Goal: Transaction & Acquisition: Purchase product/service

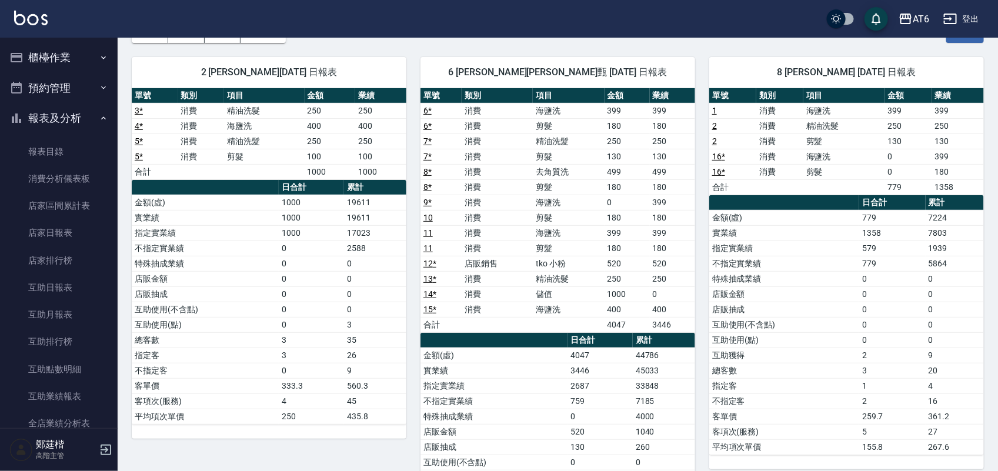
scroll to position [294, 0]
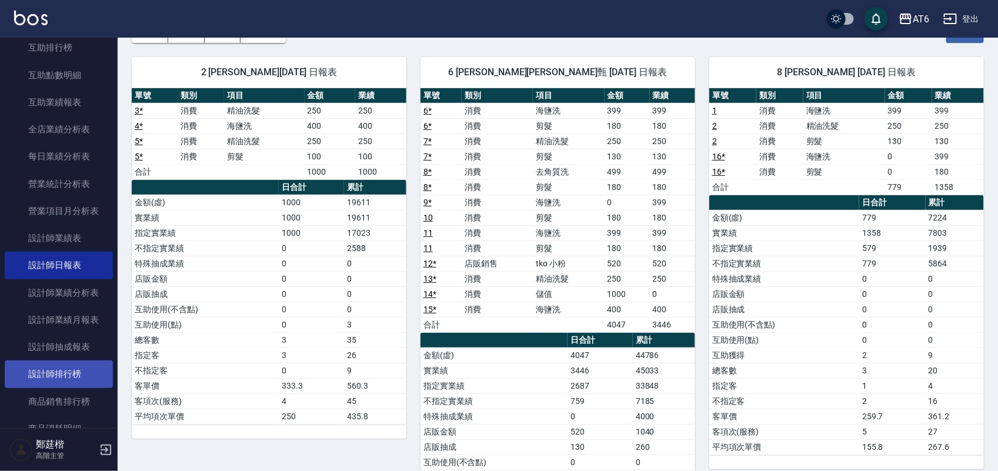
click at [79, 364] on link "設計師排行榜" at bounding box center [59, 374] width 108 height 27
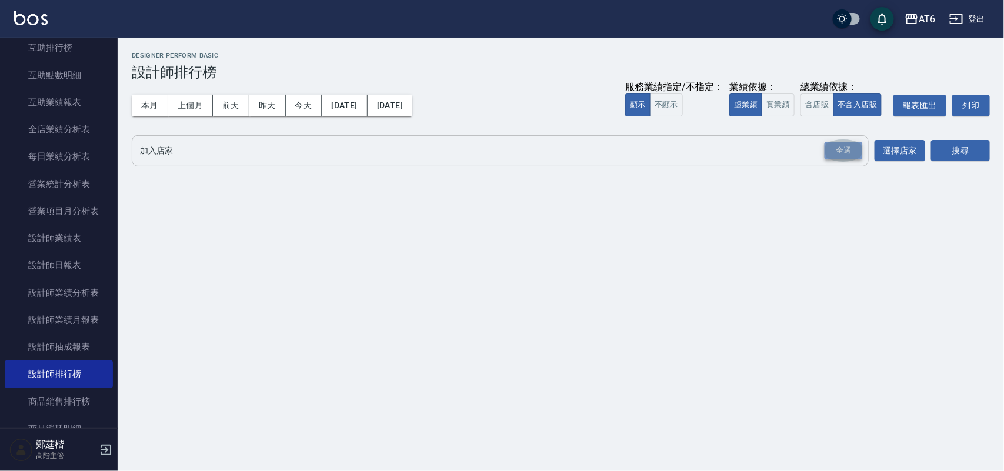
click at [830, 155] on div "全選" at bounding box center [844, 151] width 38 height 18
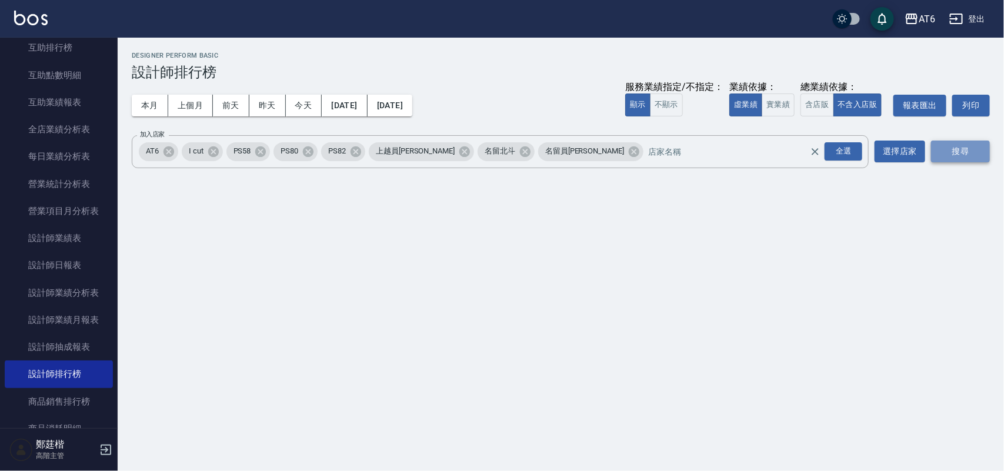
click at [969, 156] on button "搜尋" at bounding box center [960, 152] width 59 height 22
click at [788, 107] on div "服務業績指定/不指定： 顯示 不顯示 業績依據： 虛業績 實業績 總業績依據： 含店販 不含入店販 報表匯出 列印" at bounding box center [807, 106] width 365 height 22
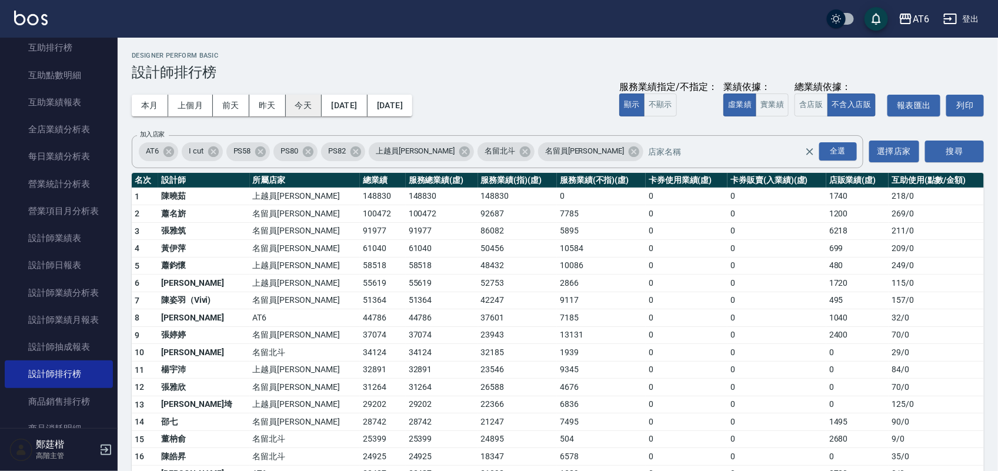
click at [300, 106] on button "今天" at bounding box center [304, 106] width 36 height 22
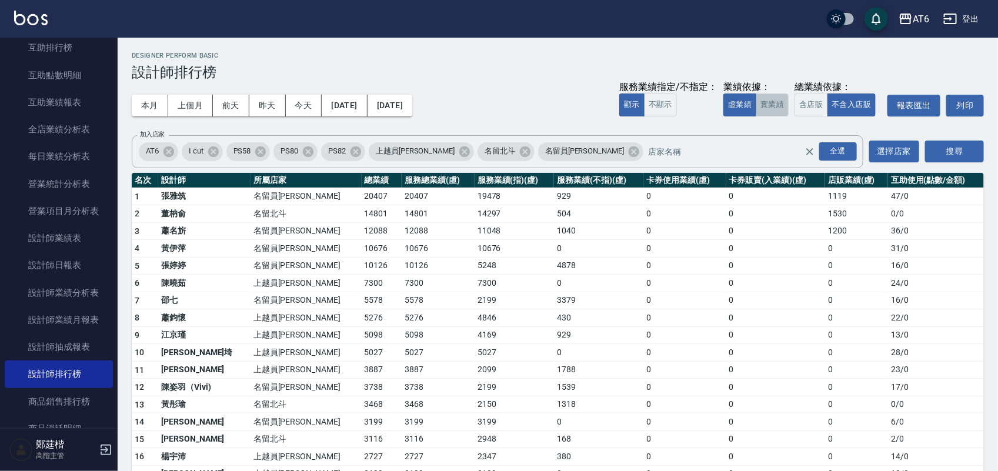
click at [781, 99] on button "實業績" at bounding box center [772, 105] width 33 height 23
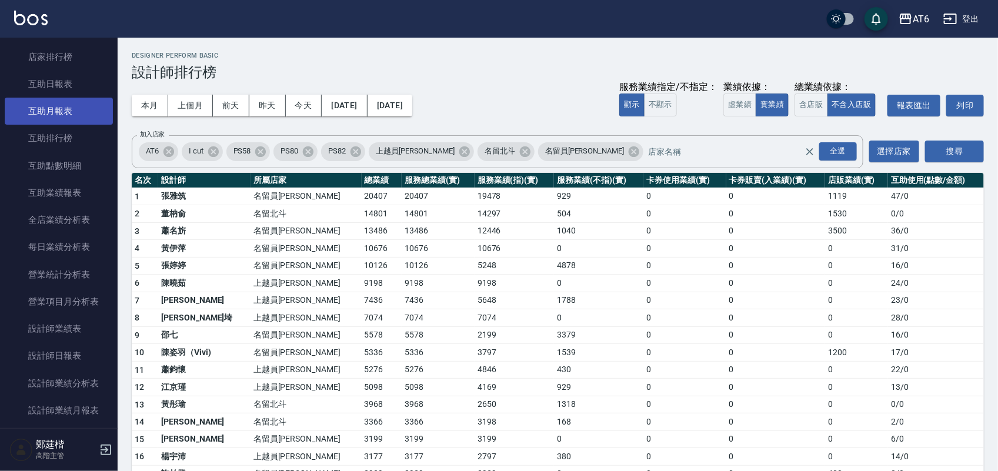
scroll to position [74, 0]
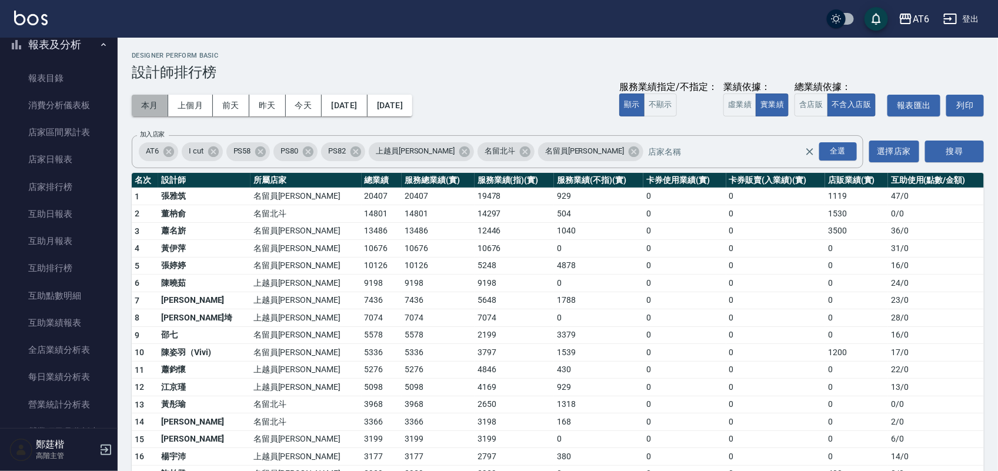
click at [150, 103] on button "本月" at bounding box center [150, 106] width 36 height 22
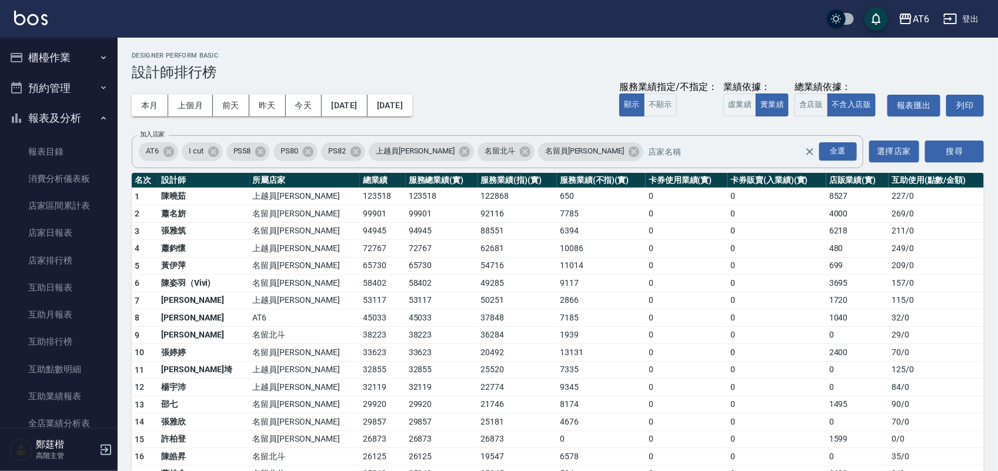
click at [19, 101] on button "預約管理" at bounding box center [59, 88] width 108 height 31
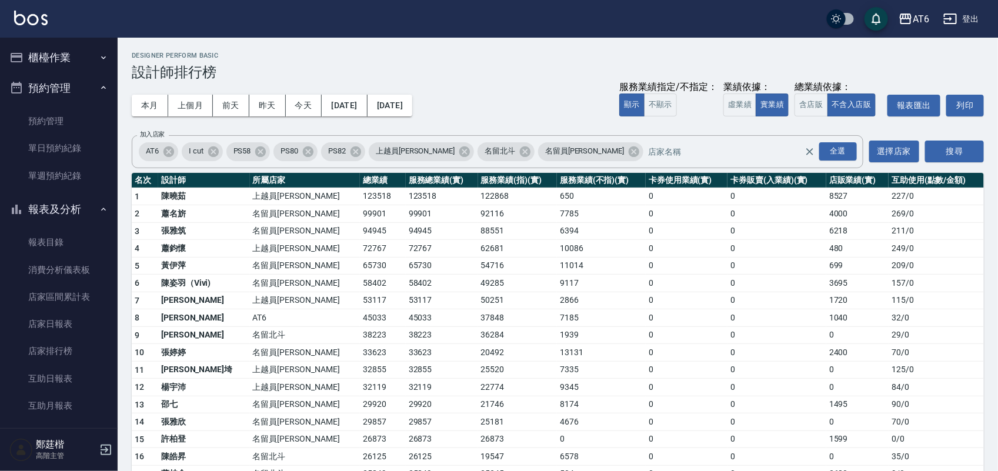
click at [40, 98] on button "預約管理" at bounding box center [59, 88] width 108 height 31
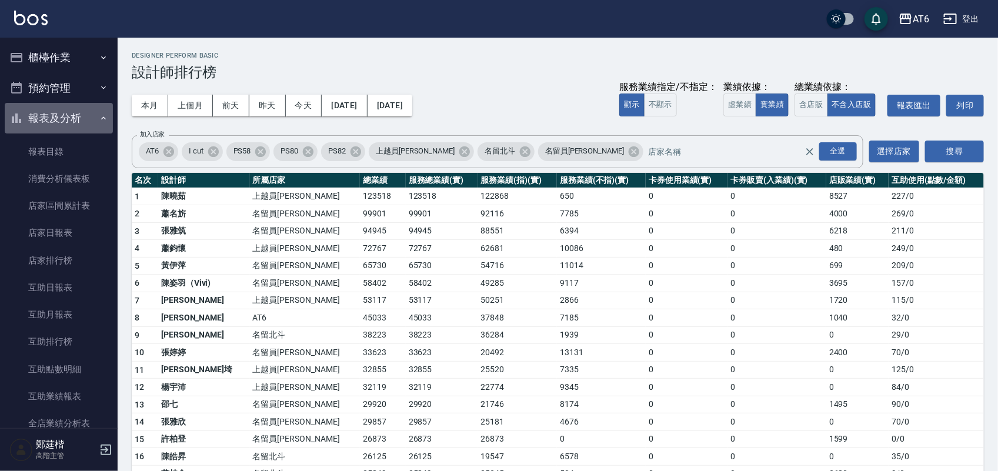
click at [68, 122] on button "報表及分析" at bounding box center [59, 118] width 108 height 31
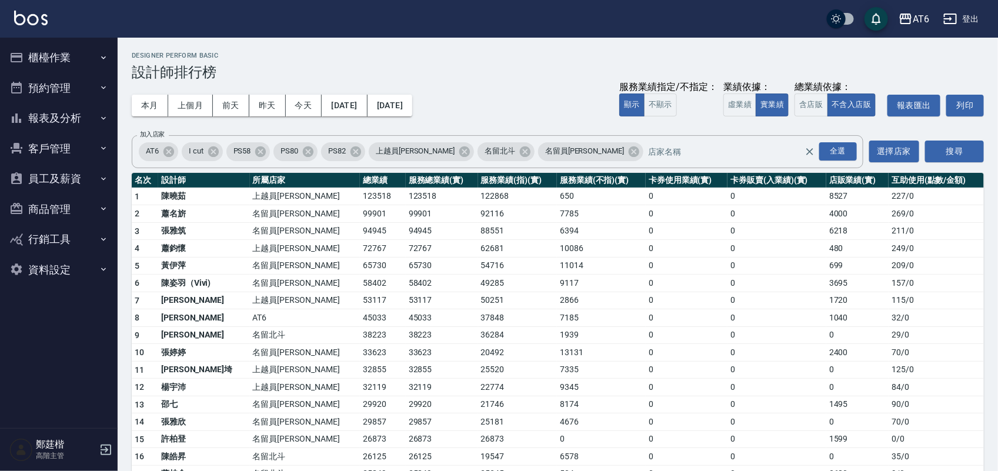
click at [59, 51] on button "櫃檯作業" at bounding box center [59, 57] width 108 height 31
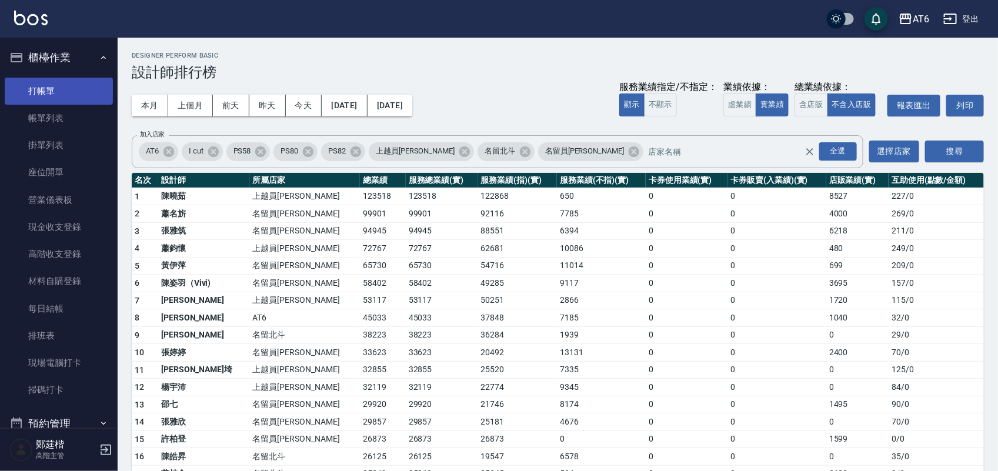
click at [62, 81] on link "打帳單" at bounding box center [59, 91] width 108 height 27
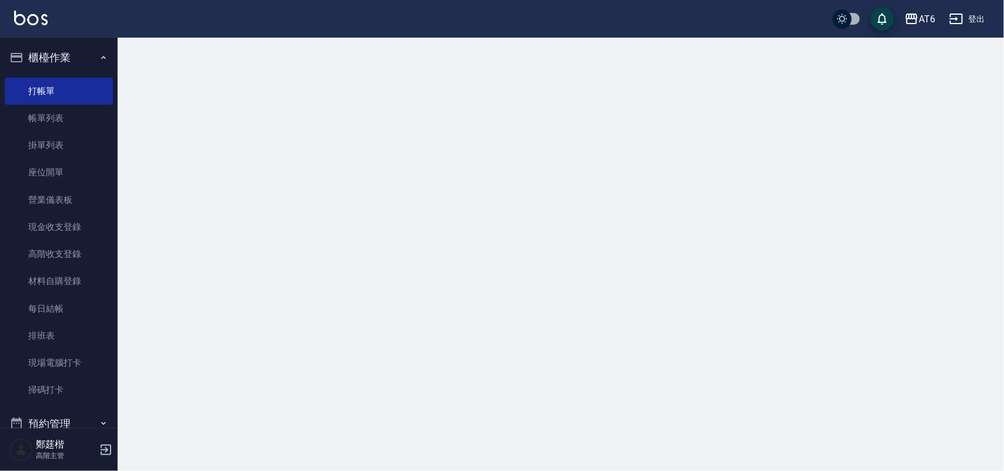
click at [64, 56] on button "櫃檯作業" at bounding box center [59, 57] width 108 height 31
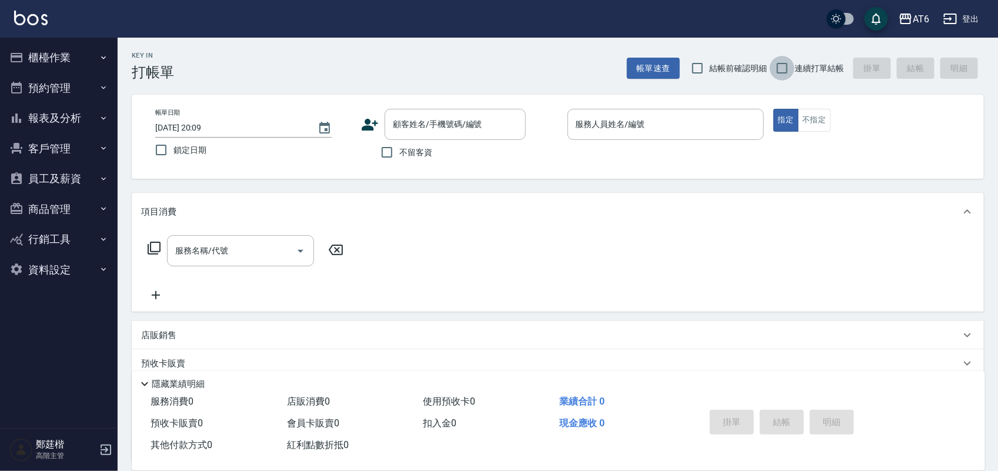
click at [790, 65] on input "連續打單結帳" at bounding box center [782, 68] width 25 height 25
checkbox input "true"
click at [160, 146] on input "鎖定日期" at bounding box center [161, 150] width 25 height 25
checkbox input "true"
click at [392, 150] on input "不留客資" at bounding box center [387, 152] width 25 height 25
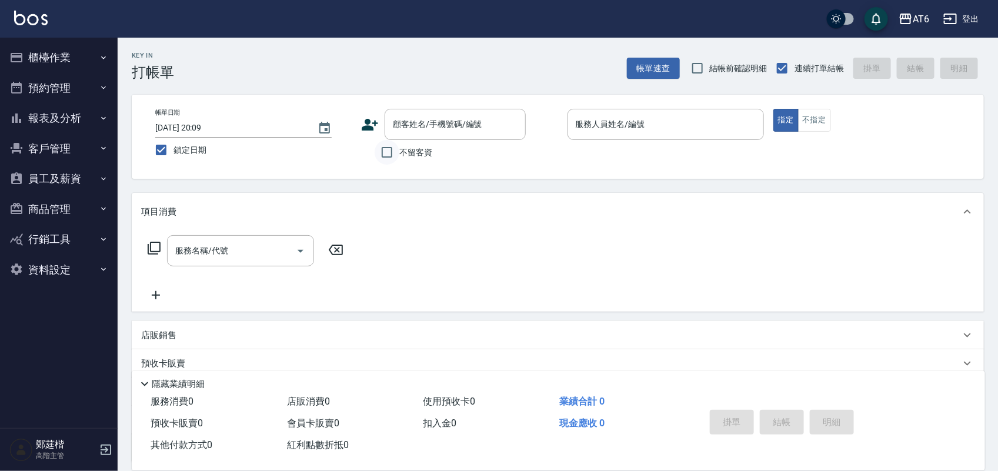
checkbox input "true"
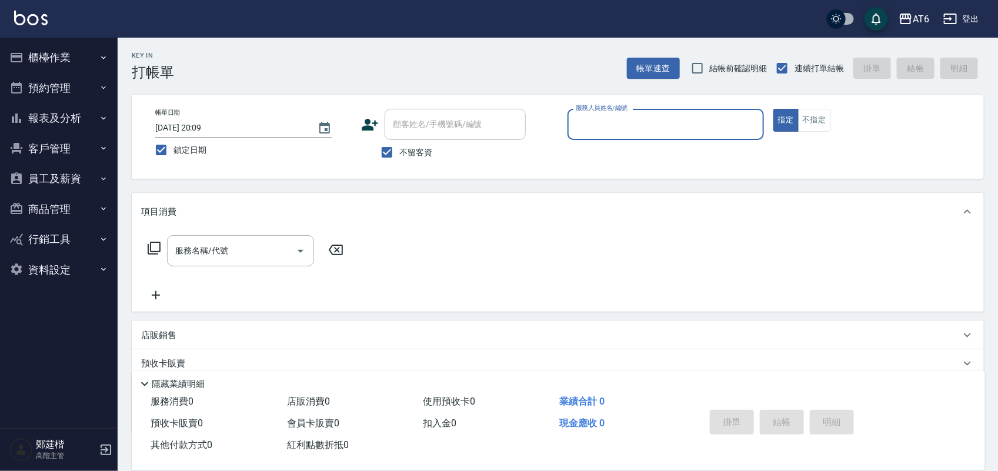
click at [597, 121] on input "服務人員姓名/編號" at bounding box center [666, 124] width 186 height 21
type input "8"
type button "true"
type input "[PERSON_NAME]-8"
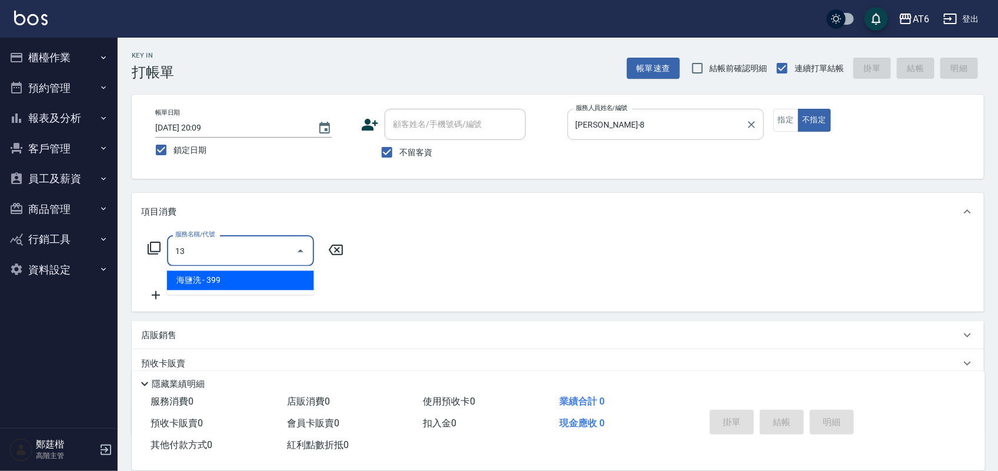
type input "海鹽洗(13)"
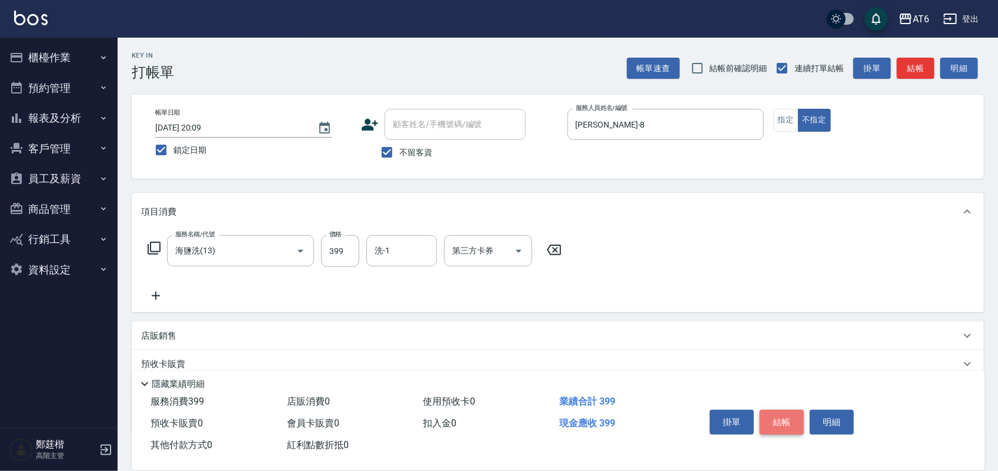
click at [788, 410] on button "結帳" at bounding box center [782, 422] width 44 height 25
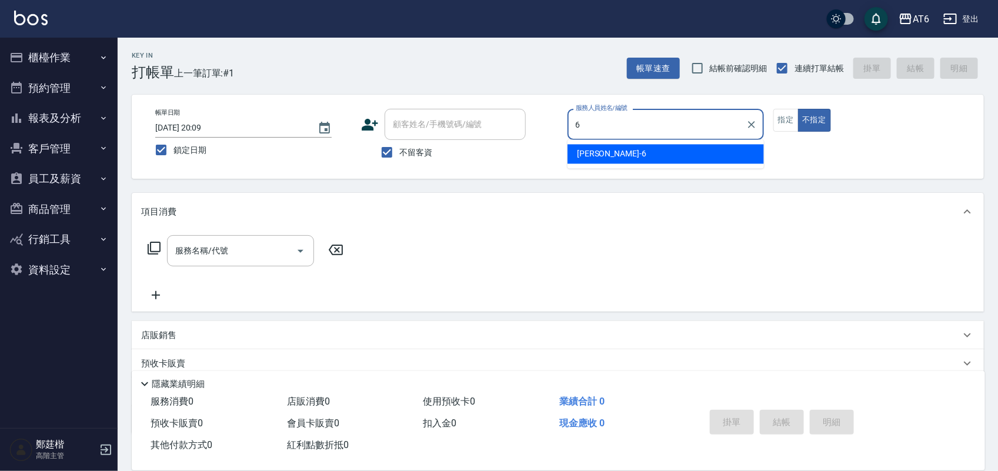
type input "6"
type button "false"
type input "[PERSON_NAME]-6"
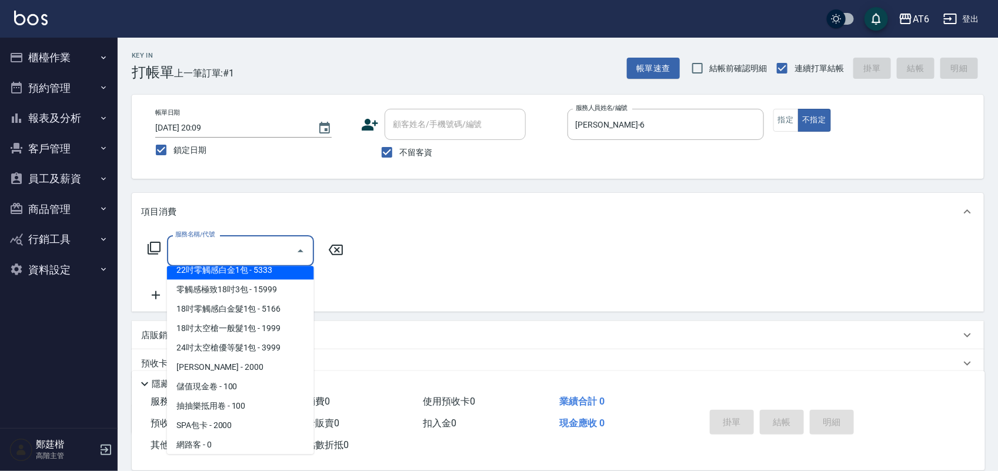
scroll to position [257, 0]
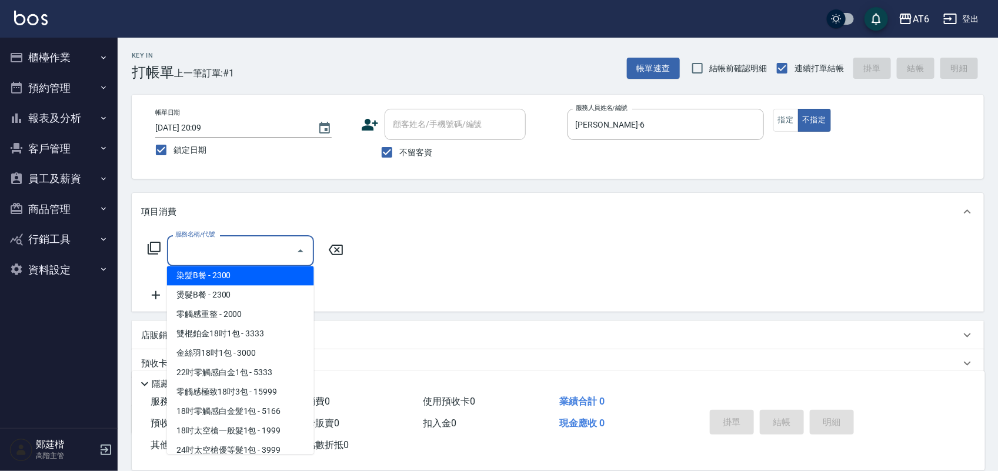
type input "染髮B餐(32)"
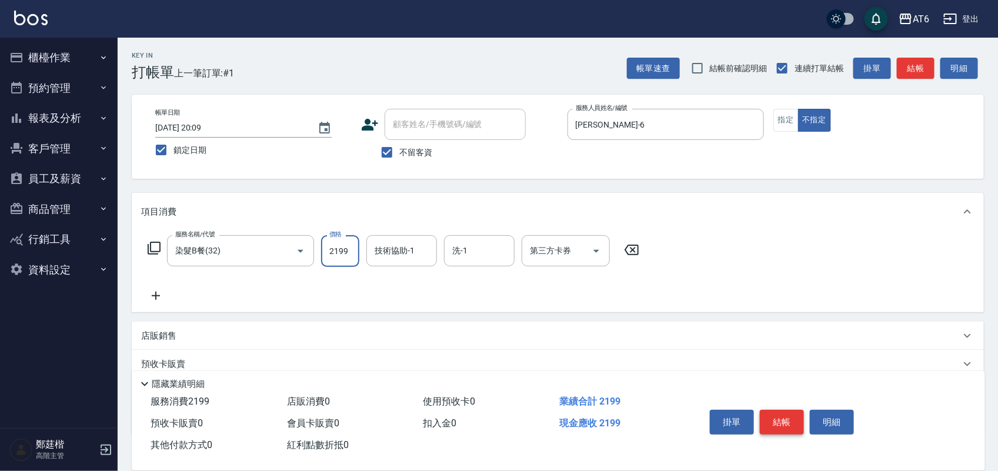
type input "2199"
click at [781, 425] on button "結帳" at bounding box center [782, 422] width 44 height 25
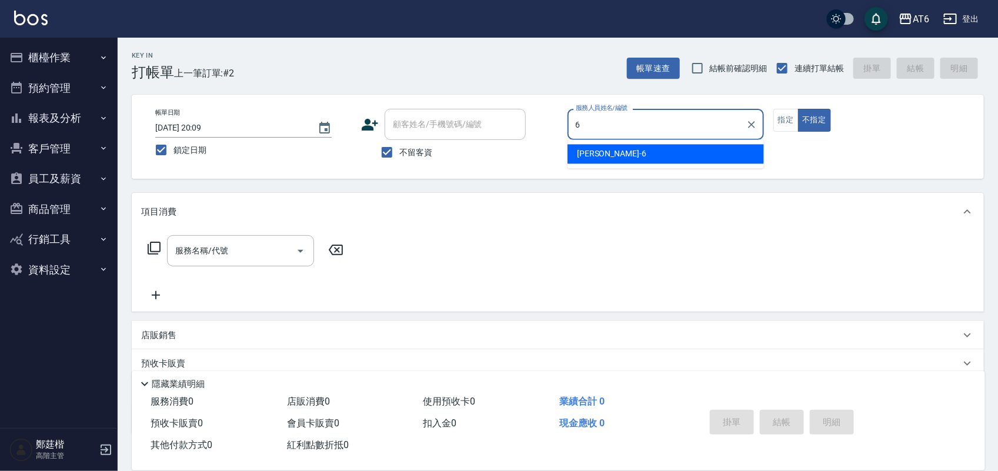
type input "[PERSON_NAME]-6"
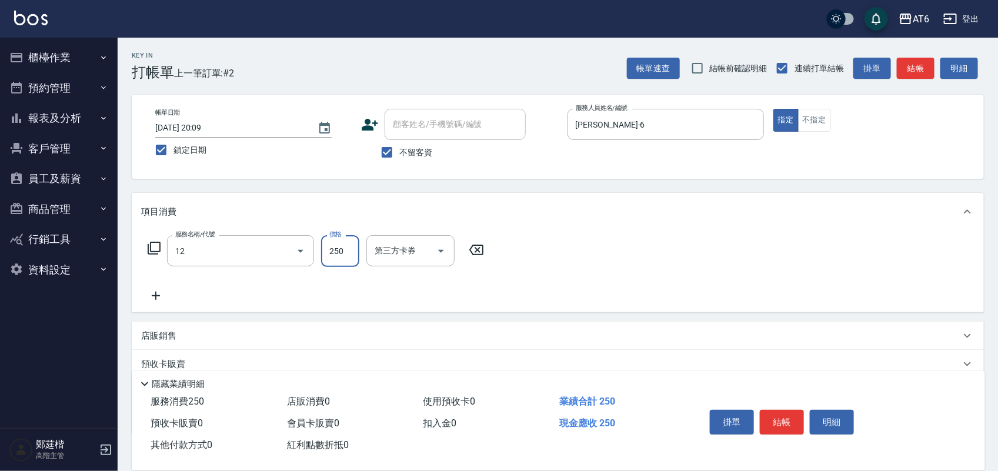
type input "精油洗髮(12)"
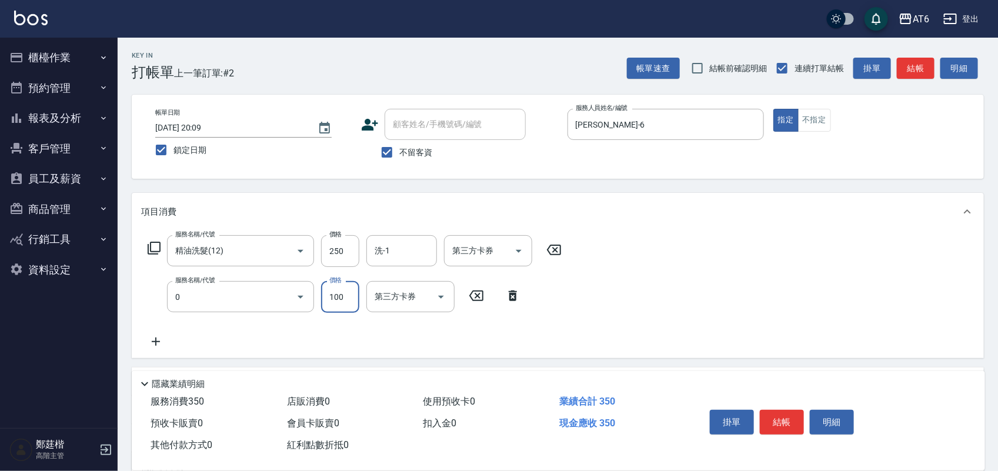
type input "剪髮(0)"
type input "149"
click at [410, 242] on input "洗-1" at bounding box center [402, 251] width 60 height 21
type input "[PERSON_NAME]-8"
click at [784, 418] on button "結帳" at bounding box center [782, 422] width 44 height 25
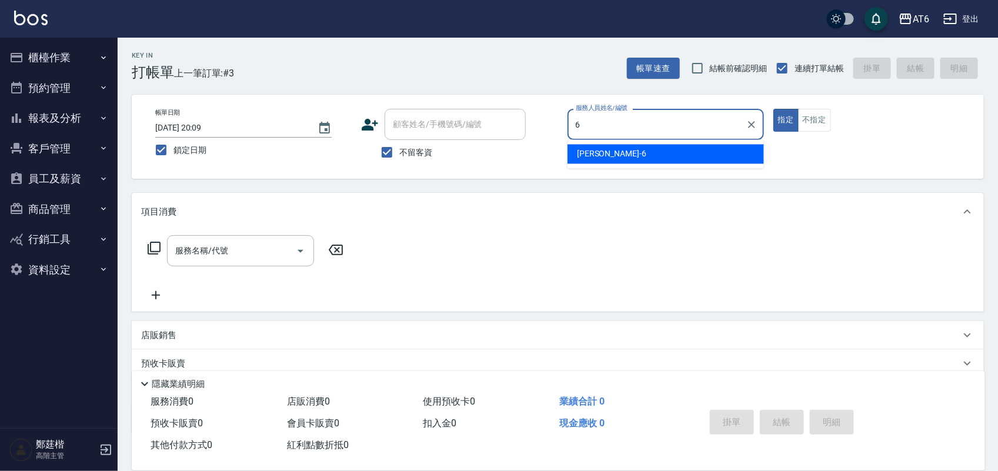
type input "[PERSON_NAME]-6"
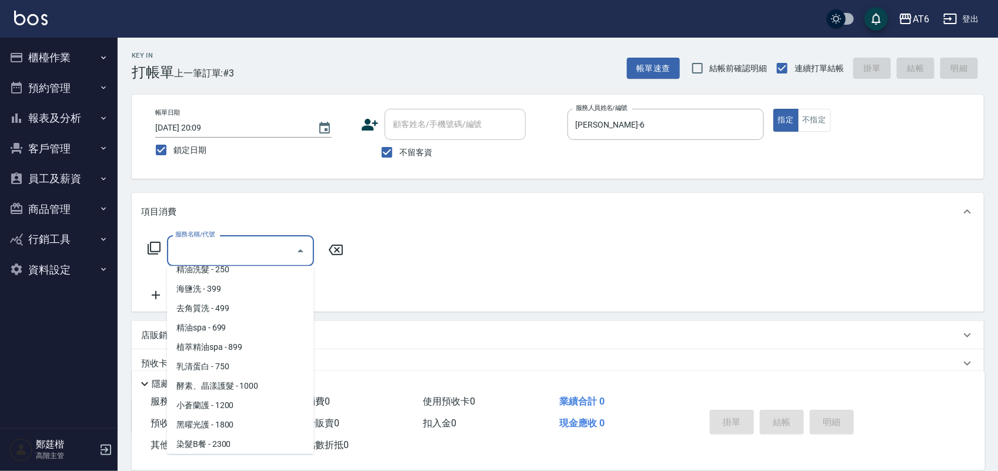
scroll to position [107, 0]
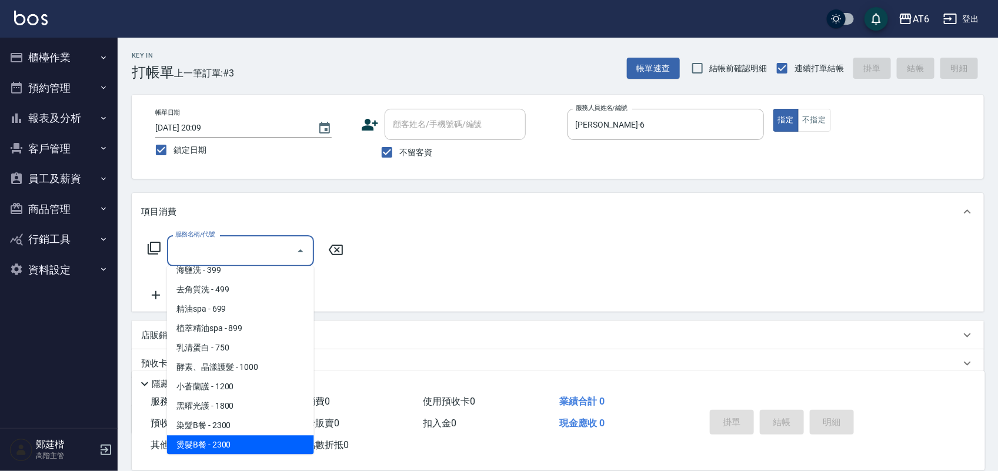
type input "燙髮B餐(43)"
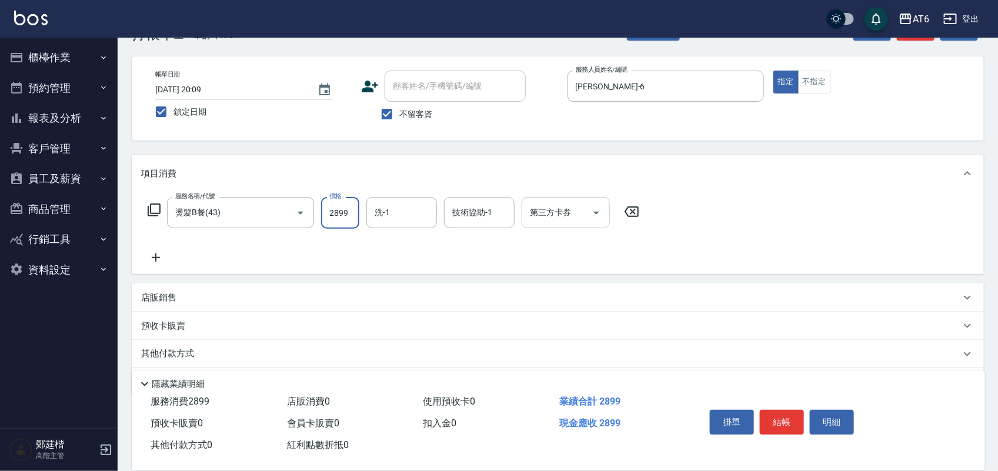
scroll to position [75, 0]
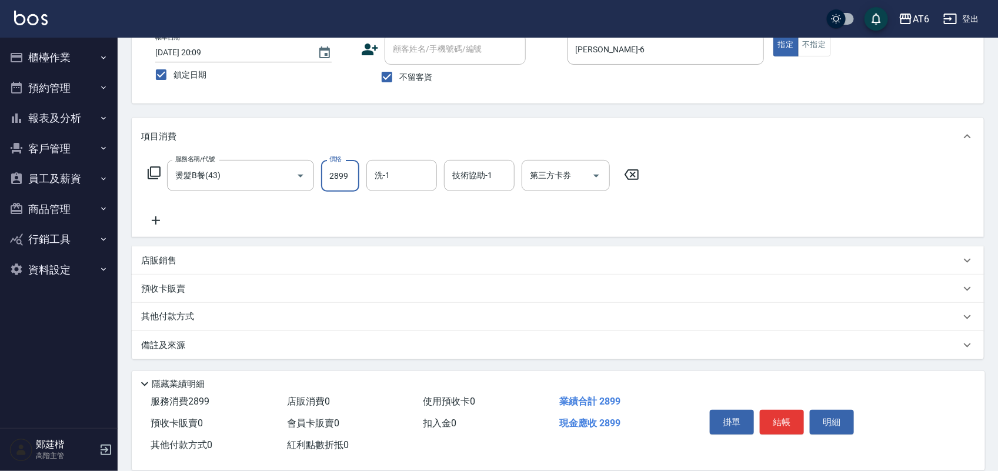
type input "2899"
click at [265, 252] on div "店販銷售" at bounding box center [558, 261] width 853 height 28
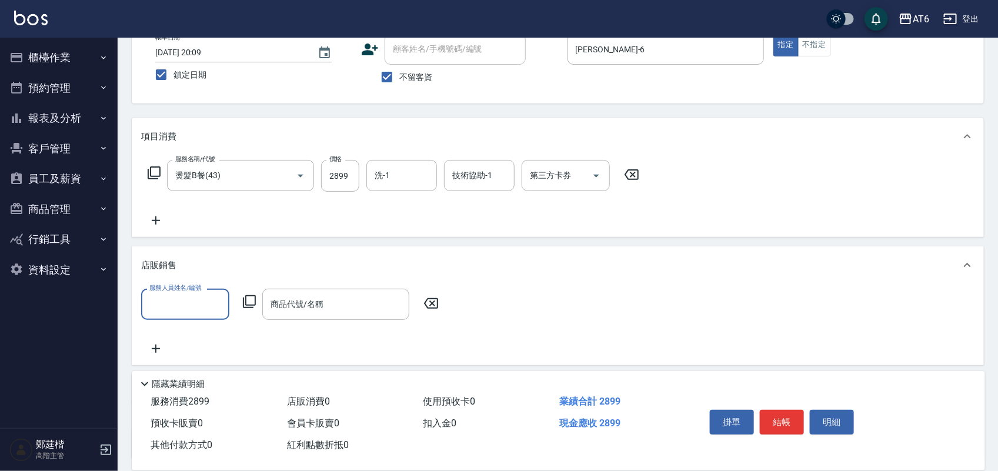
scroll to position [0, 0]
type input "[PERSON_NAME]-6"
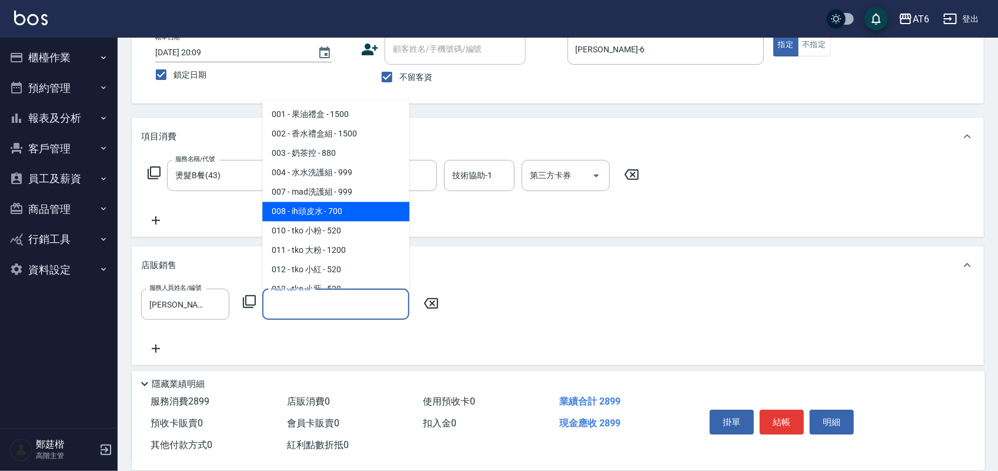
type input "ih頭皮水"
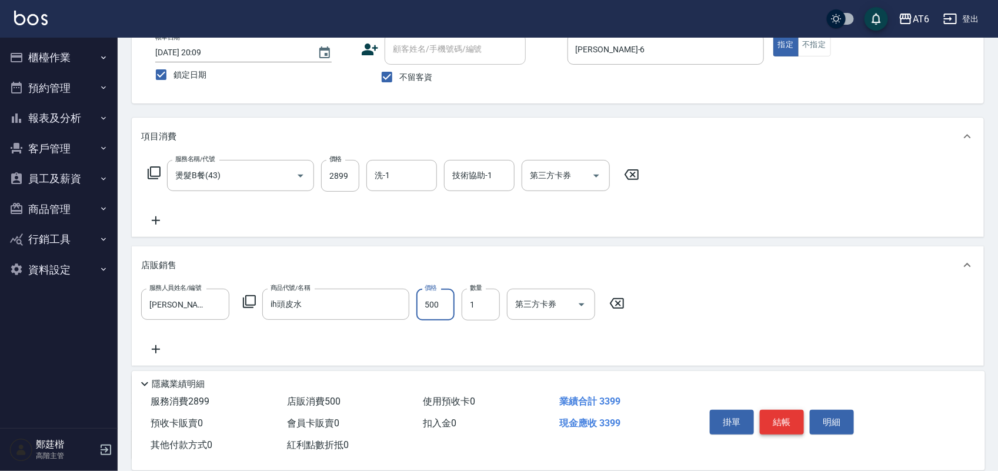
type input "500"
click at [796, 418] on button "結帳" at bounding box center [782, 422] width 44 height 25
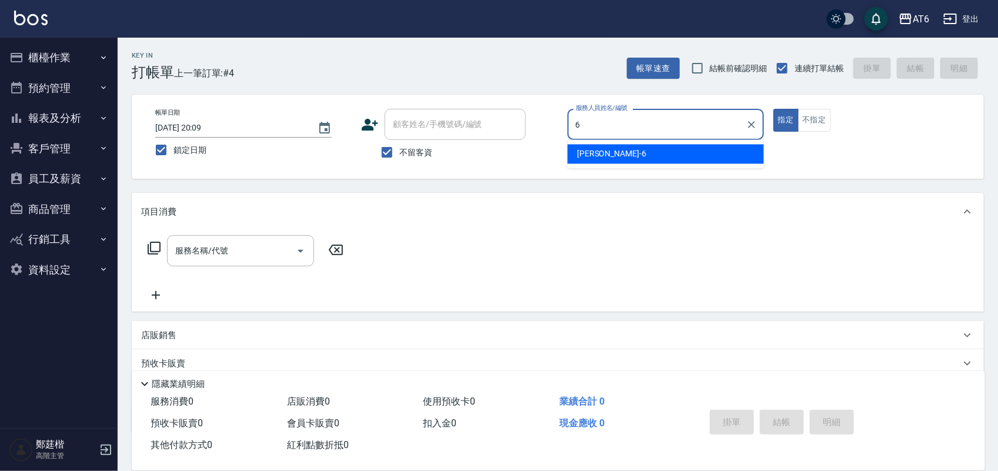
type input "[PERSON_NAME]-6"
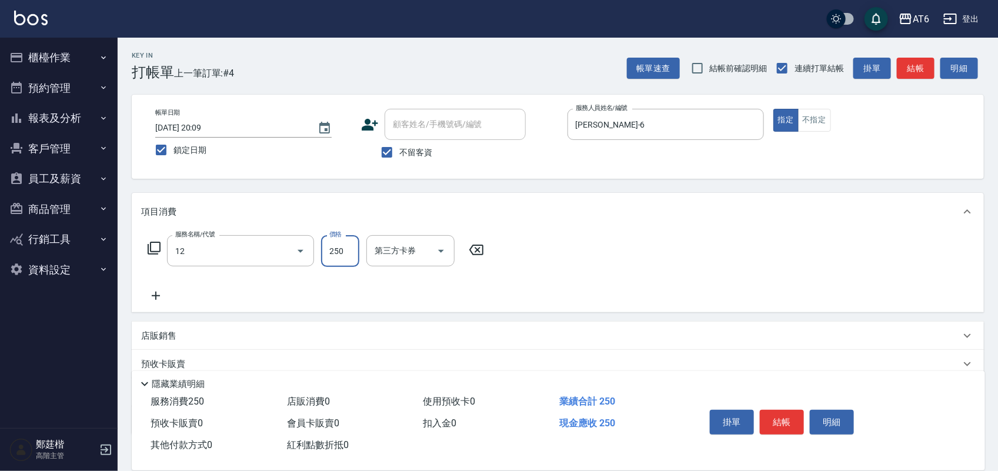
type input "精油洗髮(12)"
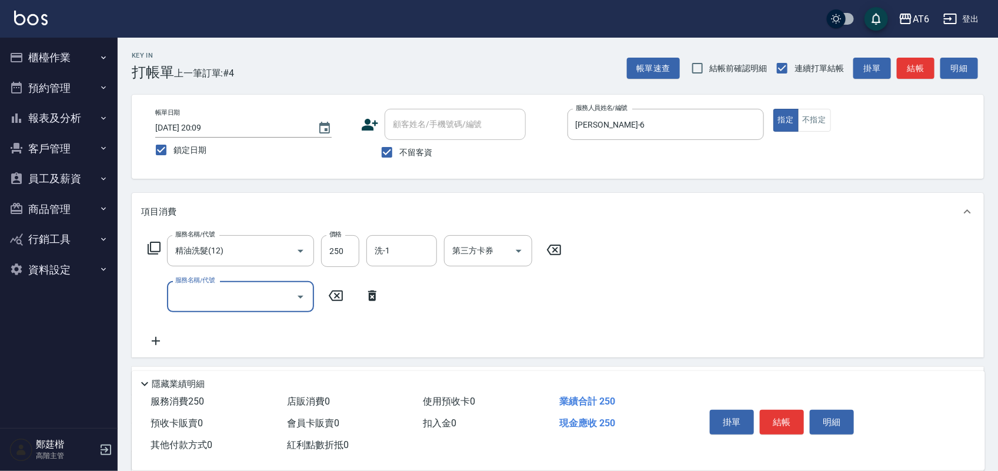
type input "1"
type input "剪髮(0)"
type input "149"
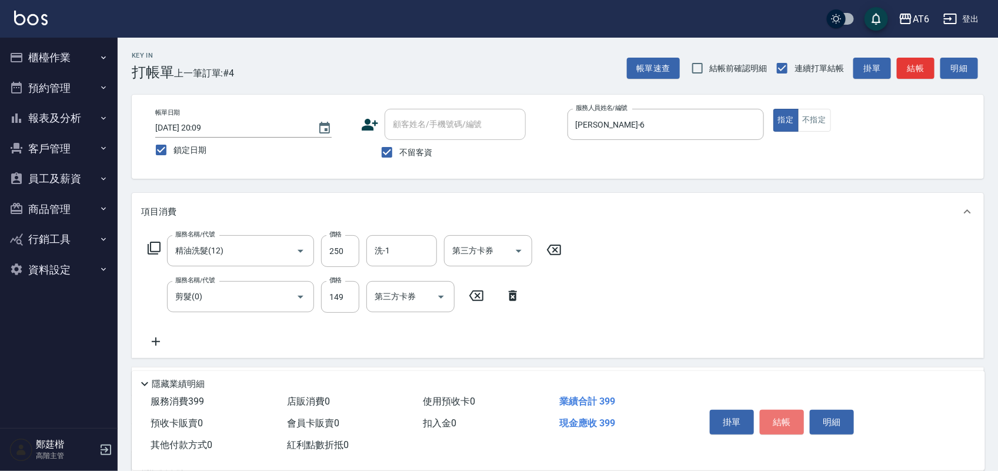
click at [781, 410] on button "結帳" at bounding box center [782, 422] width 44 height 25
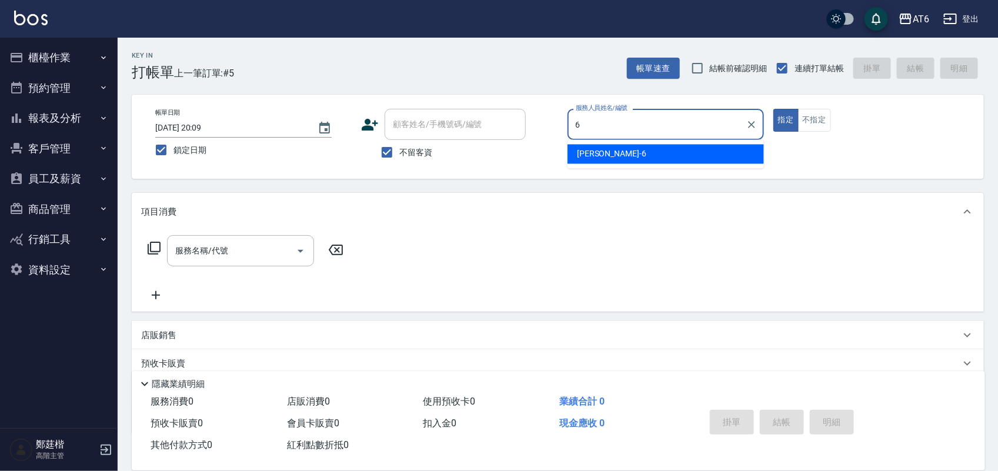
type input "[PERSON_NAME]-6"
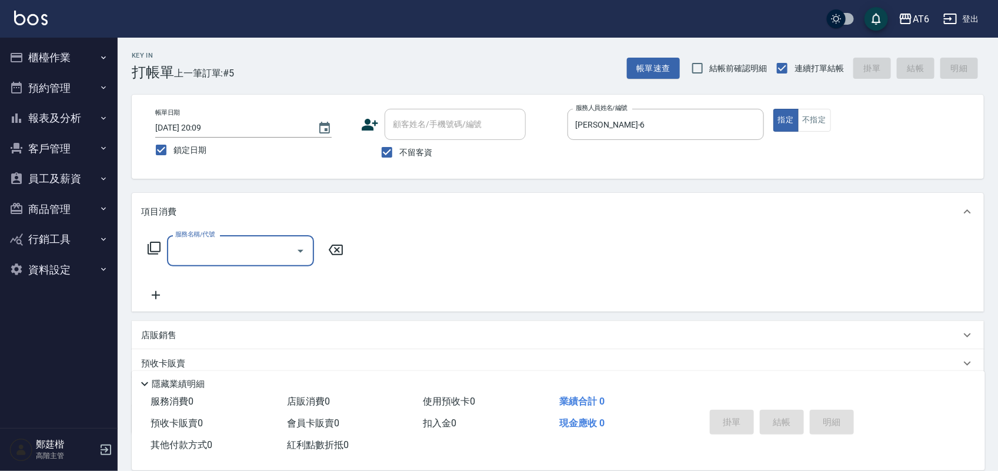
type input "6"
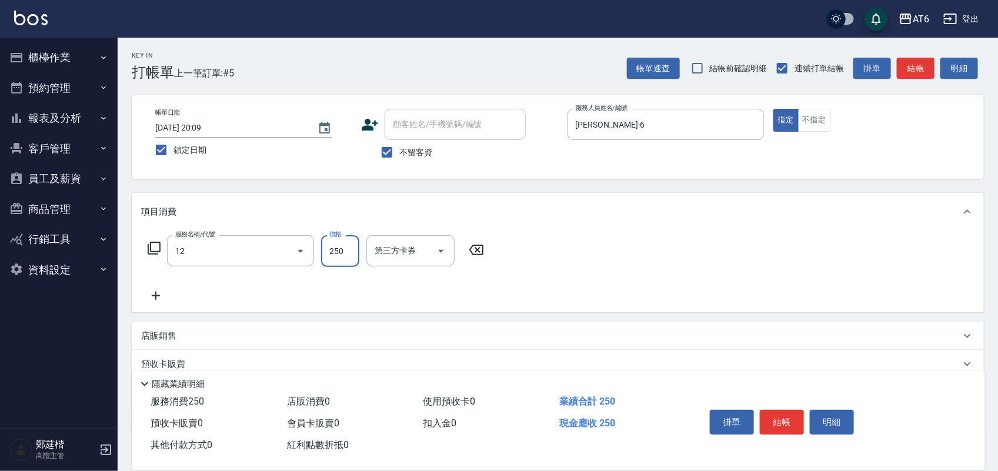
type input "精油洗髮(12)"
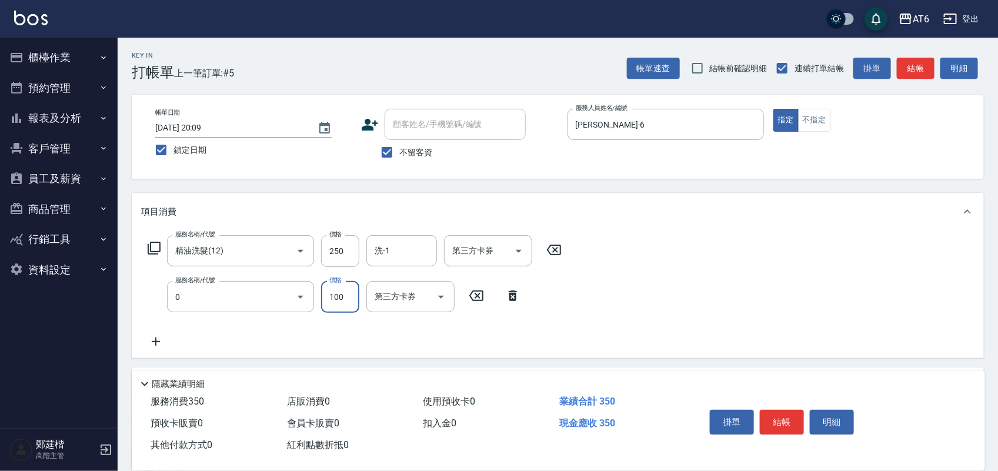
type input "剪髮(0)"
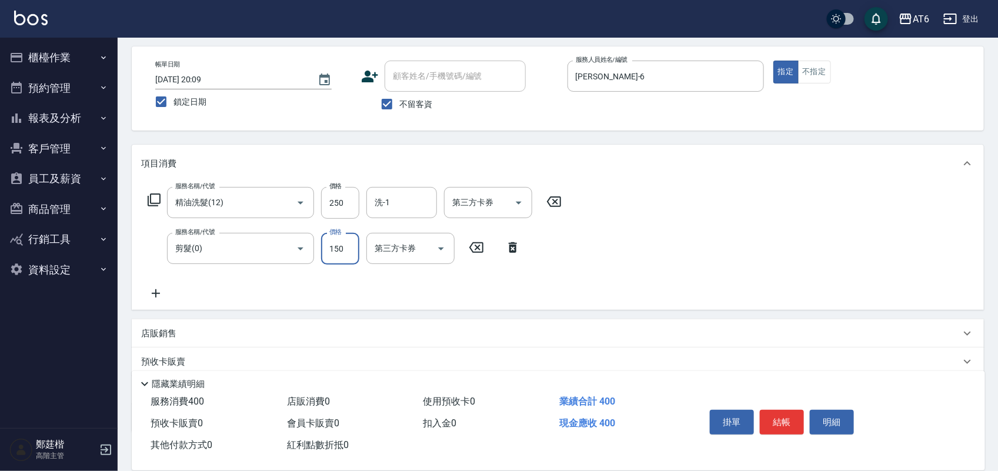
scroll to position [74, 0]
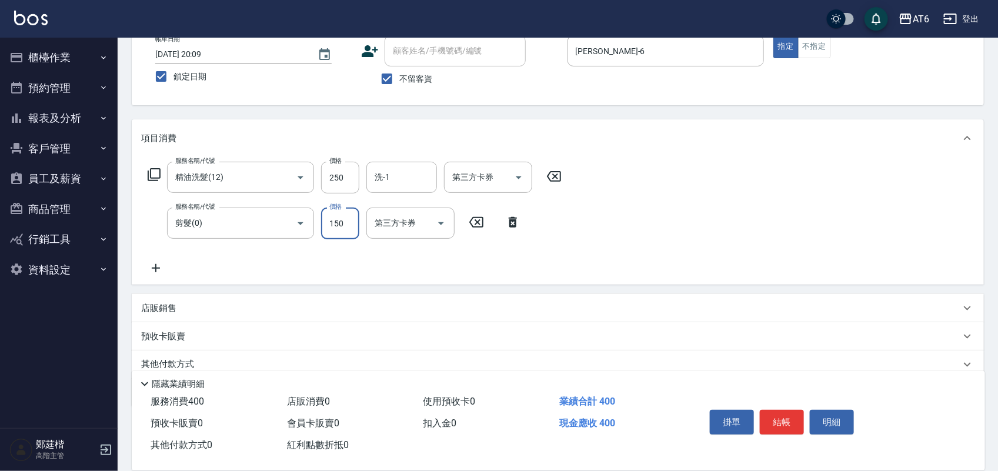
type input "150"
click at [194, 306] on div "店販銷售" at bounding box center [551, 308] width 820 height 12
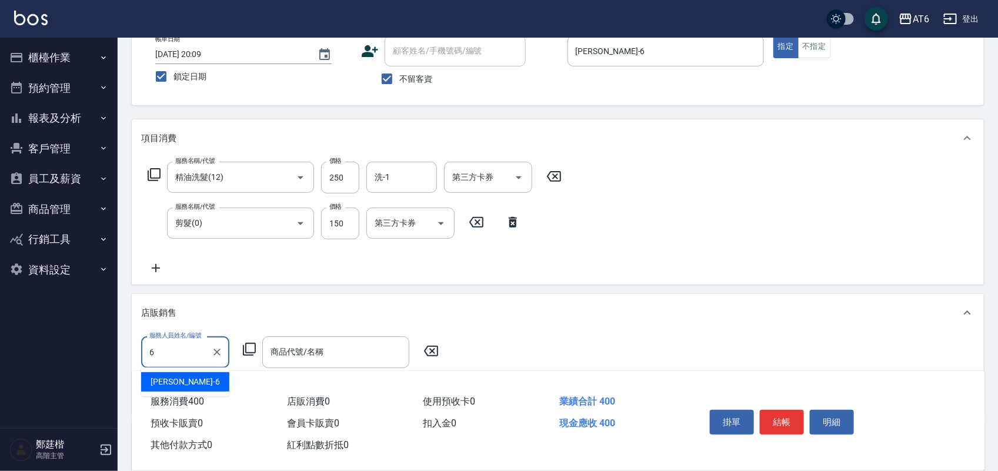
type input "[PERSON_NAME]-6"
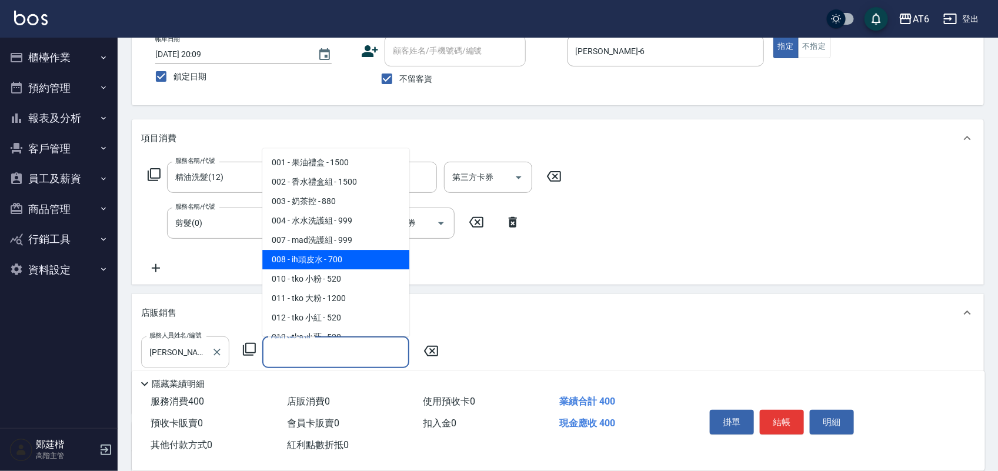
type input "ih頭皮水"
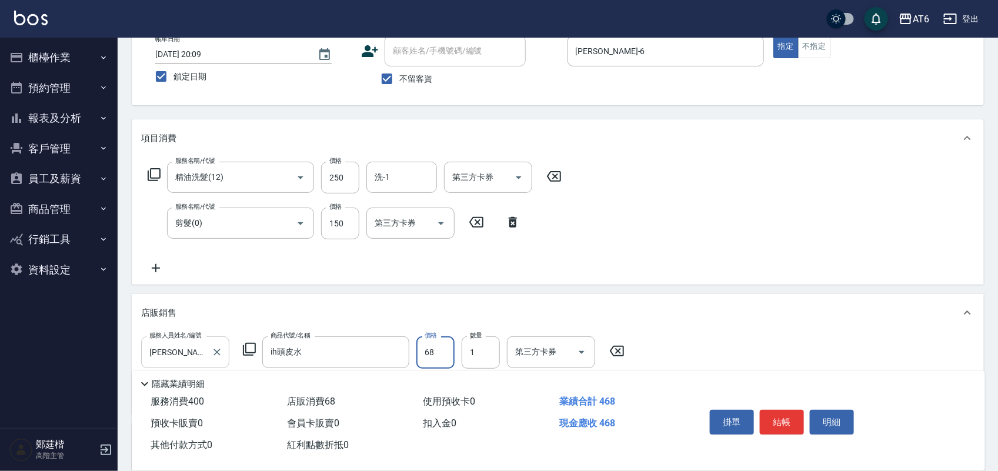
type input "680"
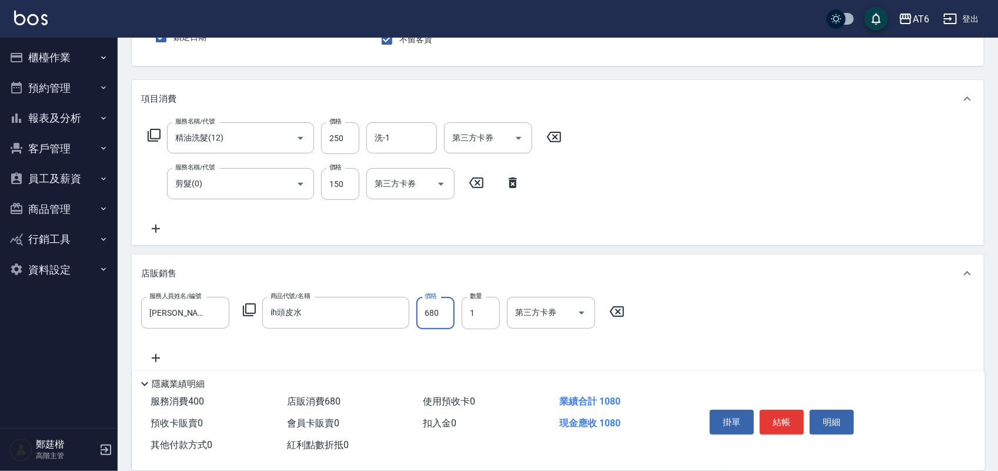
scroll to position [147, 0]
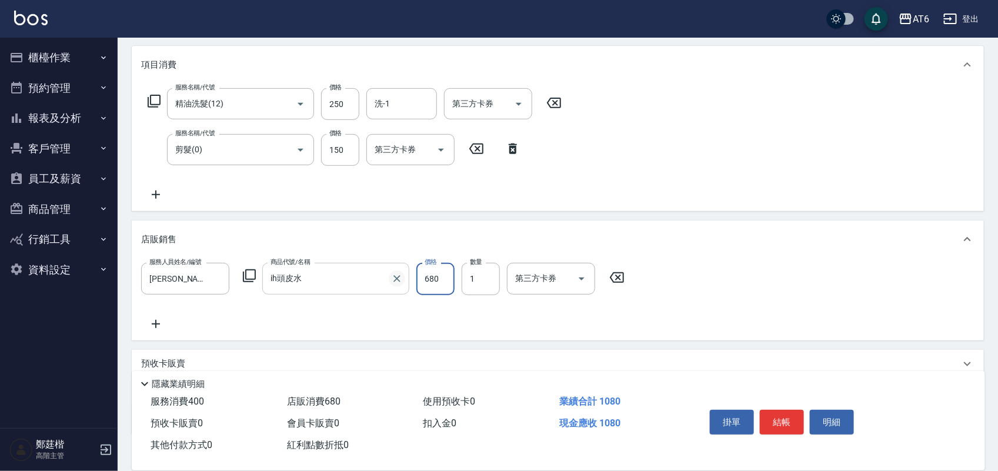
click at [394, 282] on icon "Clear" at bounding box center [397, 279] width 12 height 12
click at [360, 279] on input "商品代號/名稱" at bounding box center [336, 278] width 137 height 21
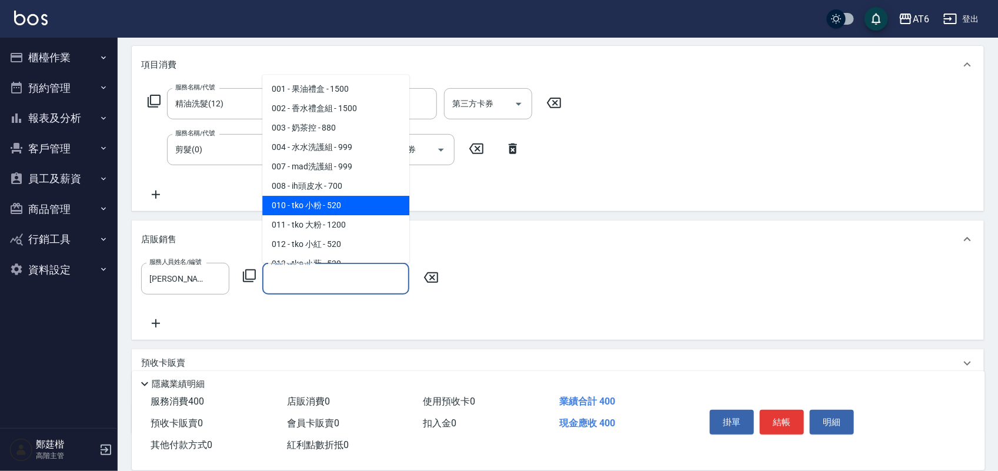
click at [328, 198] on span "010 - tko 小粉 - 520" at bounding box center [335, 205] width 147 height 19
type input "tko 小粉"
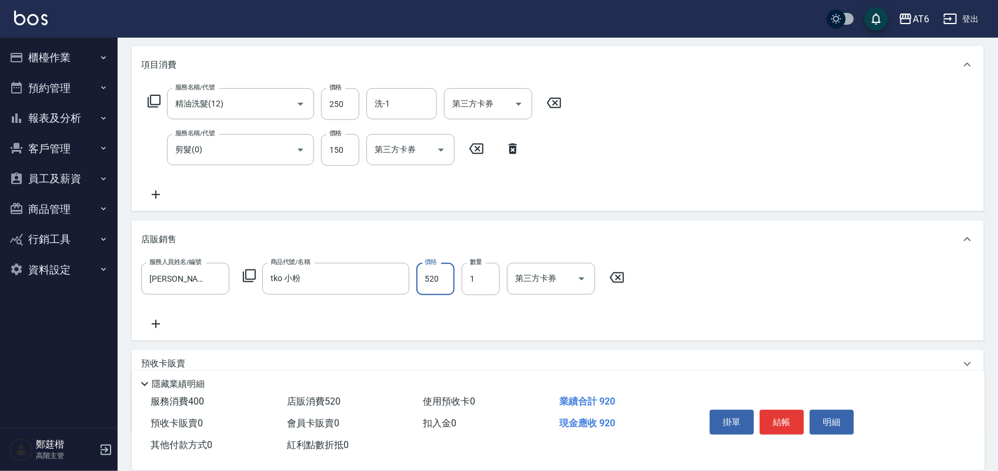
click at [453, 277] on input "520" at bounding box center [436, 279] width 38 height 32
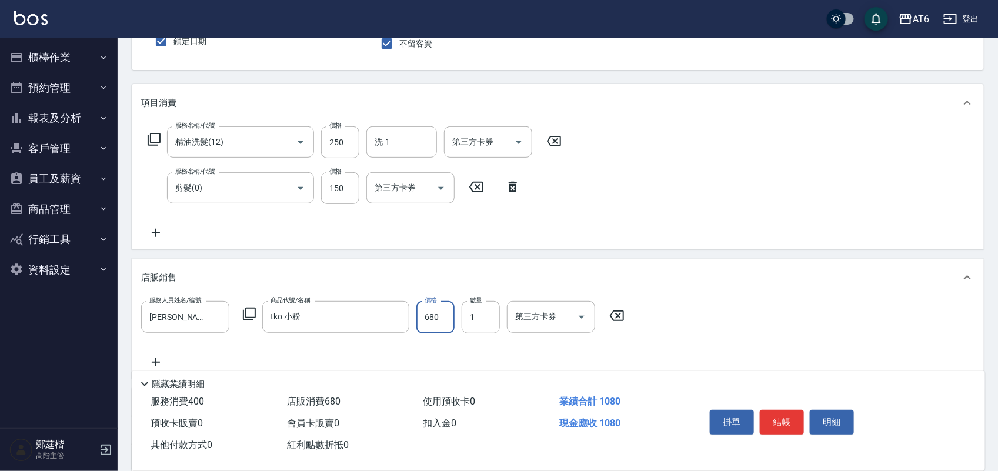
scroll to position [74, 0]
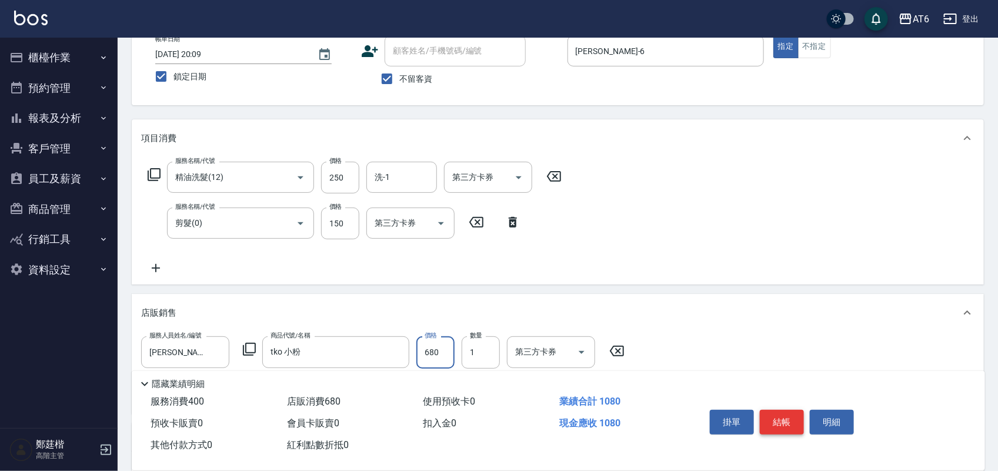
type input "680"
click at [781, 424] on button "結帳" at bounding box center [782, 422] width 44 height 25
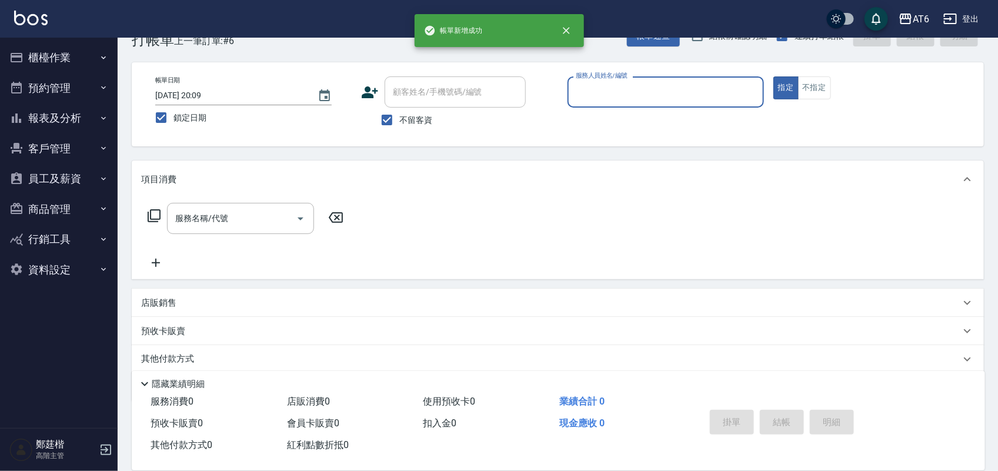
scroll to position [0, 0]
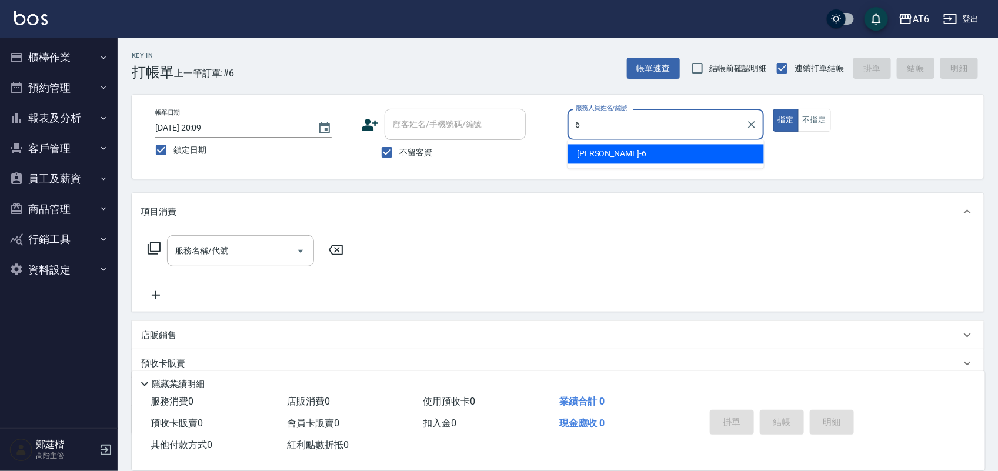
type input "[PERSON_NAME]-6"
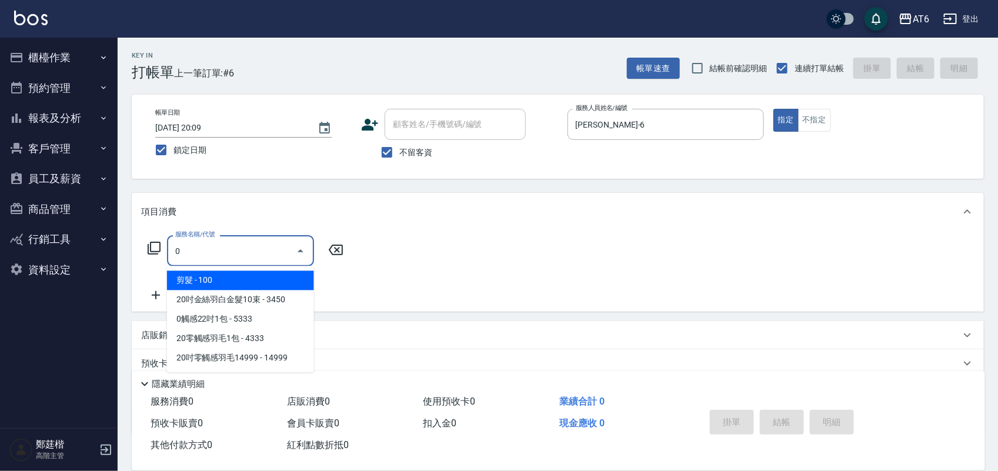
type input "剪髮(0)"
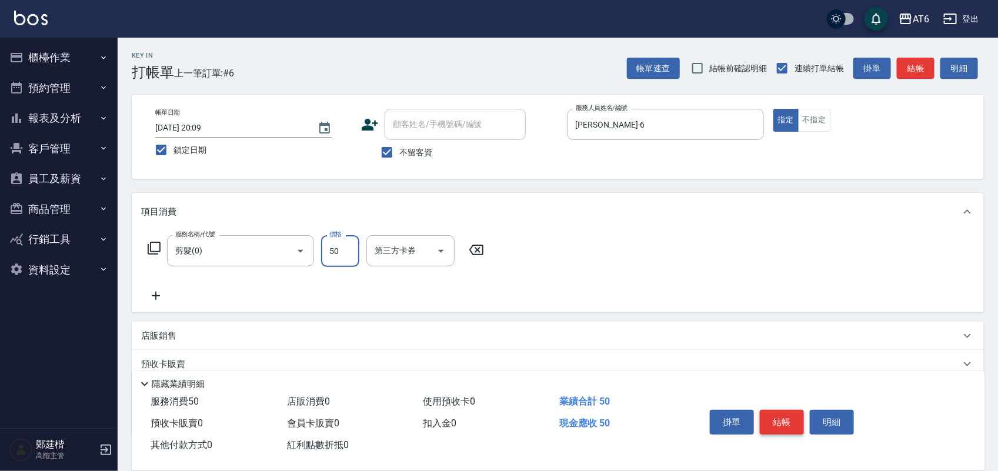
type input "50"
drag, startPoint x: 781, startPoint y: 424, endPoint x: 774, endPoint y: 433, distance: 11.7
click at [780, 428] on button "結帳" at bounding box center [782, 422] width 44 height 25
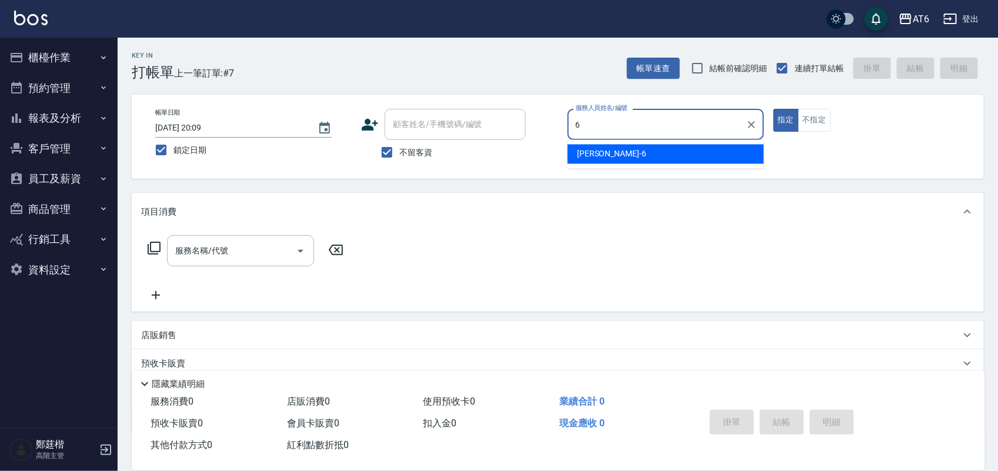
type input "[PERSON_NAME]-6"
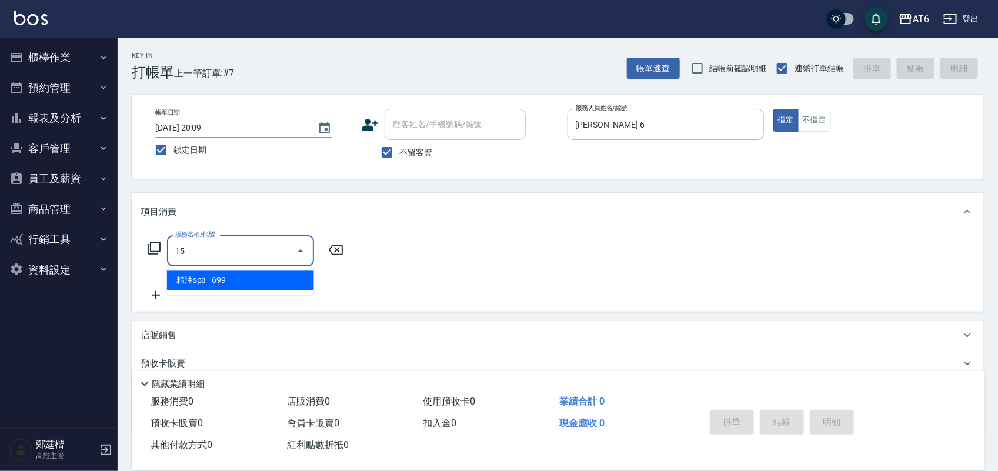
type input "精油spa(15)"
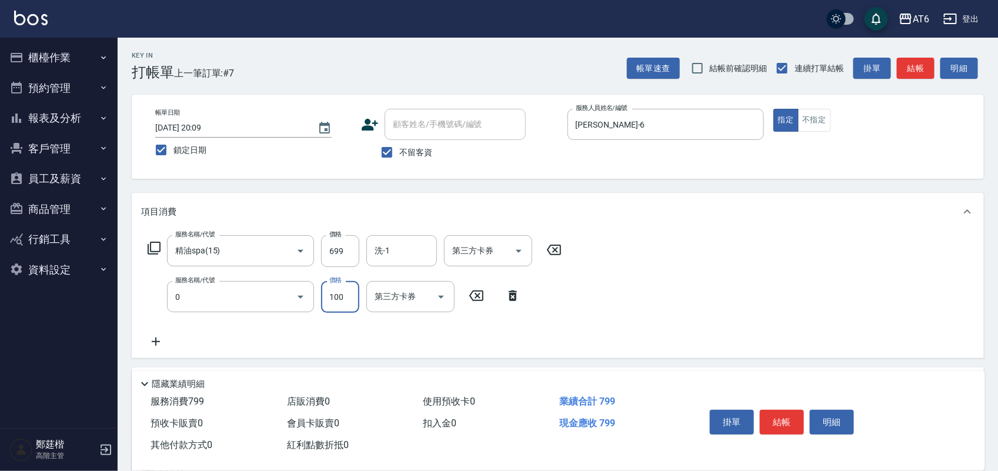
type input "剪髮(0)"
type input "180"
click at [783, 418] on button "結帳" at bounding box center [782, 422] width 44 height 25
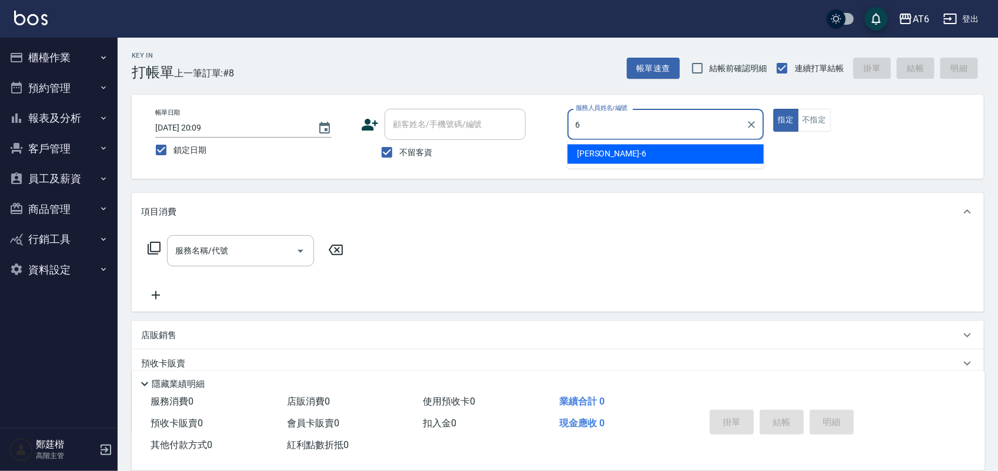
type input "[PERSON_NAME]-6"
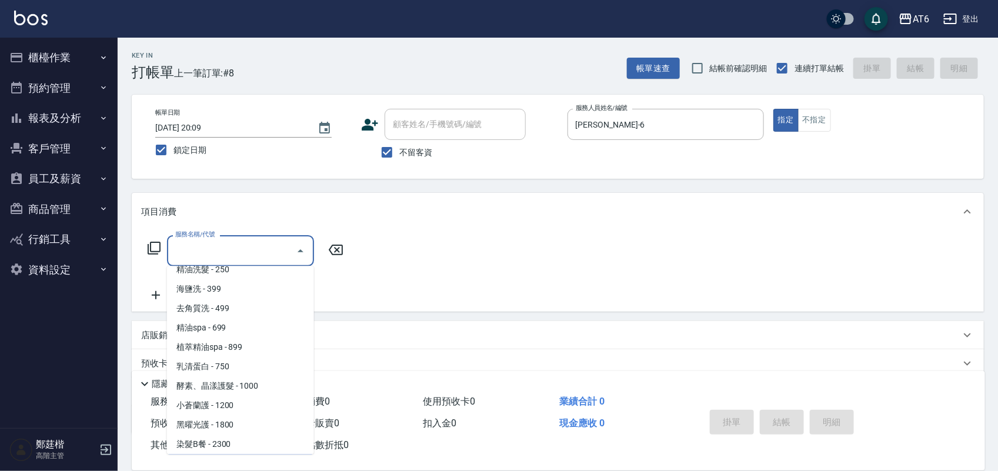
scroll to position [107, 0]
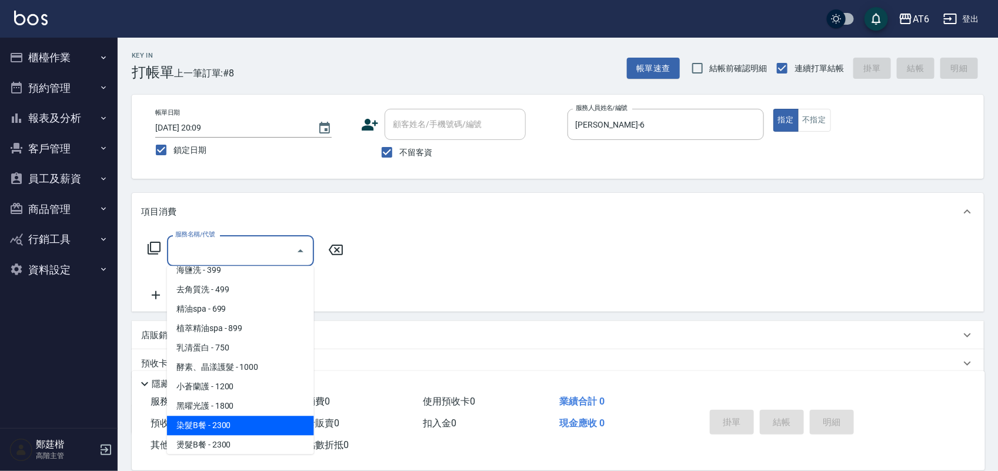
type input "染髮B餐(32)"
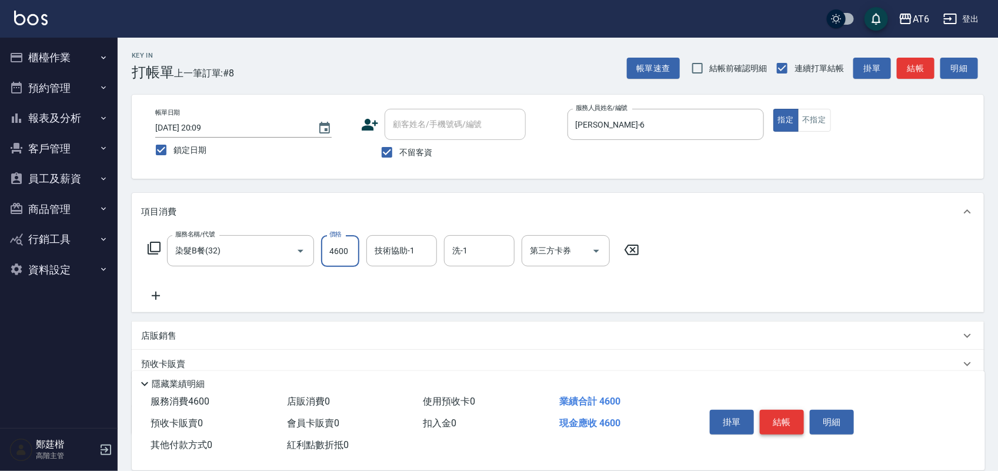
type input "4600"
click at [777, 424] on button "結帳" at bounding box center [782, 422] width 44 height 25
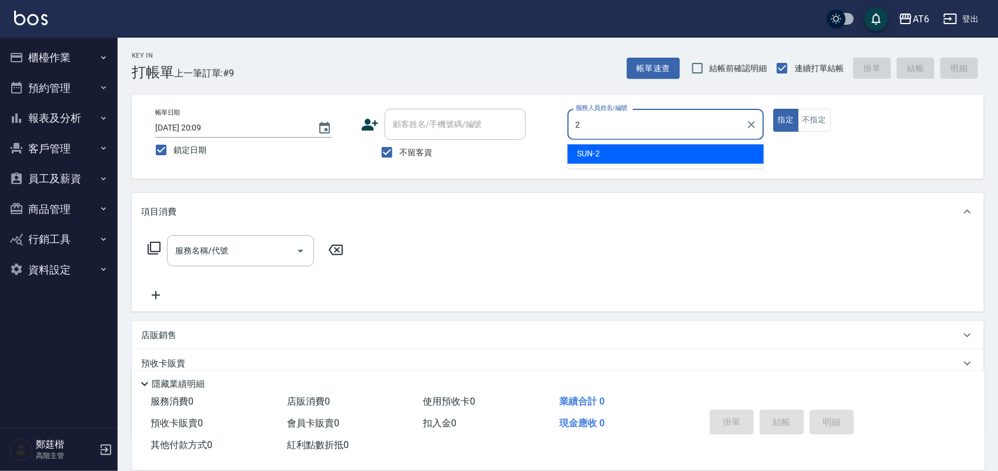
type input "SUN-2"
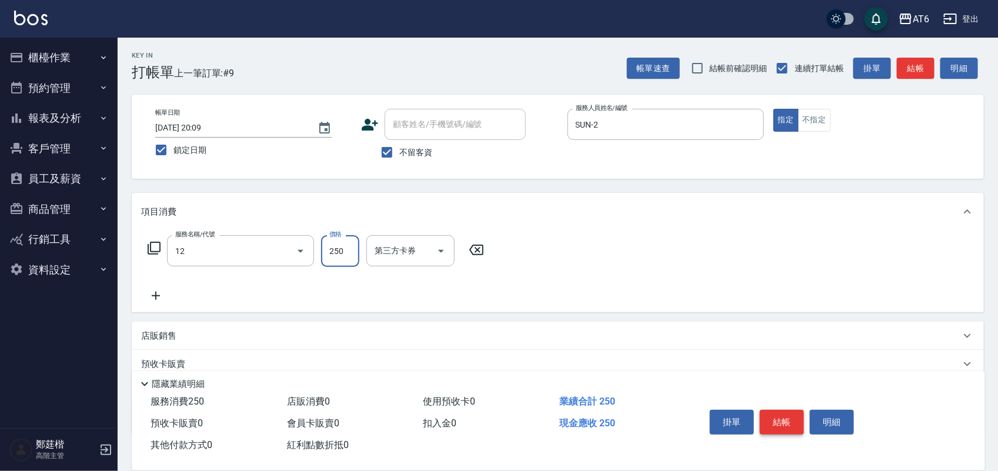
type input "精油洗髮(12)"
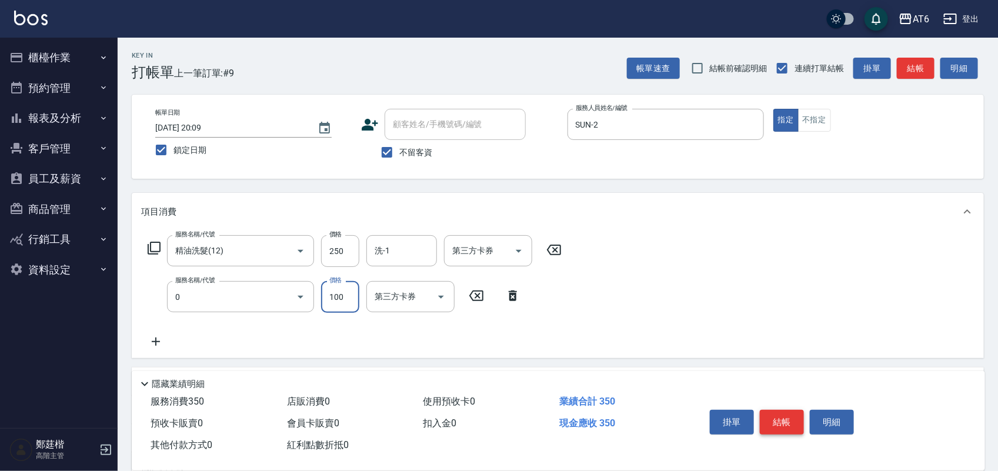
type input "剪髮(0)"
type input "150"
click at [777, 424] on button "結帳" at bounding box center [782, 422] width 44 height 25
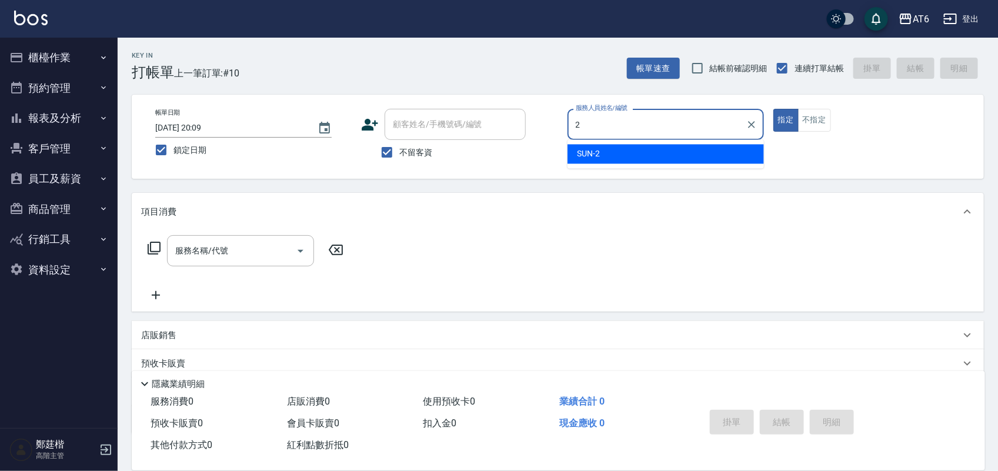
type input "SUN-2"
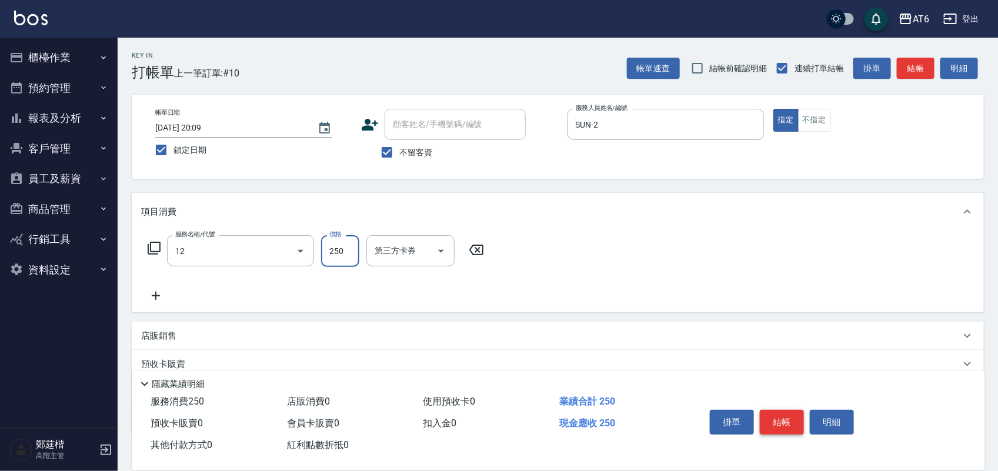
type input "精油洗髮(12)"
click at [777, 424] on button "結帳" at bounding box center [782, 422] width 44 height 25
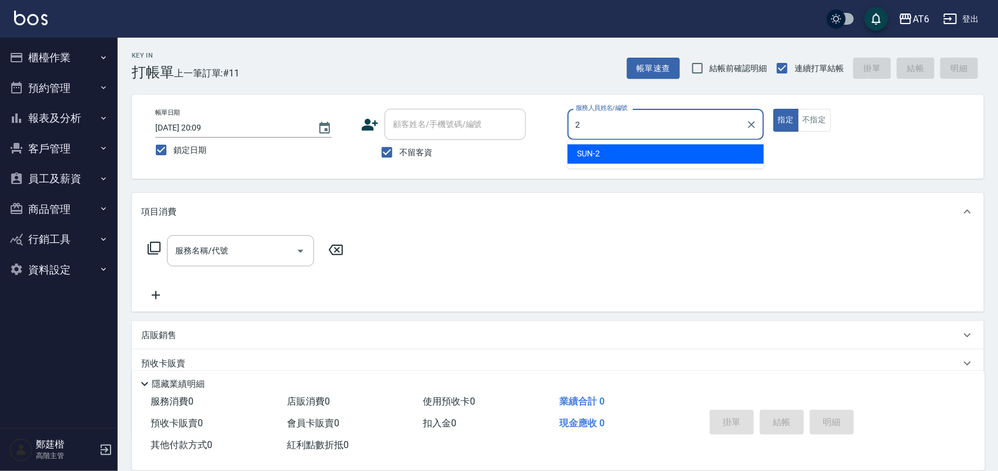
type input "SUN-2"
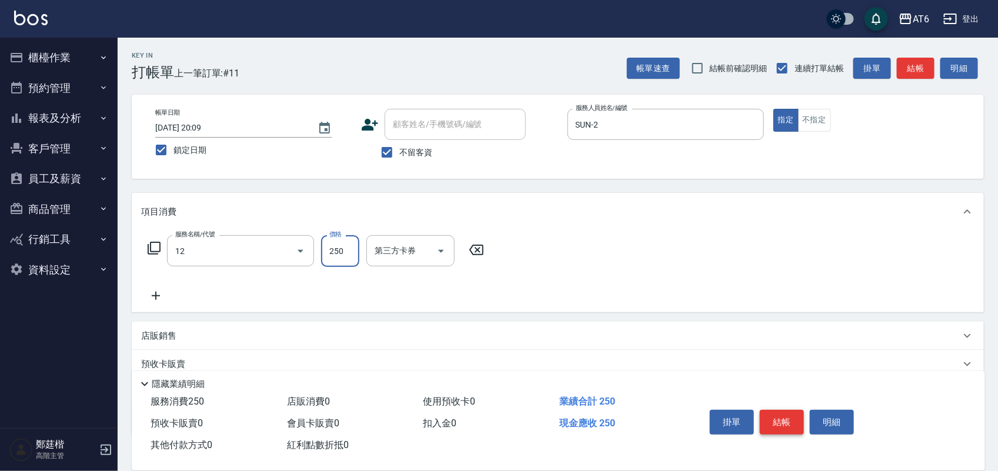
type input "精油洗髮(12)"
click at [775, 422] on button "結帳" at bounding box center [782, 422] width 44 height 25
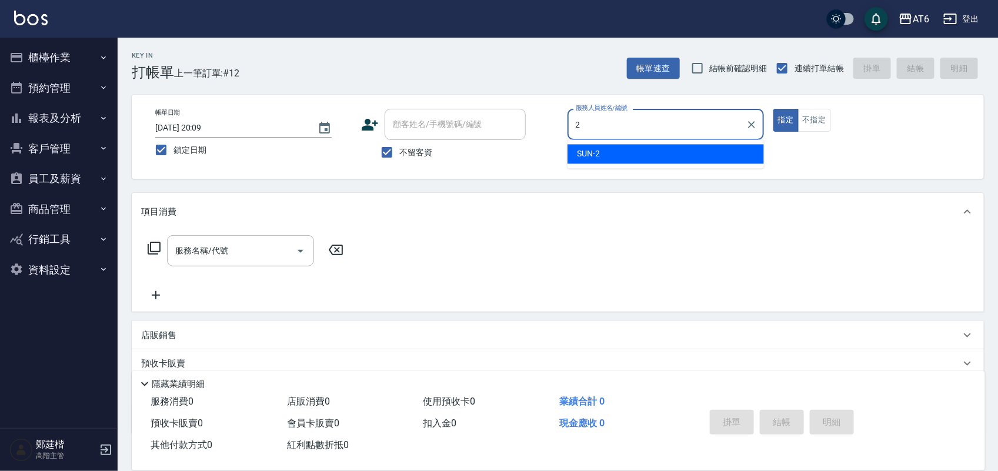
type input "SUN-2"
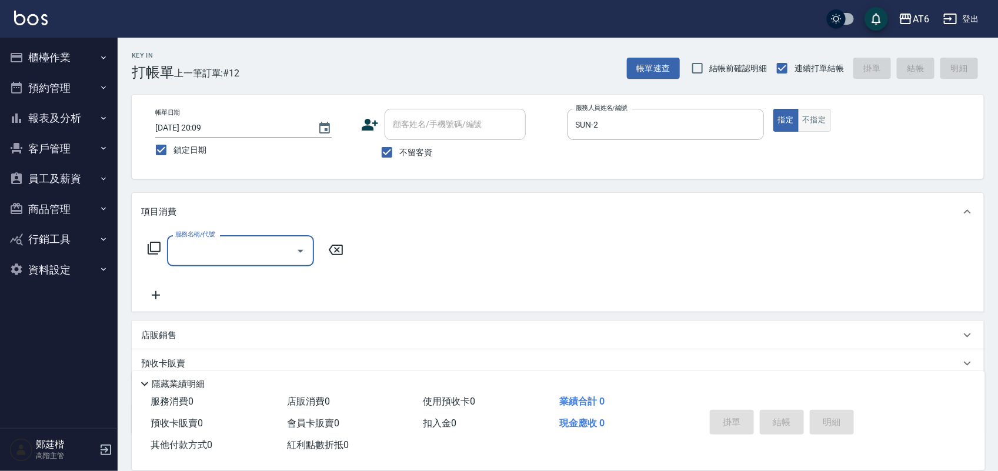
click at [818, 119] on button "不指定" at bounding box center [814, 120] width 33 height 23
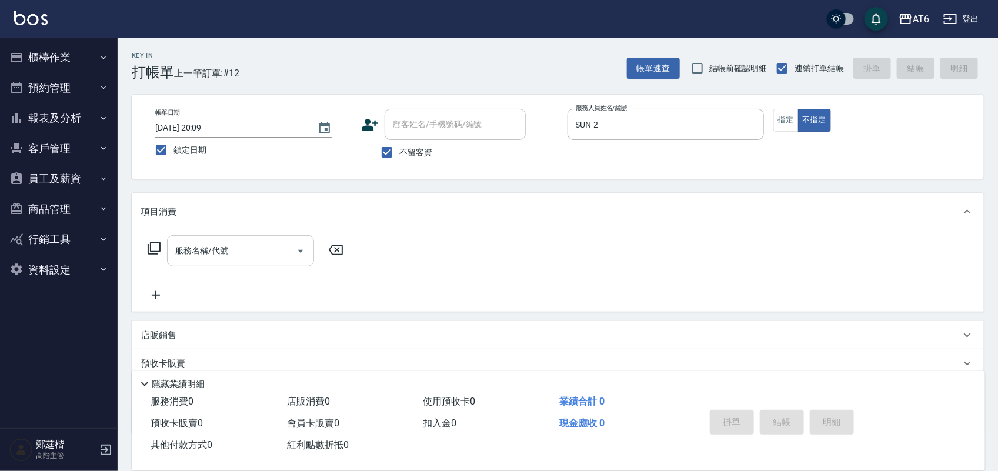
click at [242, 260] on input "服務名稱/代號" at bounding box center [231, 251] width 119 height 21
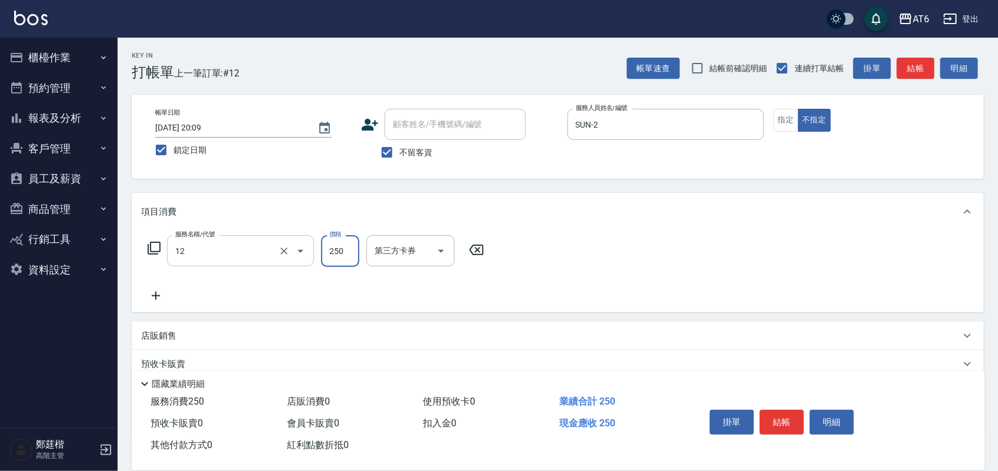
type input "精油洗髮(12)"
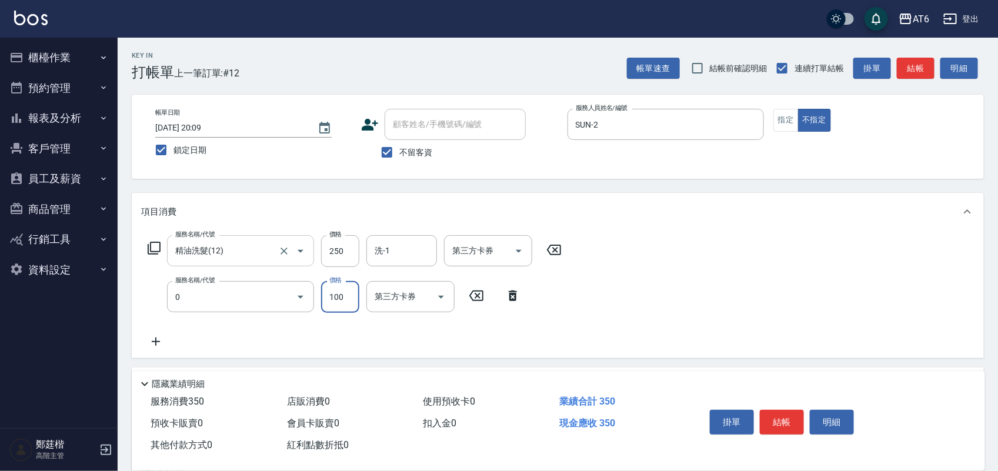
type input "剪髮(0)"
type input "130"
click at [769, 411] on button "結帳" at bounding box center [782, 422] width 44 height 25
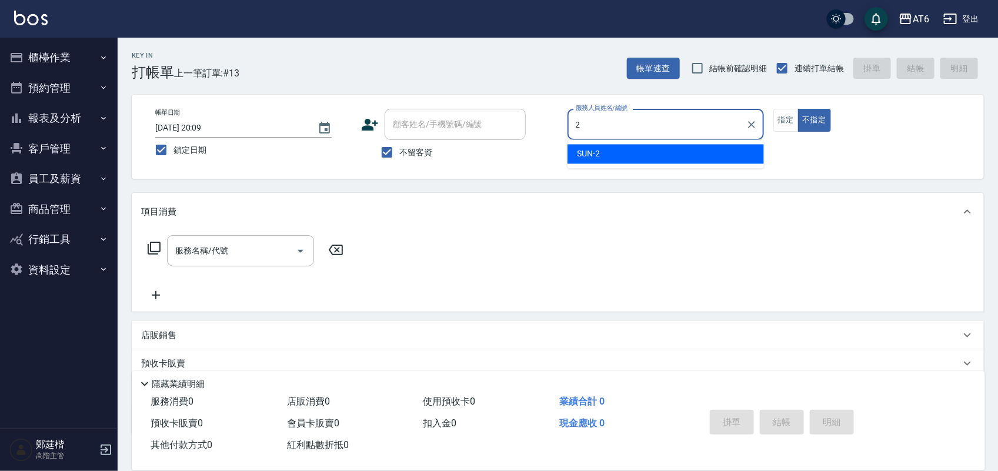
type input "SUN-2"
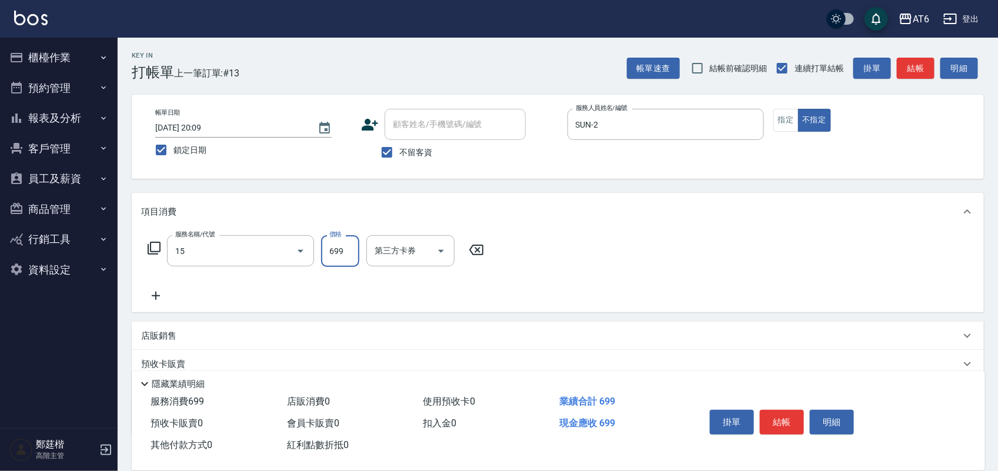
type input "精油spa(15)"
click at [770, 411] on button "結帳" at bounding box center [782, 422] width 44 height 25
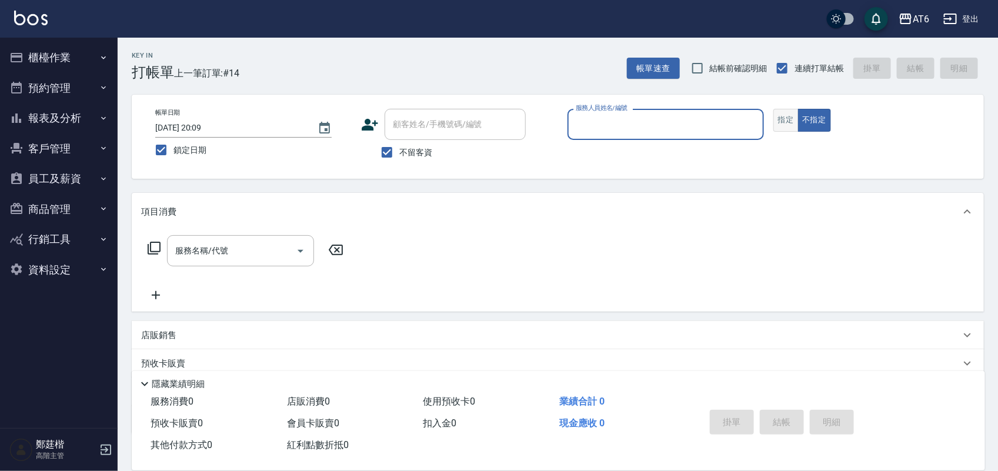
click at [795, 119] on button "指定" at bounding box center [786, 120] width 25 height 23
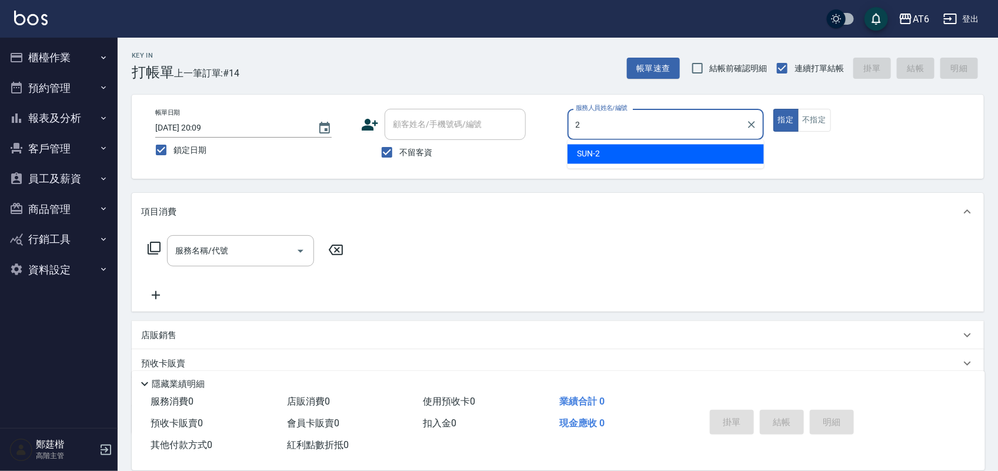
type input "SUN-2"
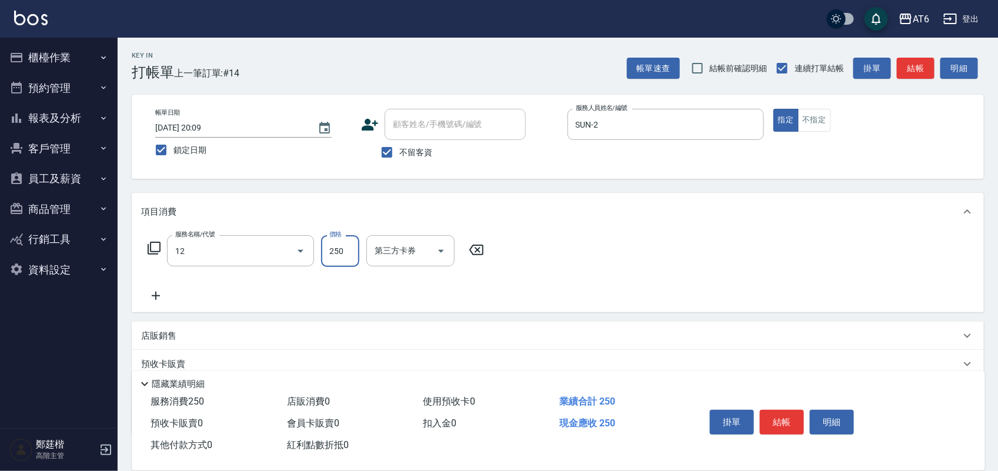
type input "精油洗髮(12)"
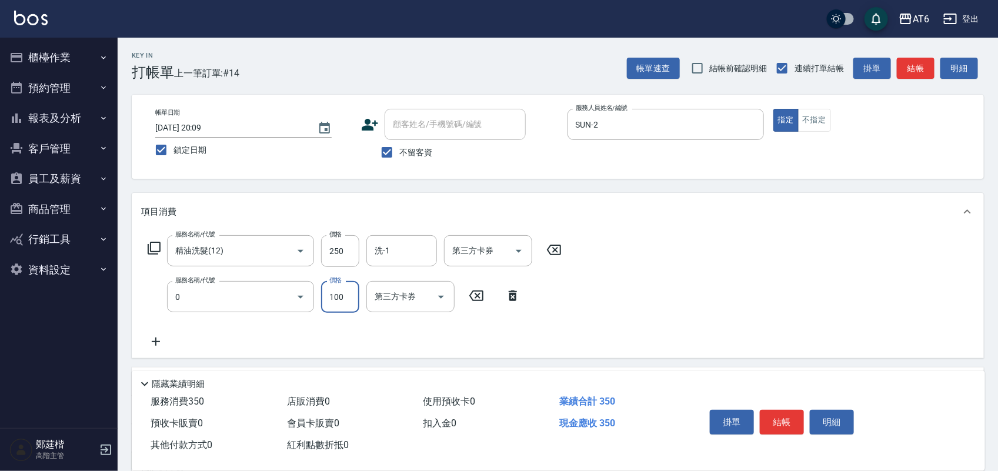
type input "剪髮(0)"
type input "150"
click at [778, 417] on button "結帳" at bounding box center [782, 422] width 44 height 25
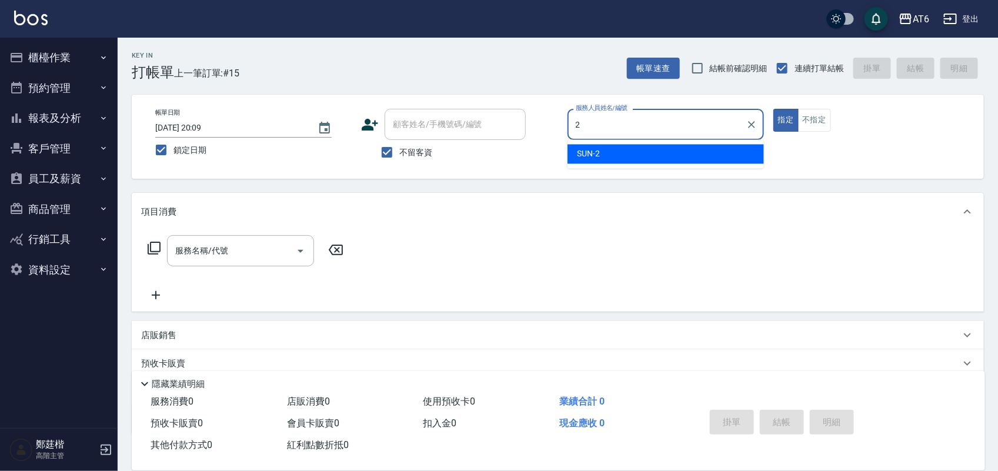
type input "SUN-2"
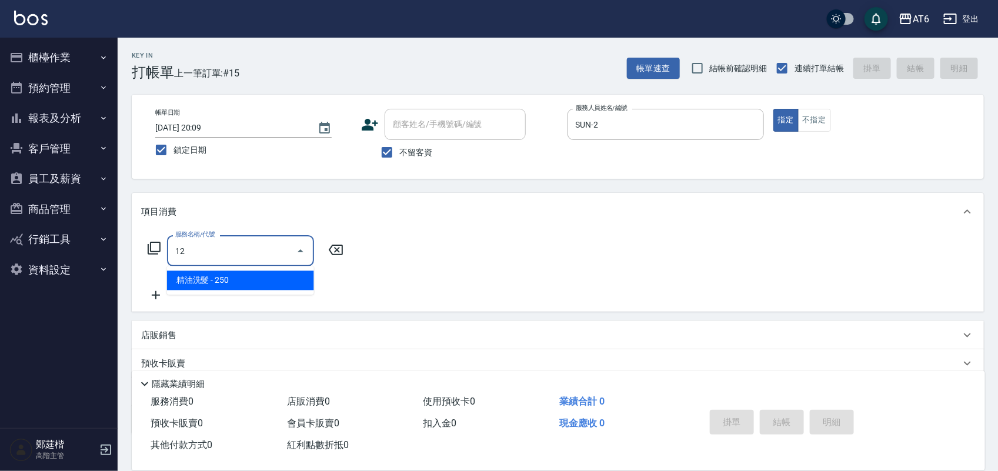
type input "精油洗髮(12)"
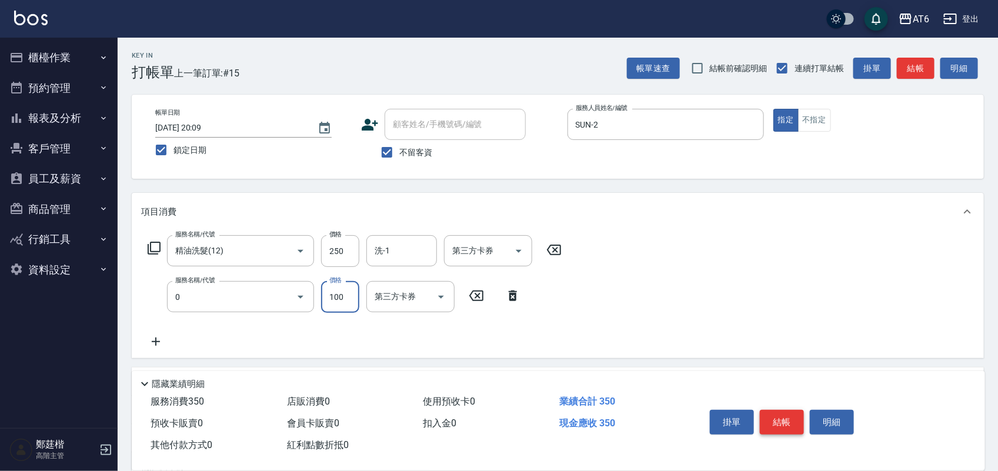
type input "剪髮(0)"
type input "150"
click at [778, 417] on button "結帳" at bounding box center [782, 422] width 44 height 25
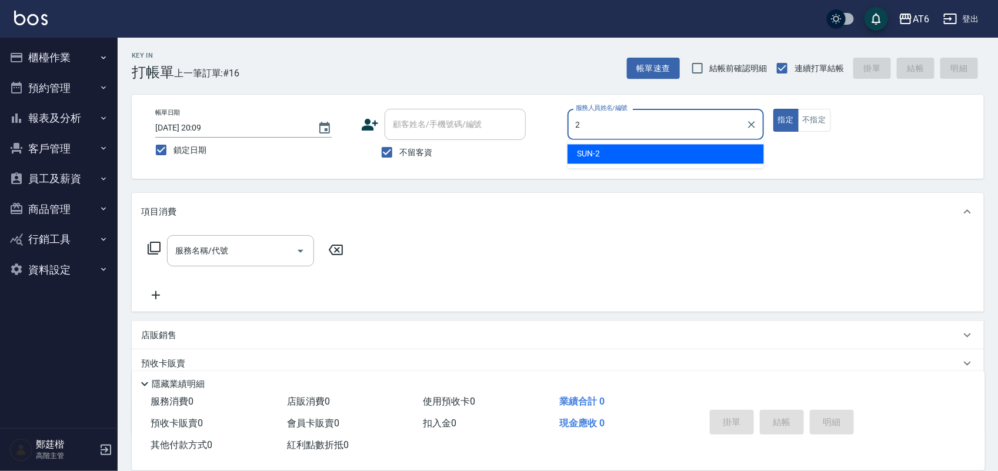
type input "SUN-2"
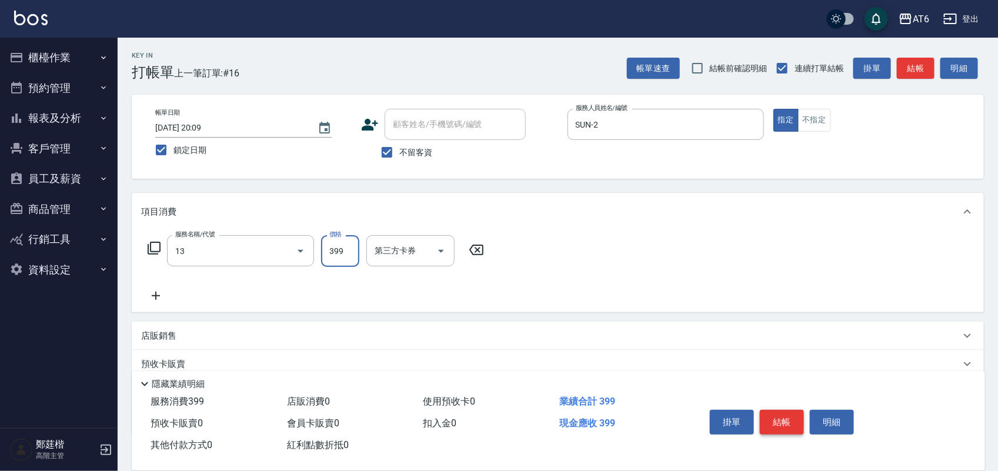
type input "海鹽洗(13)"
click at [778, 417] on button "結帳" at bounding box center [782, 422] width 44 height 25
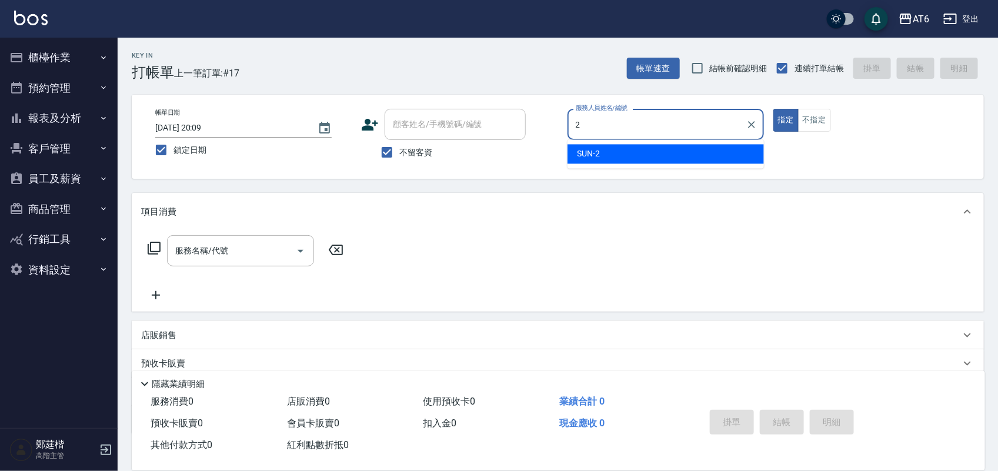
type input "SUN-2"
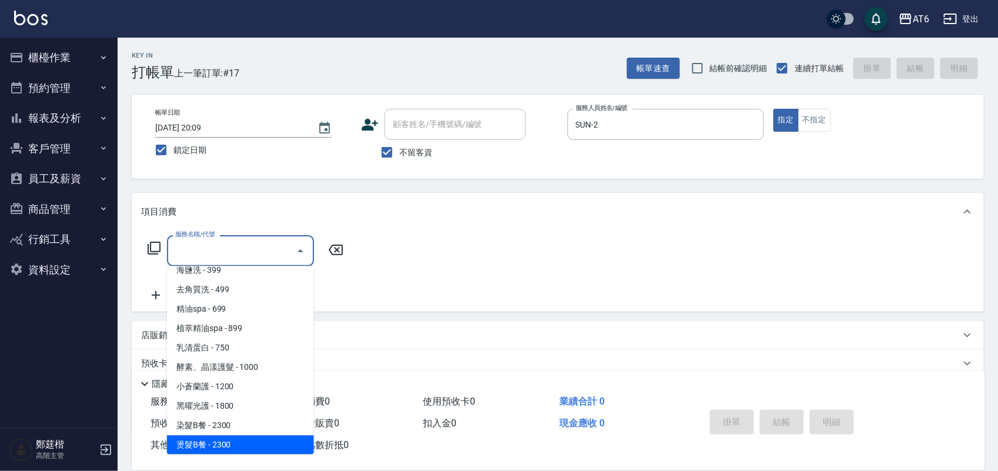
type input "燙髮B餐(43)"
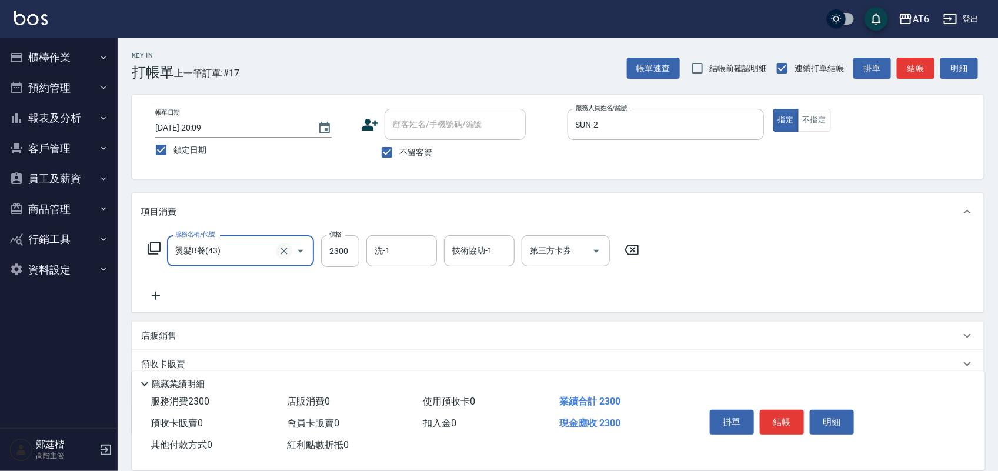
click at [282, 254] on icon "Clear" at bounding box center [284, 251] width 12 height 12
click at [294, 251] on icon "Open" at bounding box center [301, 251] width 14 height 14
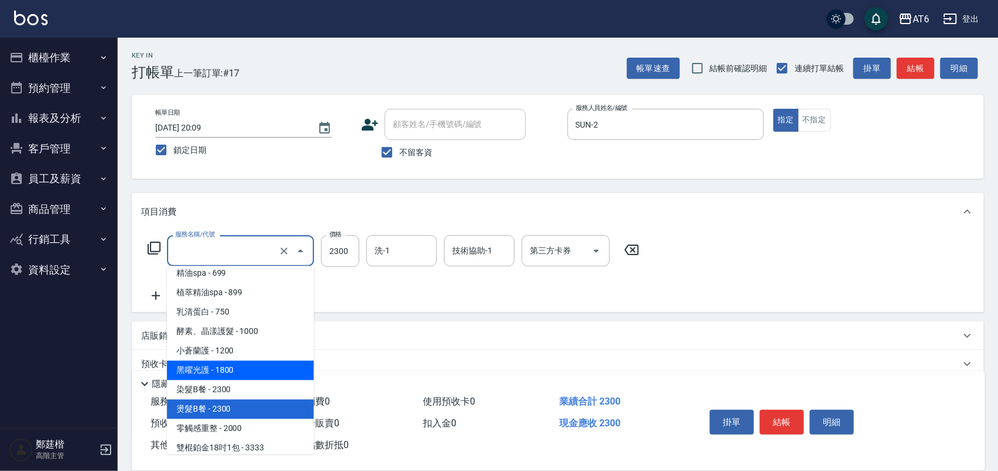
scroll to position [169, 0]
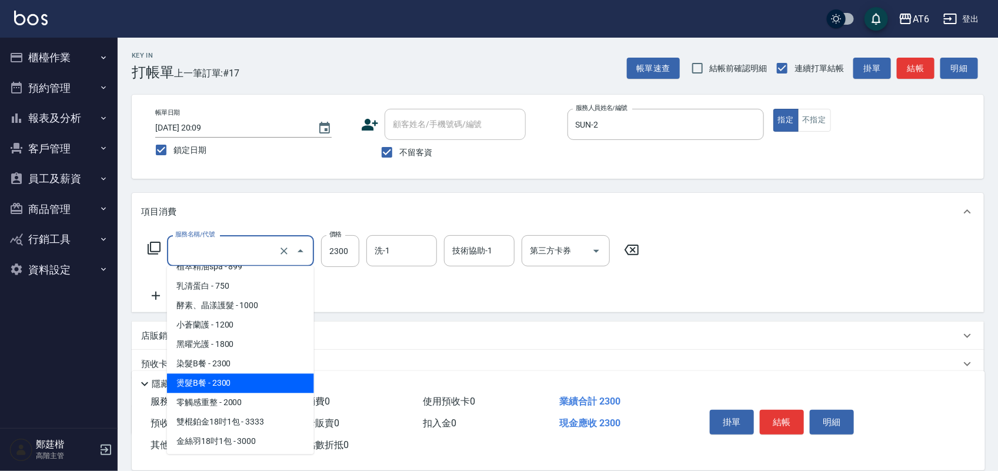
click at [222, 387] on span "燙髮B餐 - 2300" at bounding box center [240, 383] width 147 height 19
type input "燙髮B餐(43)"
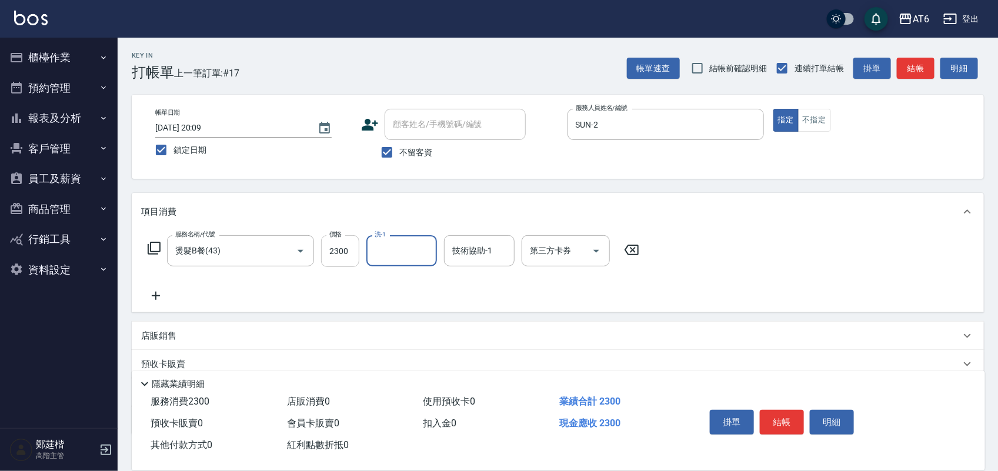
click at [333, 256] on input "2300" at bounding box center [340, 251] width 38 height 32
type input "5500"
click at [792, 428] on button "結帳" at bounding box center [782, 422] width 44 height 25
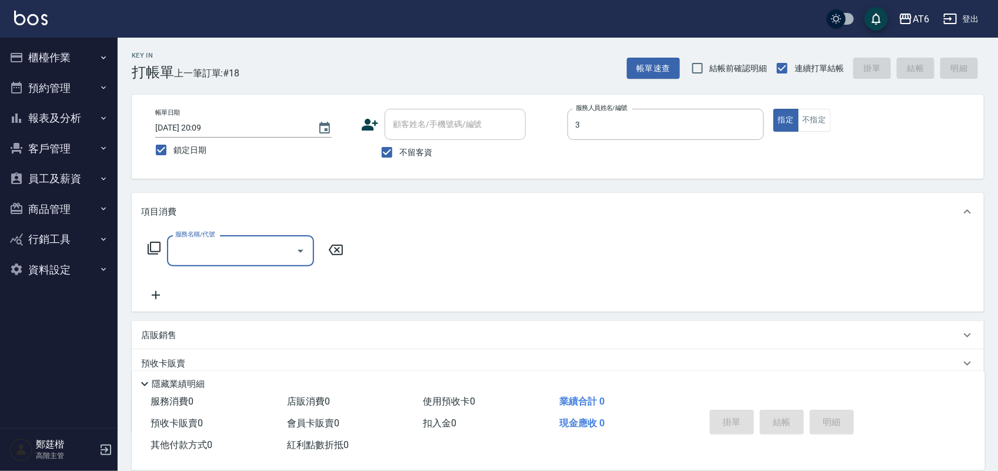
type input "DINO-3"
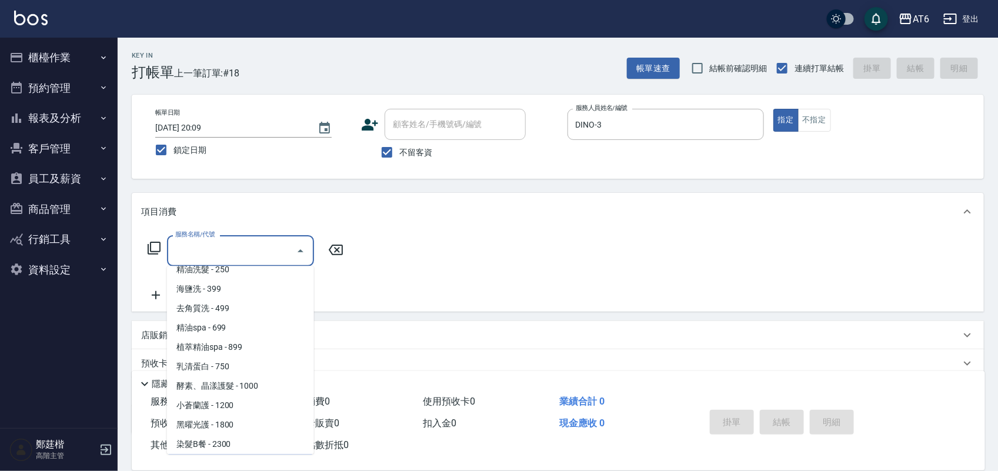
scroll to position [107, 0]
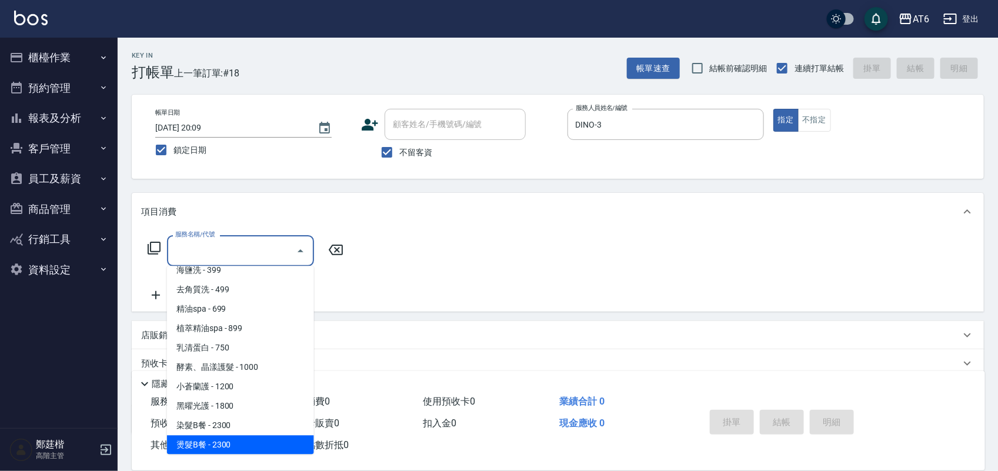
type input "燙髮B餐(43)"
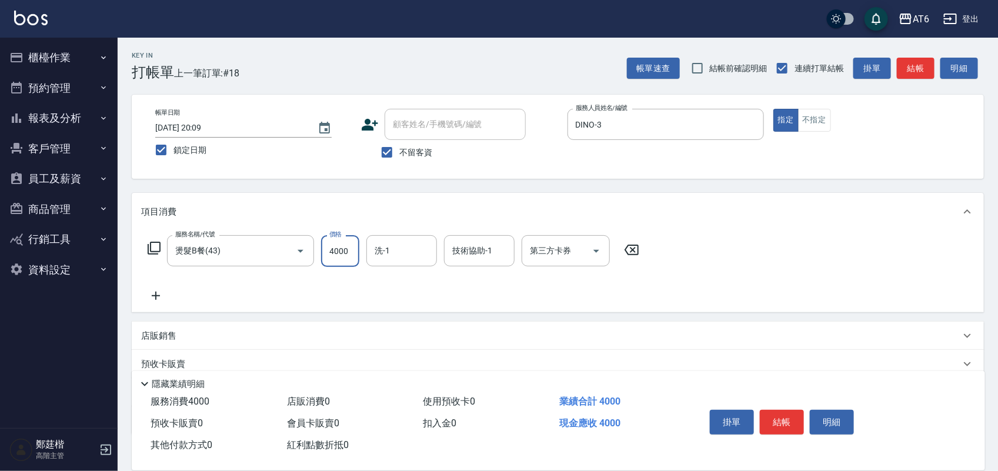
scroll to position [0, 0]
type input "4000"
click at [773, 428] on button "結帳" at bounding box center [782, 422] width 44 height 25
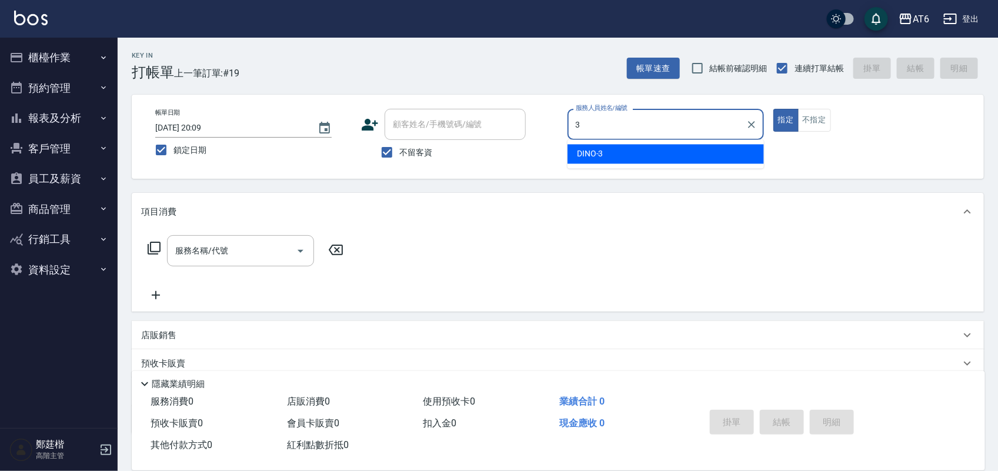
type input "DINO-3"
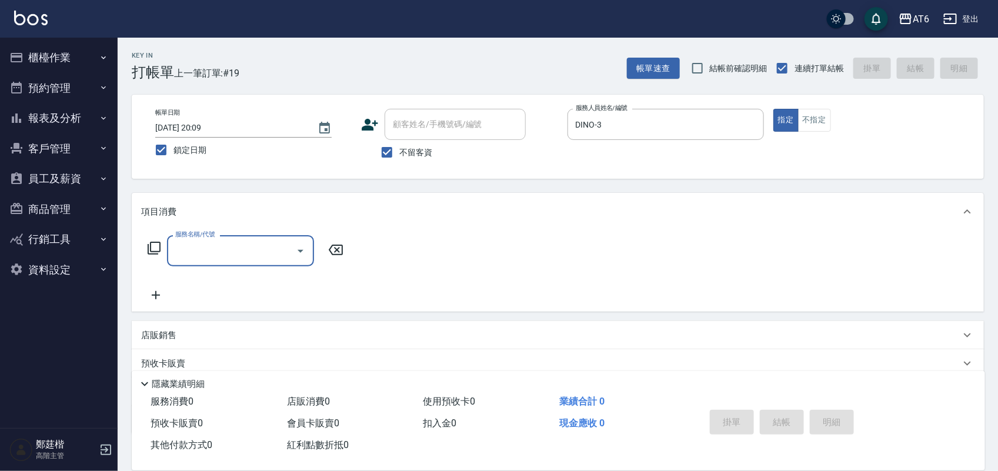
click at [154, 333] on p "店販銷售" at bounding box center [158, 335] width 35 height 12
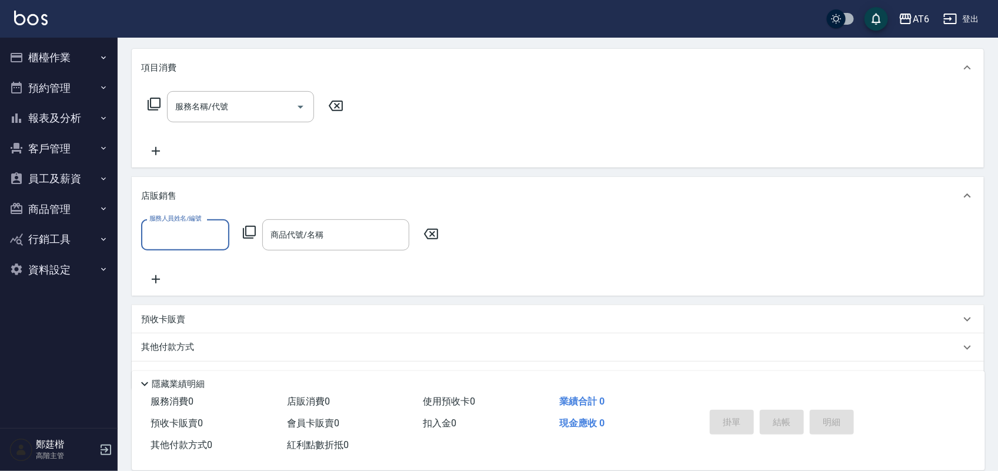
scroll to position [147, 0]
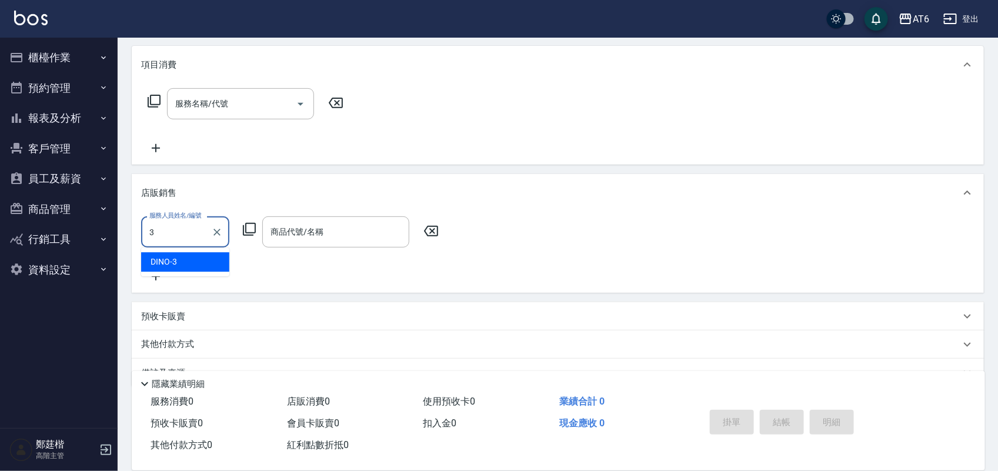
type input "DINO-3"
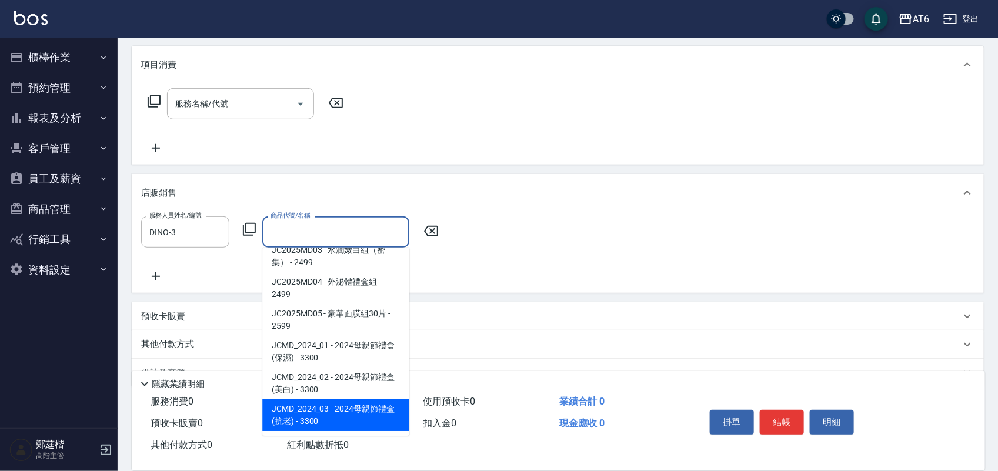
scroll to position [4, 0]
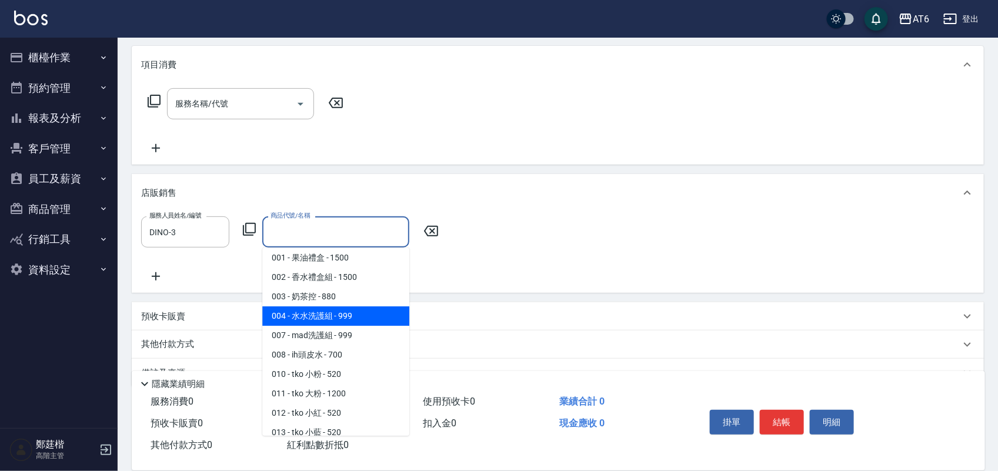
type input "水水洗護組"
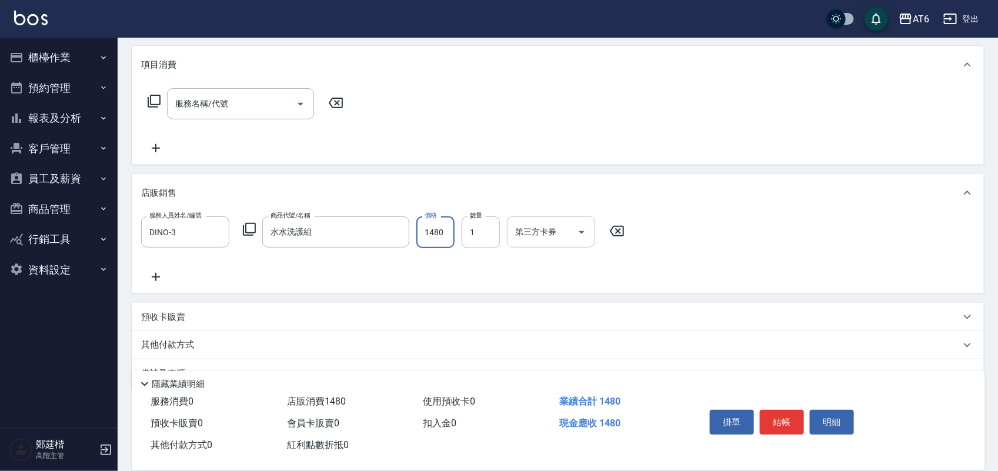
type input "1480"
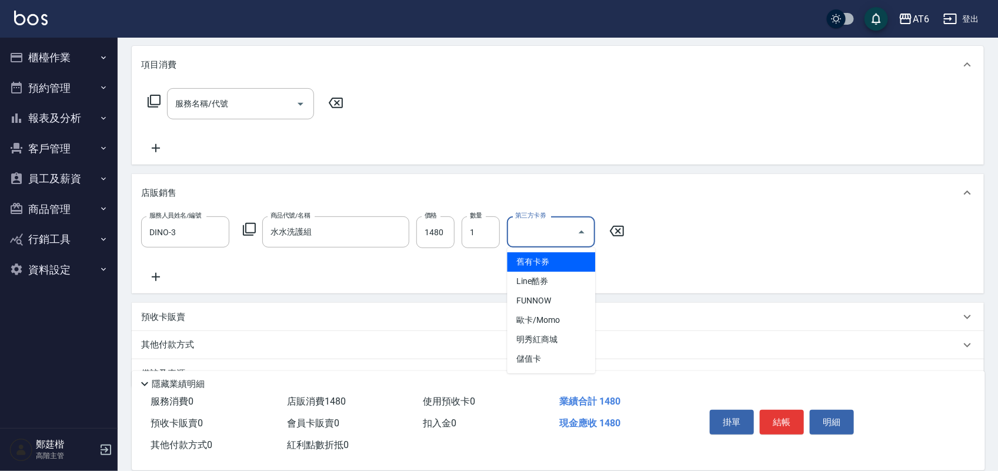
click at [562, 227] on input "第三方卡券" at bounding box center [542, 232] width 60 height 21
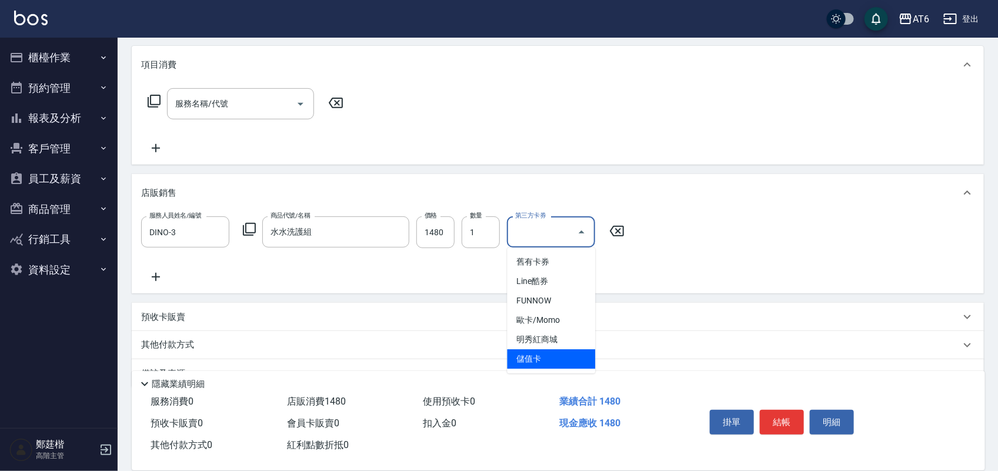
click at [549, 355] on span "儲值卡" at bounding box center [552, 358] width 88 height 19
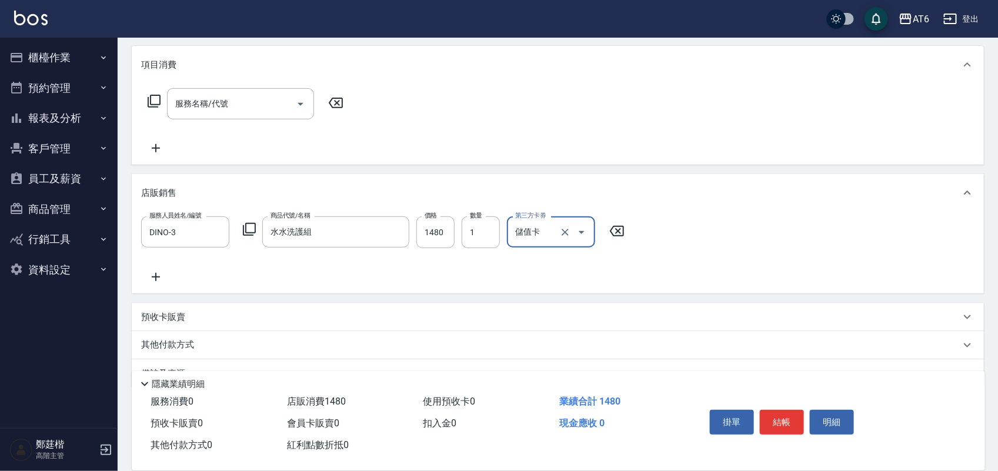
type input "儲值卡"
click at [788, 415] on button "結帳" at bounding box center [782, 422] width 44 height 25
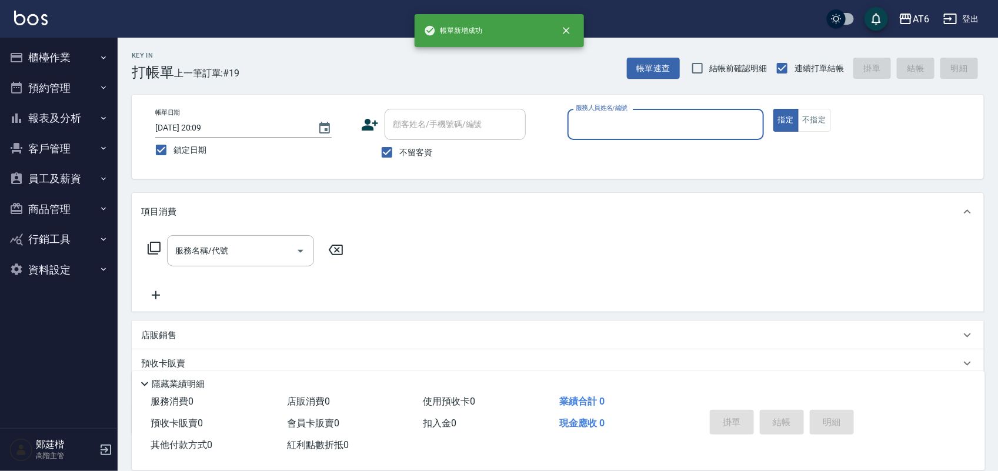
scroll to position [0, 0]
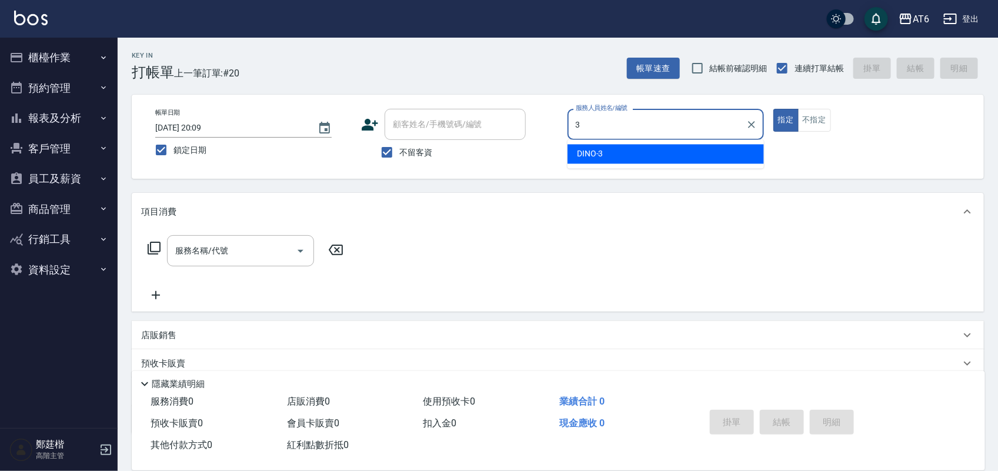
type input "DINO-3"
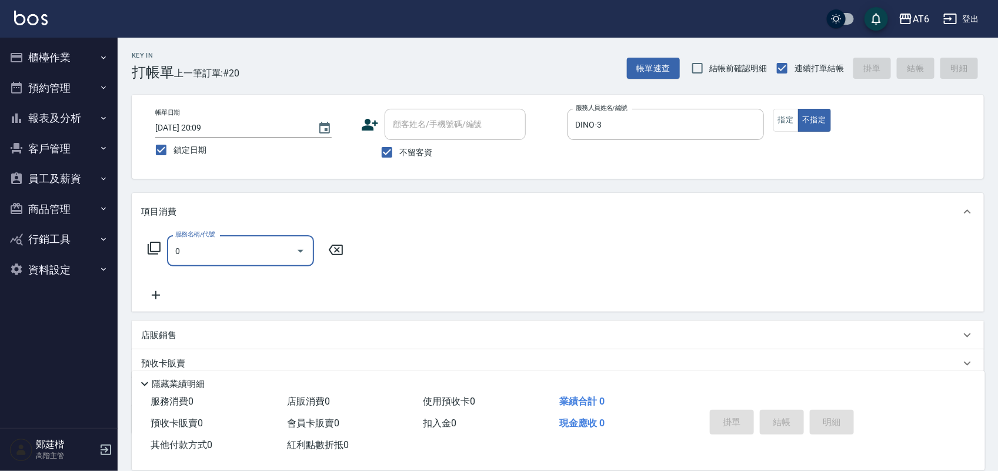
type input "剪髮(0)"
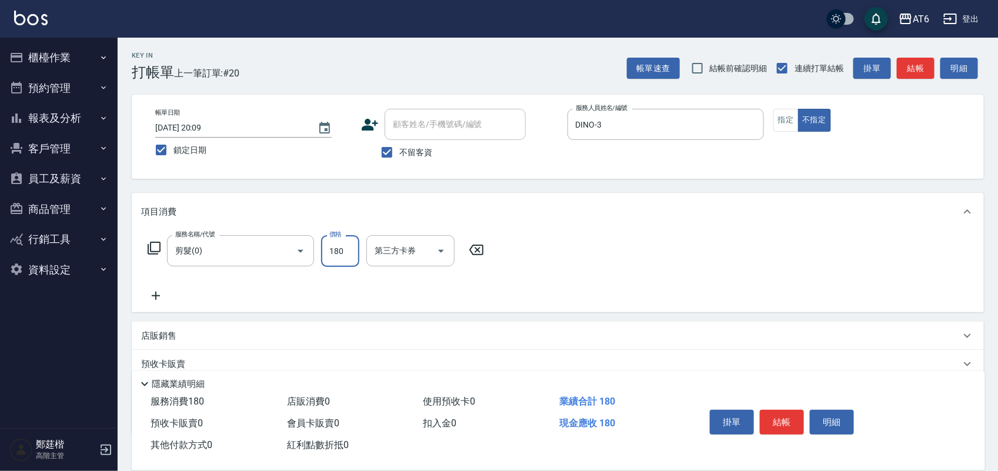
type input "180"
click at [794, 415] on button "結帳" at bounding box center [782, 422] width 44 height 25
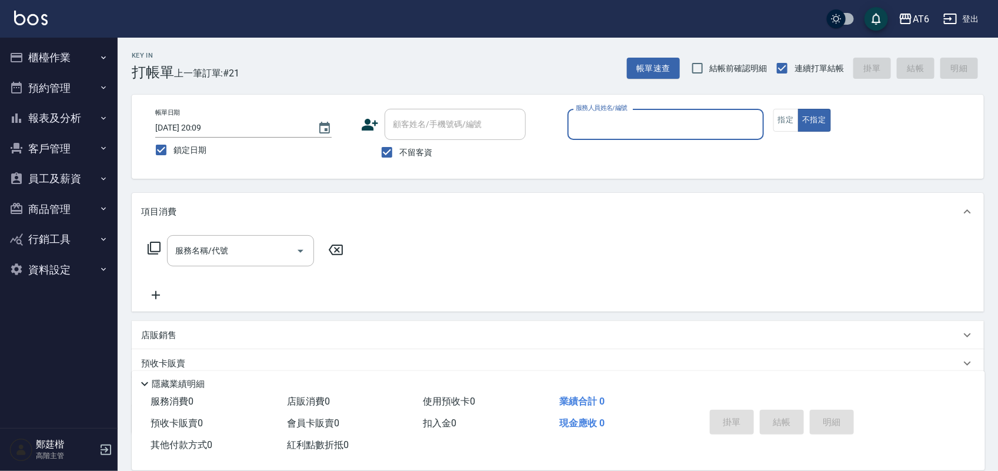
type input "6"
type input "SUN-2"
click at [792, 116] on button "指定" at bounding box center [786, 120] width 25 height 23
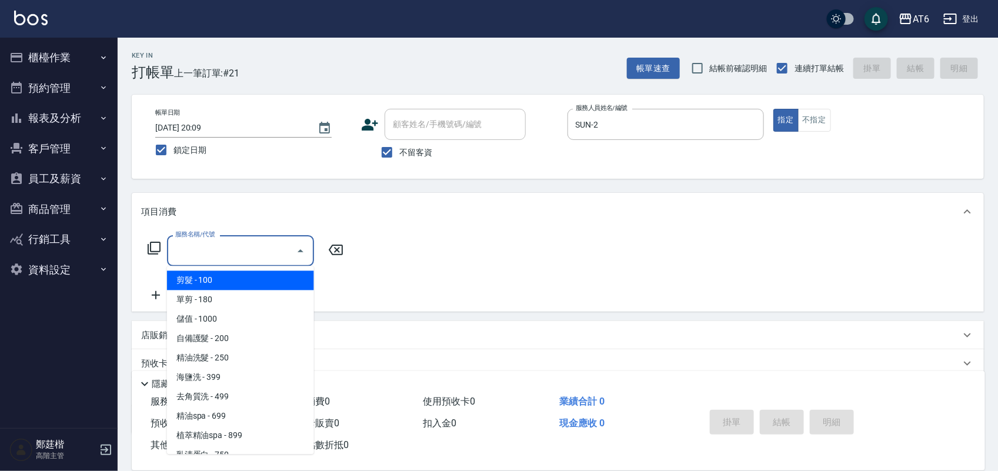
click at [281, 251] on input "服務名稱/代號" at bounding box center [231, 251] width 119 height 21
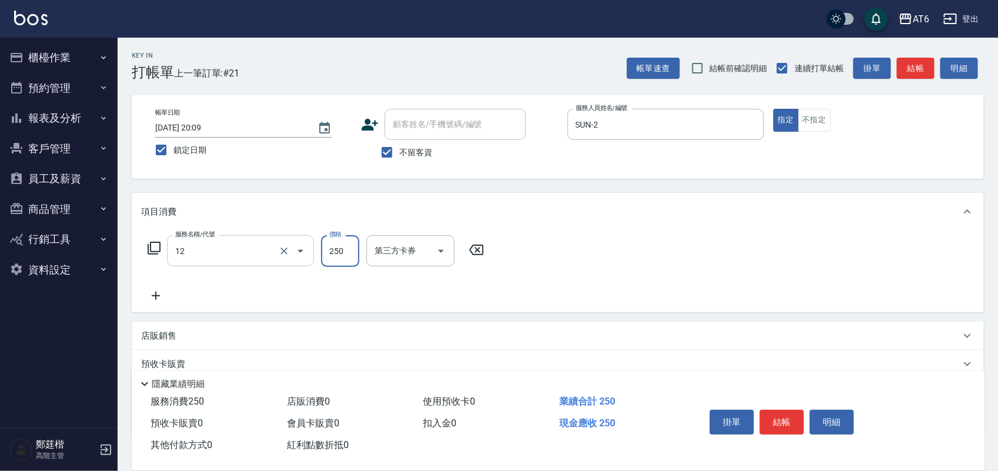
type input "精油洗髮(12)"
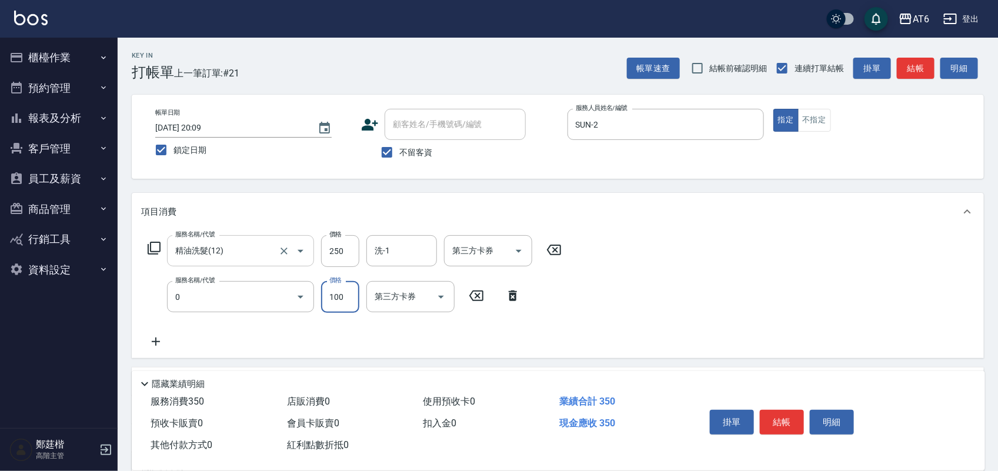
type input "剪髮(0)"
click at [360, 298] on div "服務名稱/代號 剪髮(0) 服務名稱/代號 價格 100 價格 第三方卡券 第三方卡券" at bounding box center [334, 297] width 387 height 32
click at [346, 304] on input "100" at bounding box center [340, 297] width 38 height 32
type input "150"
click at [795, 415] on button "結帳" at bounding box center [782, 422] width 44 height 25
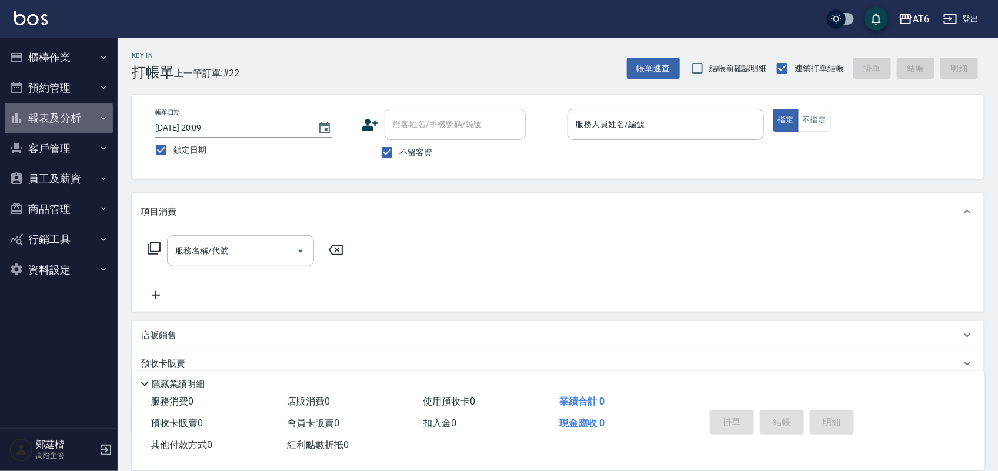
click at [46, 104] on button "報表及分析" at bounding box center [59, 118] width 108 height 31
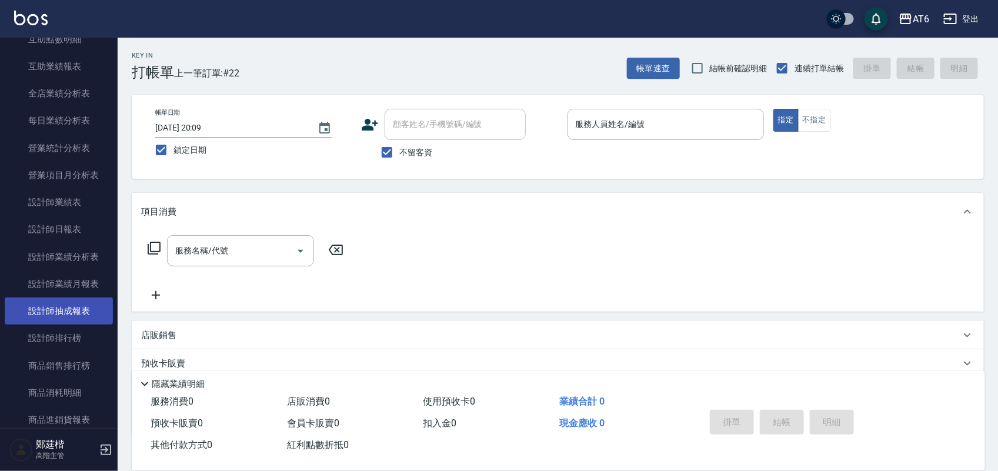
scroll to position [368, 0]
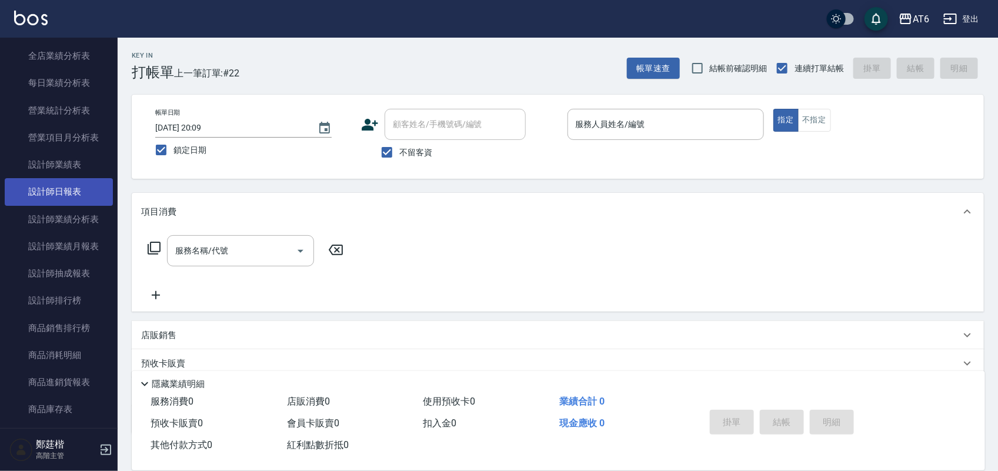
click at [62, 200] on link "設計師日報表" at bounding box center [59, 191] width 108 height 27
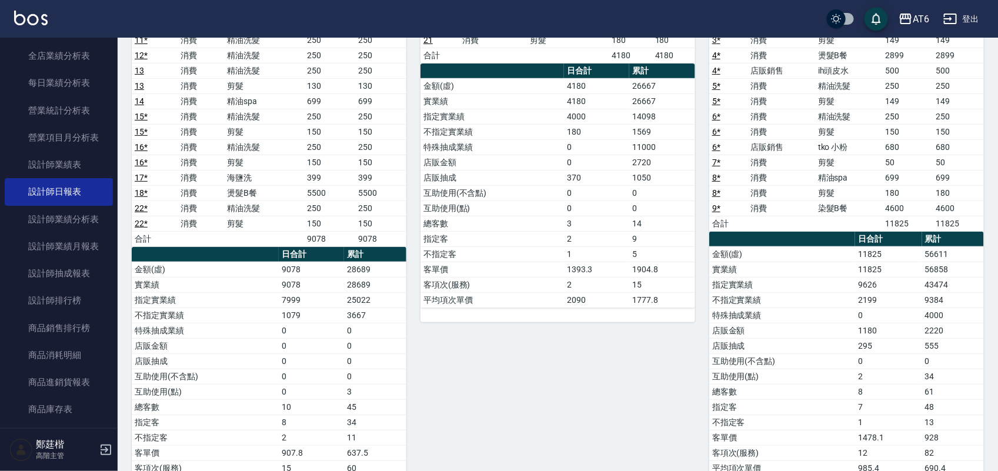
scroll to position [147, 0]
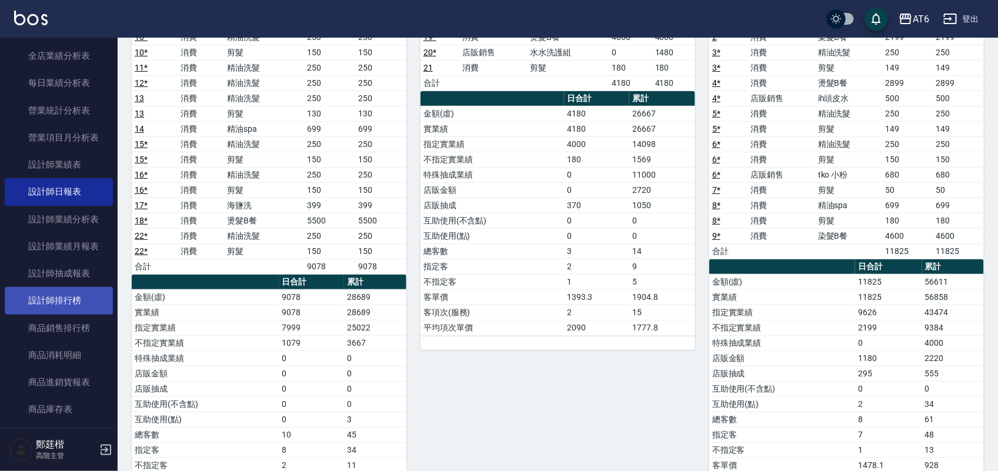
click at [80, 294] on link "設計師排行榜" at bounding box center [59, 300] width 108 height 27
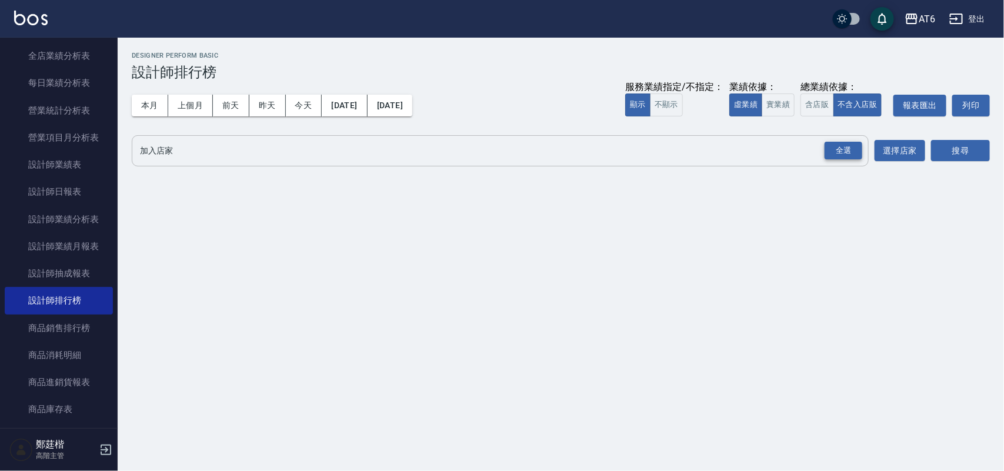
click at [848, 148] on div "全選" at bounding box center [844, 151] width 38 height 18
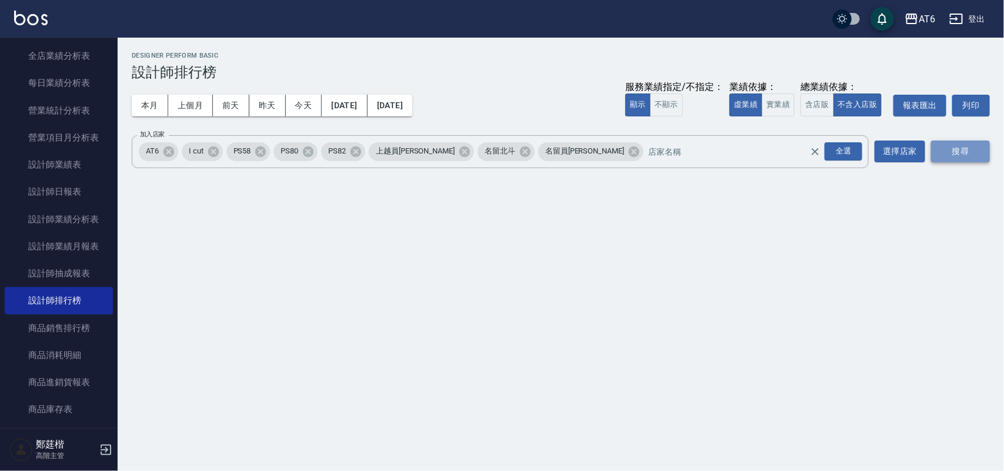
click at [934, 150] on button "搜尋" at bounding box center [960, 152] width 59 height 22
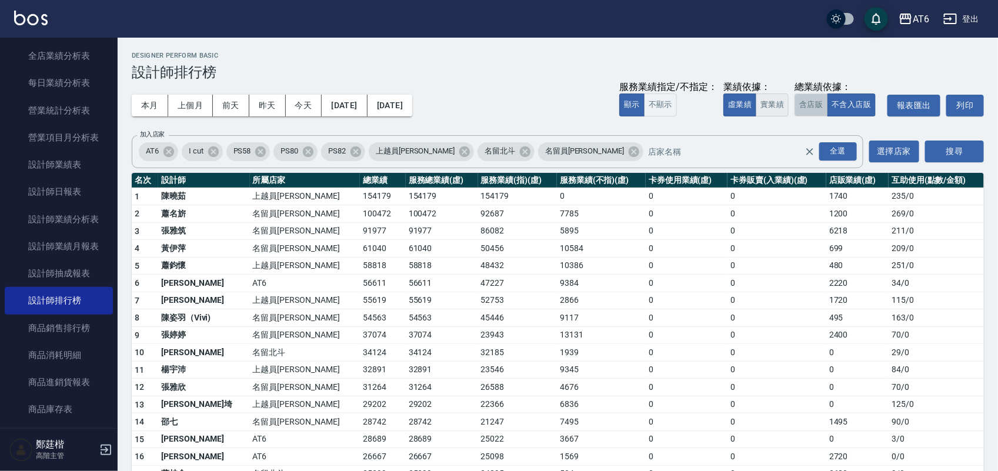
drag, startPoint x: 800, startPoint y: 98, endPoint x: 783, endPoint y: 109, distance: 21.2
click at [798, 101] on button "含店販" at bounding box center [811, 105] width 33 height 23
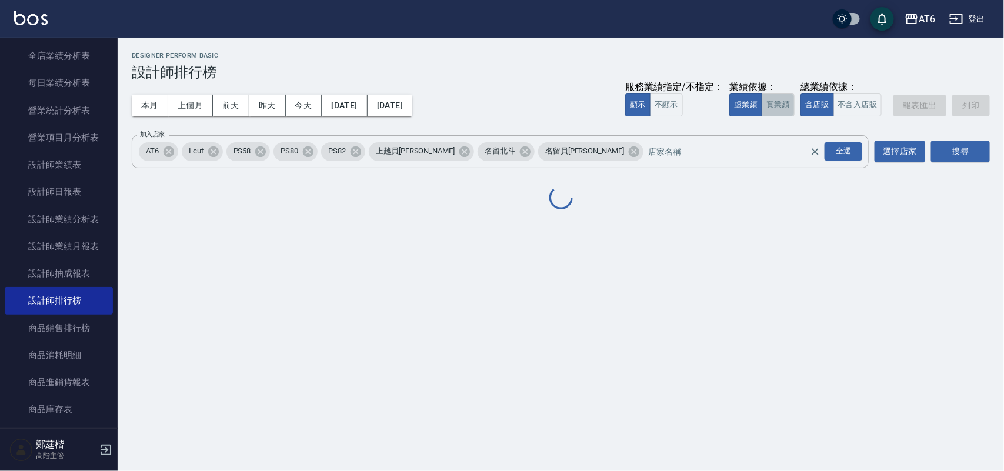
click at [783, 109] on button "實業績" at bounding box center [778, 105] width 33 height 23
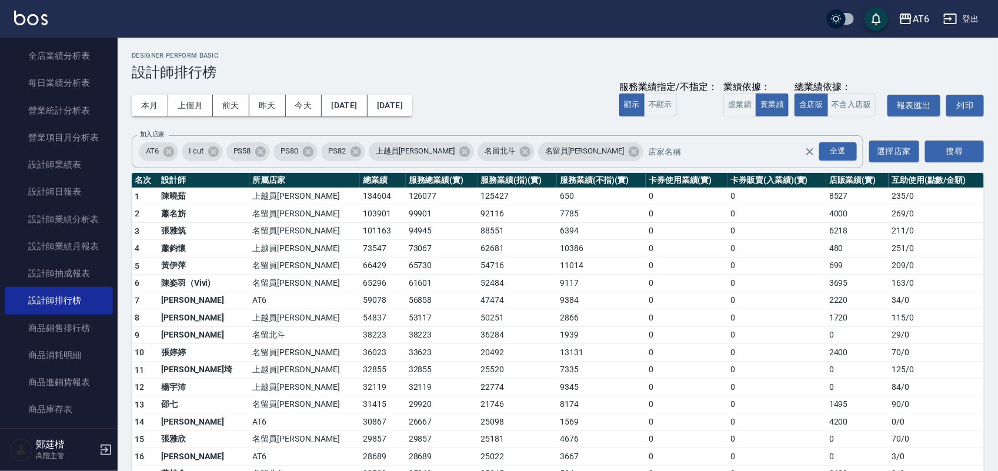
drag, startPoint x: 845, startPoint y: 108, endPoint x: 633, endPoint y: 289, distance: 279.6
drag, startPoint x: 633, startPoint y: 289, endPoint x: 542, endPoint y: 345, distance: 106.5
click at [557, 345] on td "13131" at bounding box center [601, 353] width 89 height 18
click at [860, 104] on button "不含入店販" at bounding box center [852, 105] width 49 height 23
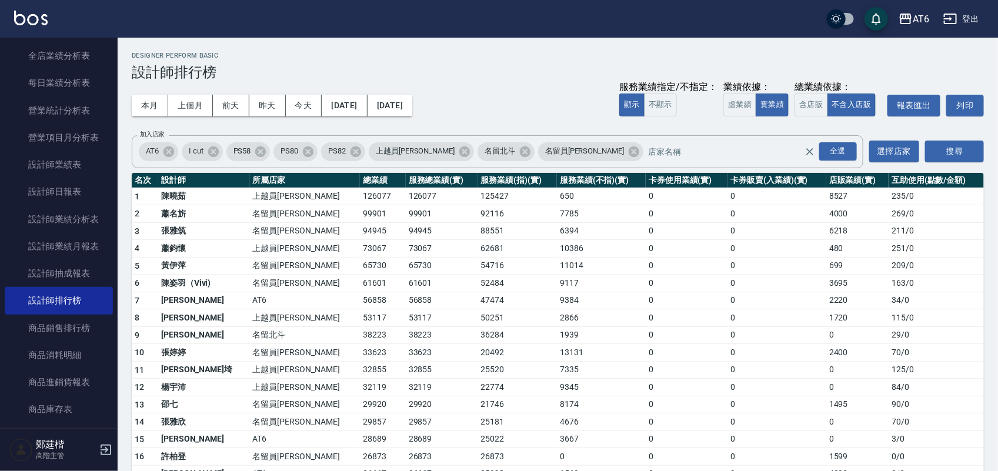
drag, startPoint x: 824, startPoint y: 122, endPoint x: 616, endPoint y: 324, distance: 290.0
drag, startPoint x: 616, startPoint y: 324, endPoint x: 568, endPoint y: 333, distance: 48.5
click at [568, 333] on td "1939" at bounding box center [601, 336] width 89 height 18
click at [813, 100] on button "含店販" at bounding box center [811, 105] width 33 height 23
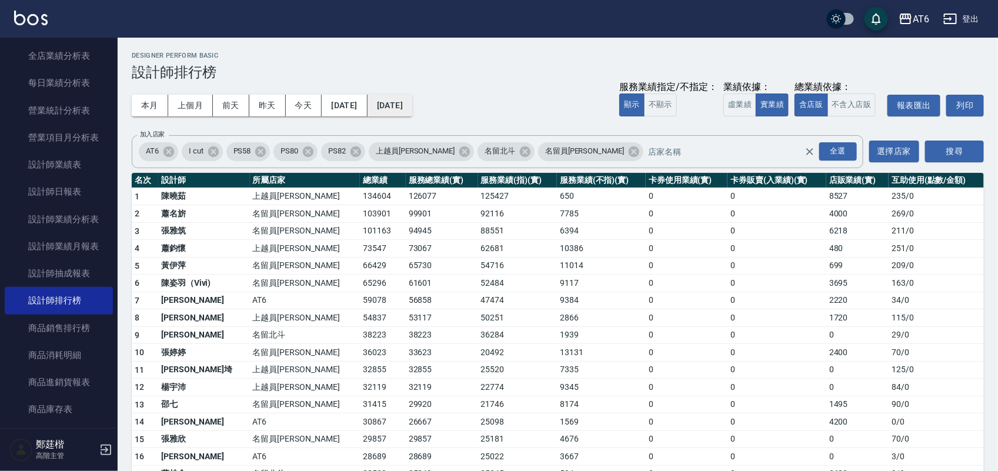
click at [412, 95] on button "[DATE]" at bounding box center [390, 106] width 45 height 22
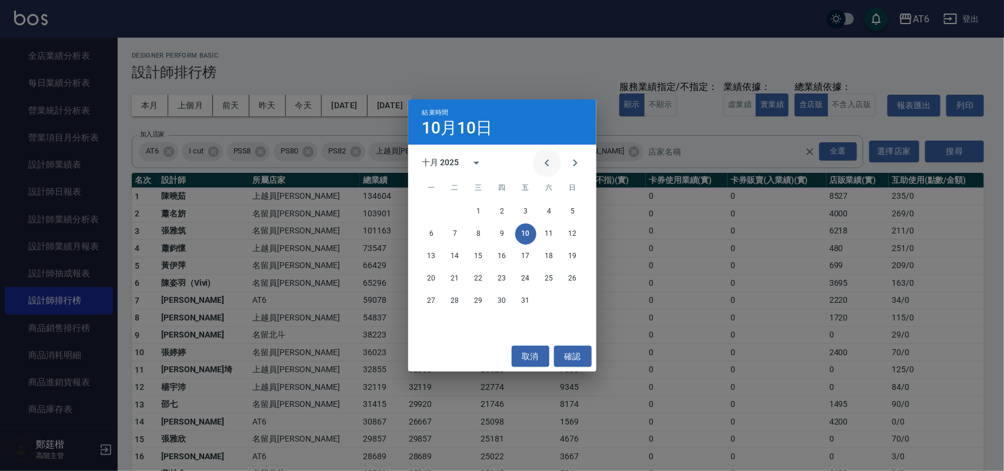
click at [534, 166] on button "Previous month" at bounding box center [547, 163] width 28 height 28
click at [480, 233] on button "10" at bounding box center [478, 234] width 21 height 21
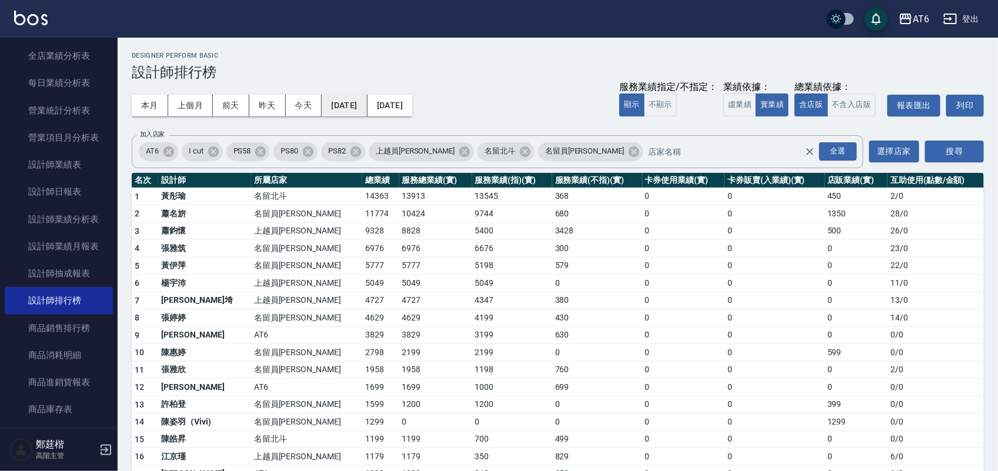
click at [354, 102] on button "[DATE]" at bounding box center [344, 106] width 45 height 22
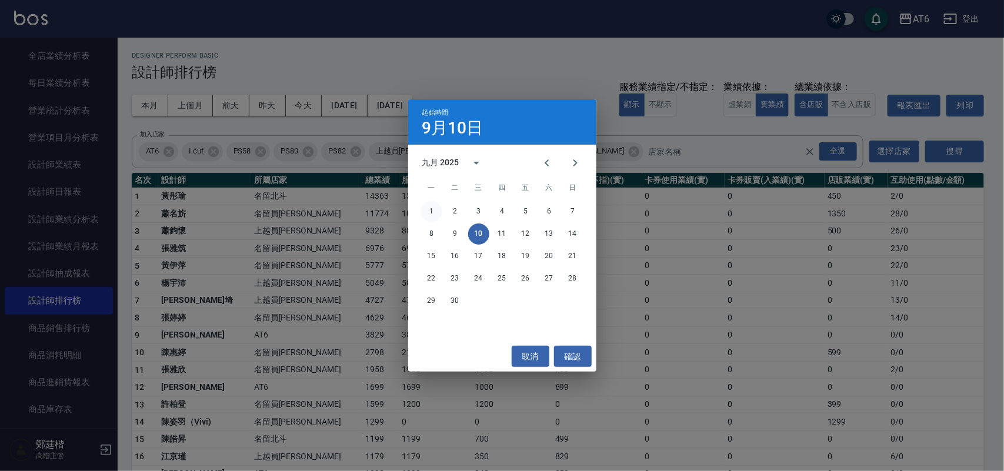
click at [438, 207] on button "1" at bounding box center [431, 211] width 21 height 21
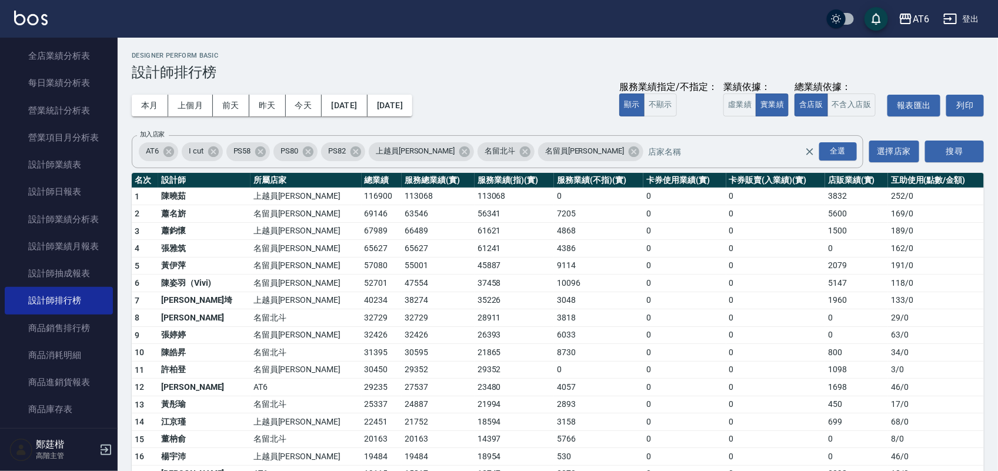
click at [399, 118] on div "本月 上個月 [DATE] [DATE] [DATE] [DATE] [DATE] 服務業績指定/不指定： 顯示 不顯示 業績依據： 虛業績 實業績 總業績依…" at bounding box center [558, 106] width 853 height 50
click at [399, 111] on button "[DATE]" at bounding box center [390, 106] width 45 height 22
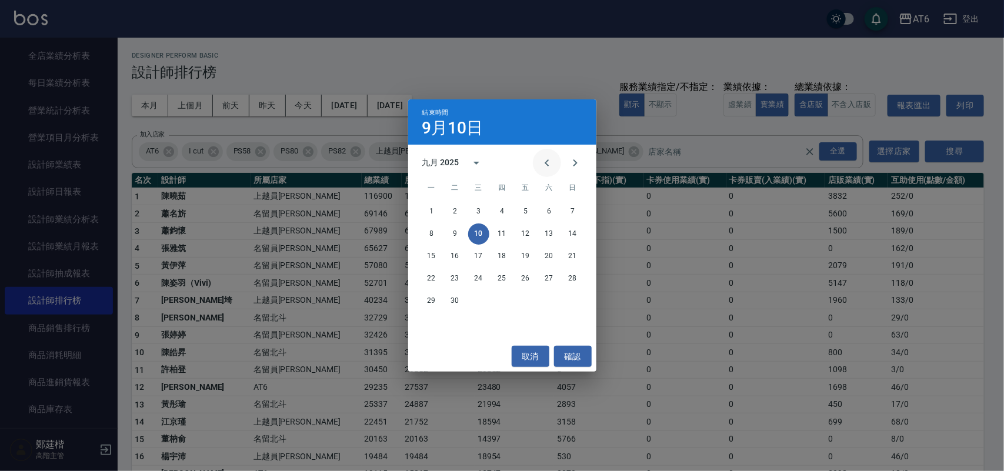
click at [554, 162] on button "Previous month" at bounding box center [547, 163] width 28 height 28
click at [563, 231] on button "10" at bounding box center [572, 234] width 21 height 21
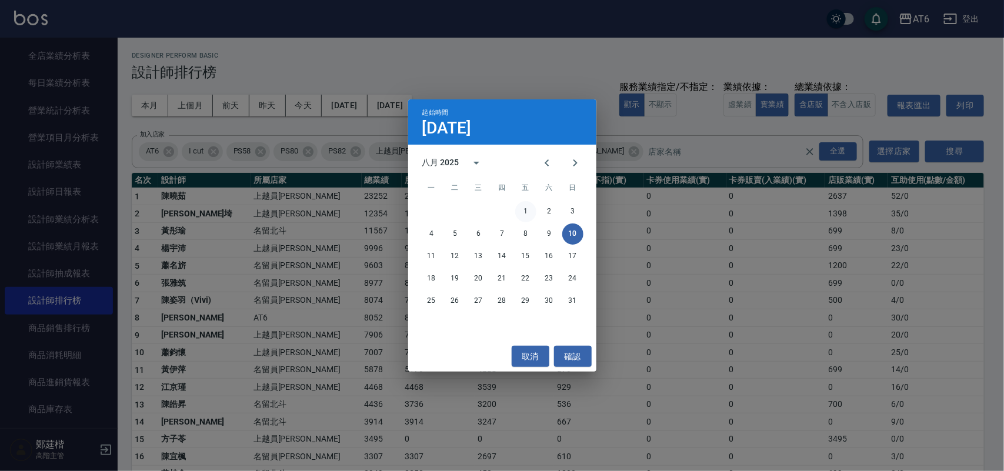
click at [528, 206] on button "1" at bounding box center [525, 211] width 21 height 21
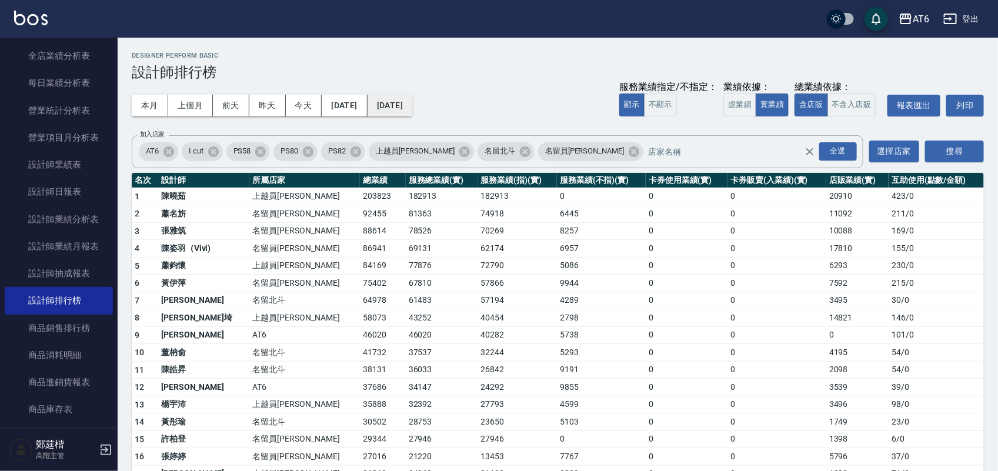
click at [412, 108] on button "[DATE]" at bounding box center [390, 106] width 45 height 22
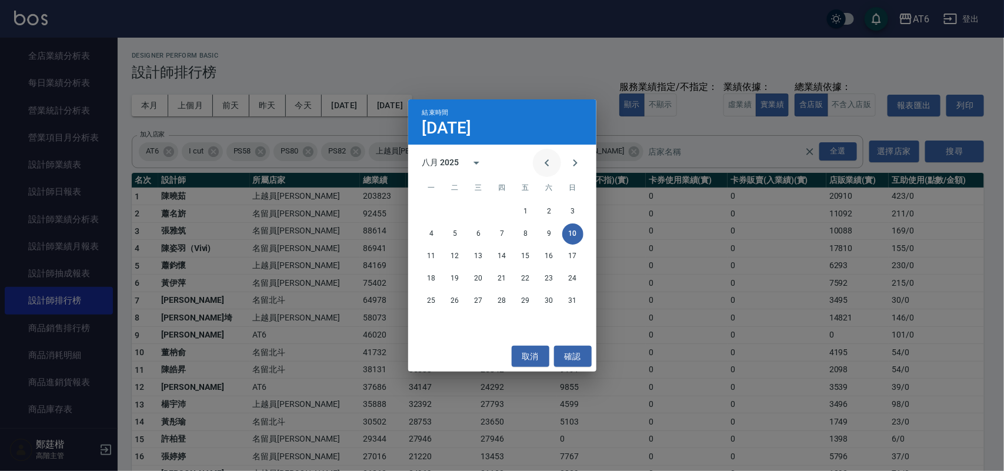
click at [554, 160] on button "Previous month" at bounding box center [547, 163] width 28 height 28
click at [509, 233] on button "10" at bounding box center [502, 234] width 21 height 21
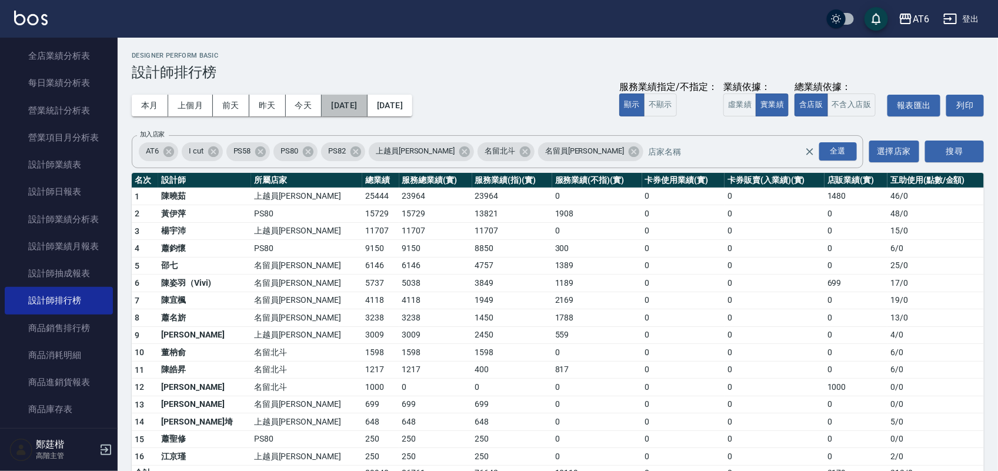
click at [354, 112] on button "[DATE]" at bounding box center [344, 106] width 45 height 22
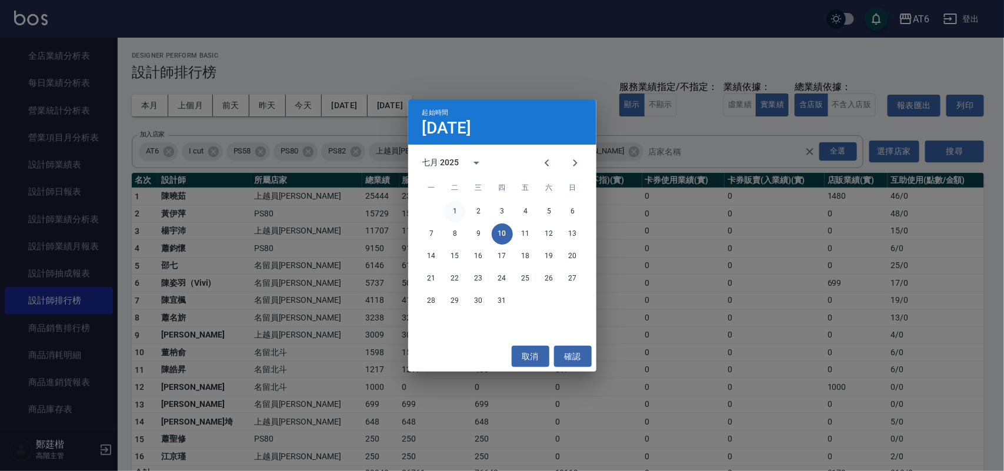
click at [446, 211] on button "1" at bounding box center [455, 211] width 21 height 21
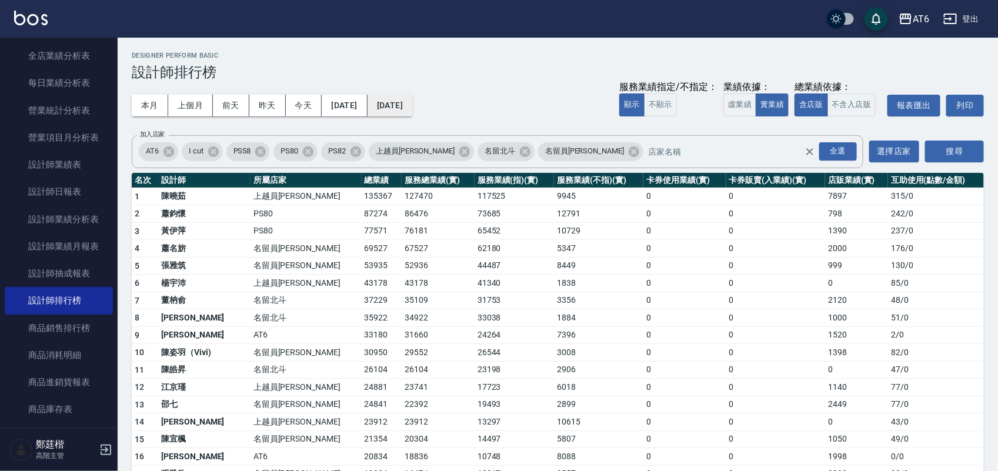
click at [412, 111] on button "[DATE]" at bounding box center [390, 106] width 45 height 22
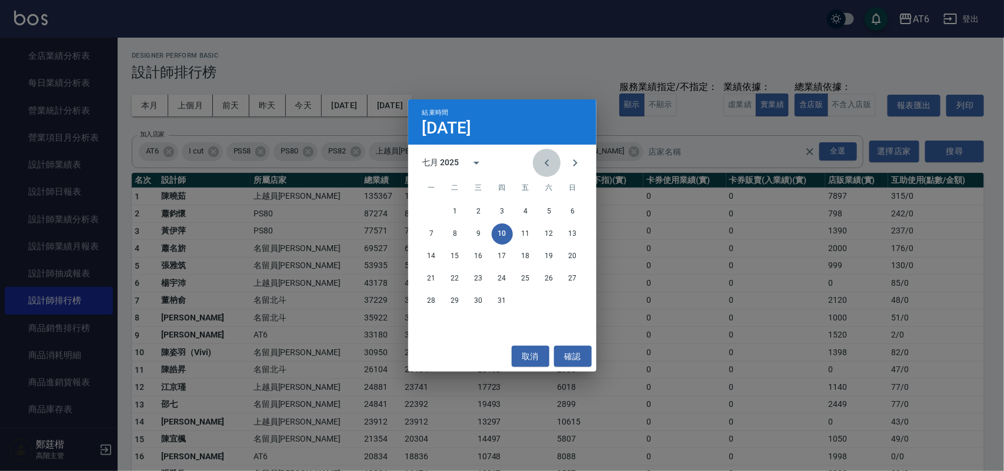
click at [543, 168] on icon "Previous month" at bounding box center [547, 163] width 14 height 14
drag, startPoint x: 455, startPoint y: 257, endPoint x: 392, endPoint y: 160, distance: 114.9
click at [452, 257] on button "10" at bounding box center [455, 256] width 21 height 21
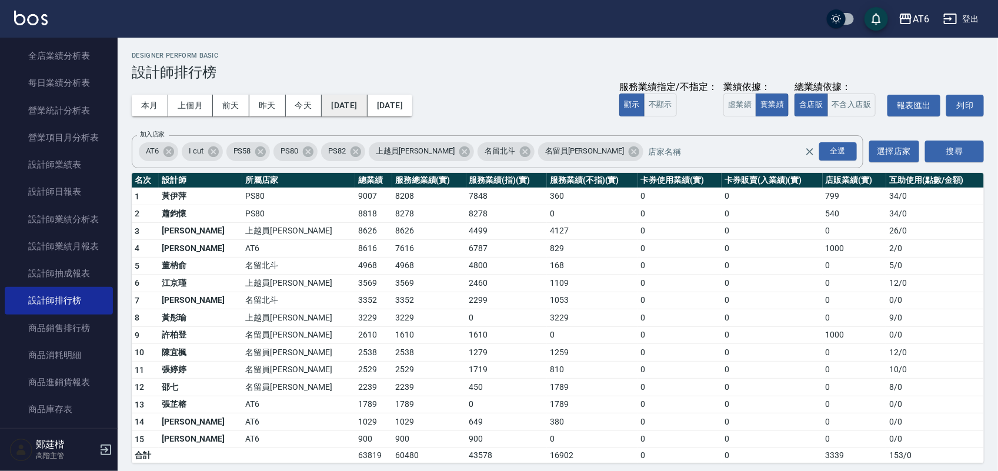
click at [367, 110] on button "[DATE]" at bounding box center [344, 106] width 45 height 22
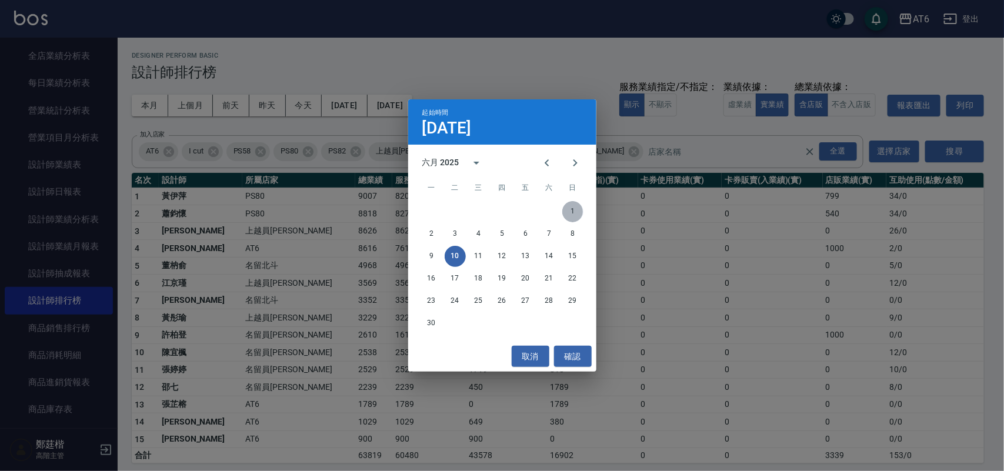
drag, startPoint x: 572, startPoint y: 209, endPoint x: 530, endPoint y: 212, distance: 41.9
click at [569, 209] on button "1" at bounding box center [572, 211] width 21 height 21
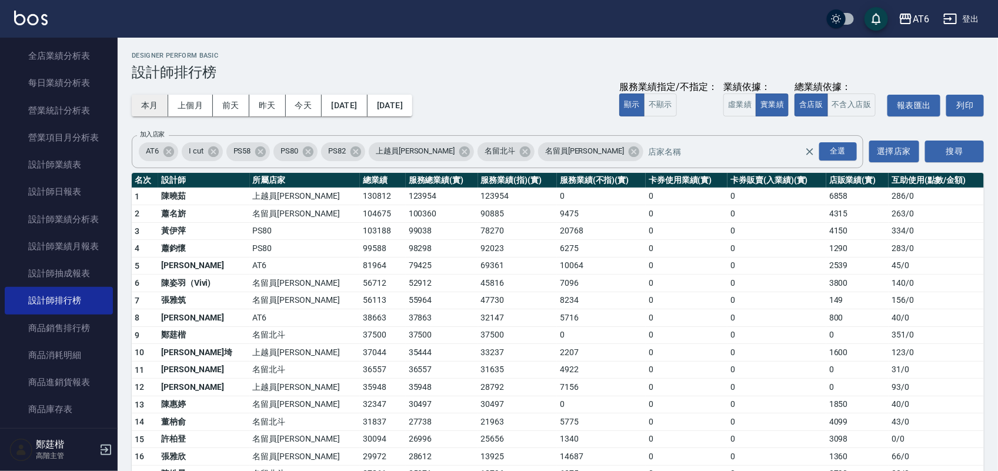
click at [149, 100] on button "本月" at bounding box center [150, 106] width 36 height 22
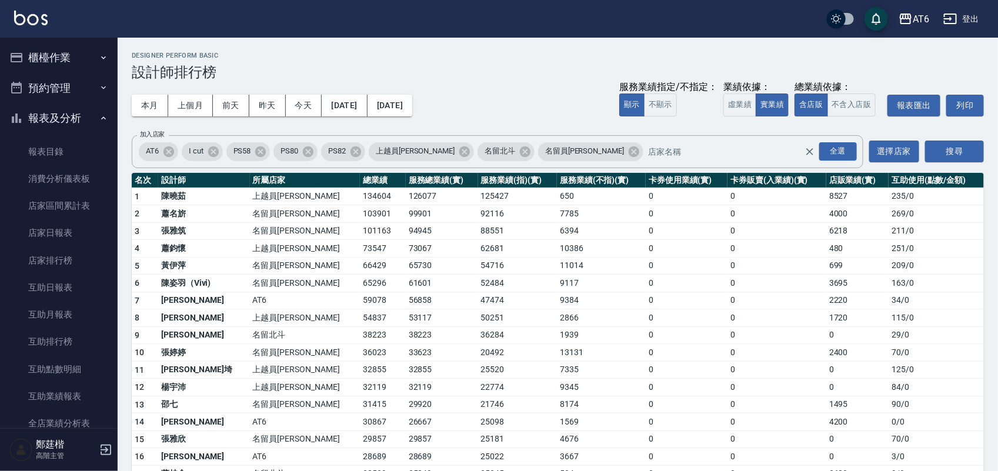
click at [42, 112] on button "報表及分析" at bounding box center [59, 118] width 108 height 31
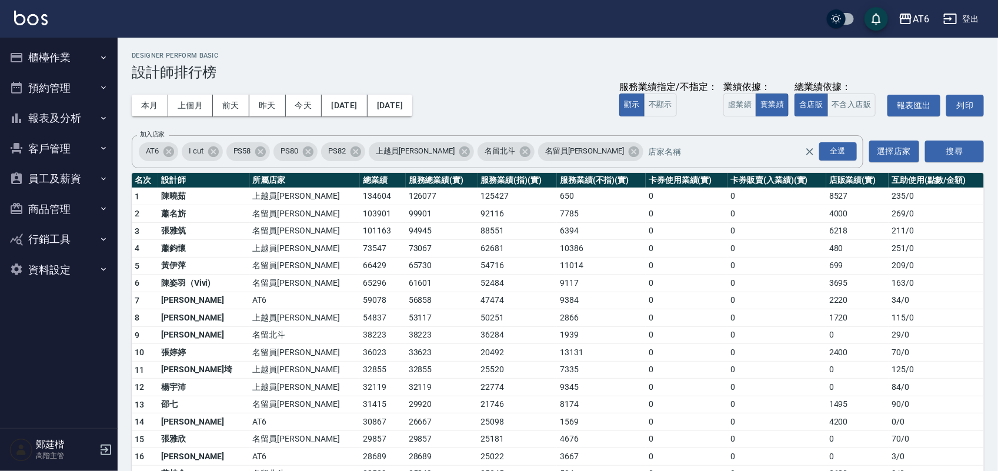
click at [33, 45] on button "櫃檯作業" at bounding box center [59, 57] width 108 height 31
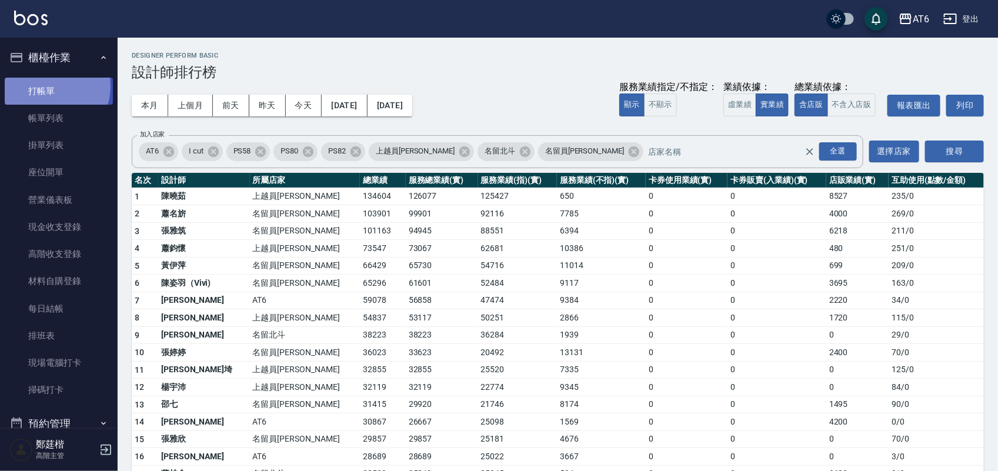
click at [48, 86] on link "打帳單" at bounding box center [59, 91] width 108 height 27
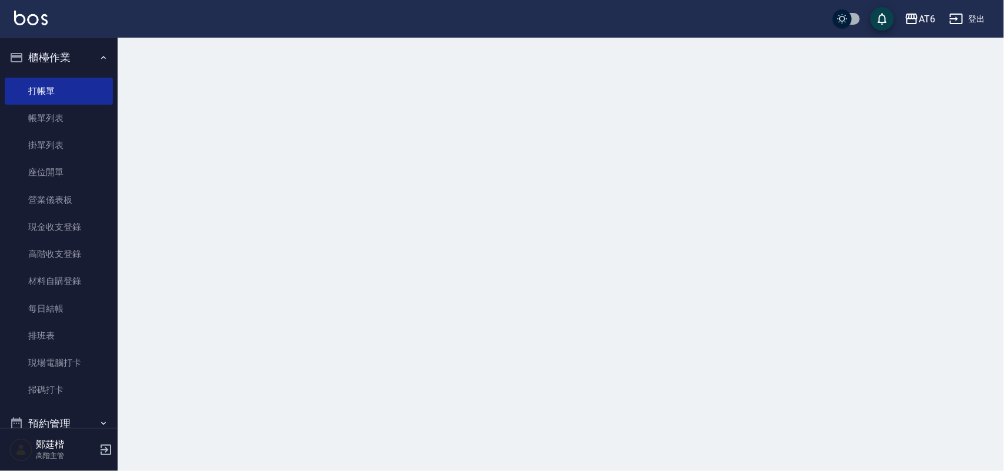
click at [61, 55] on button "櫃檯作業" at bounding box center [59, 57] width 108 height 31
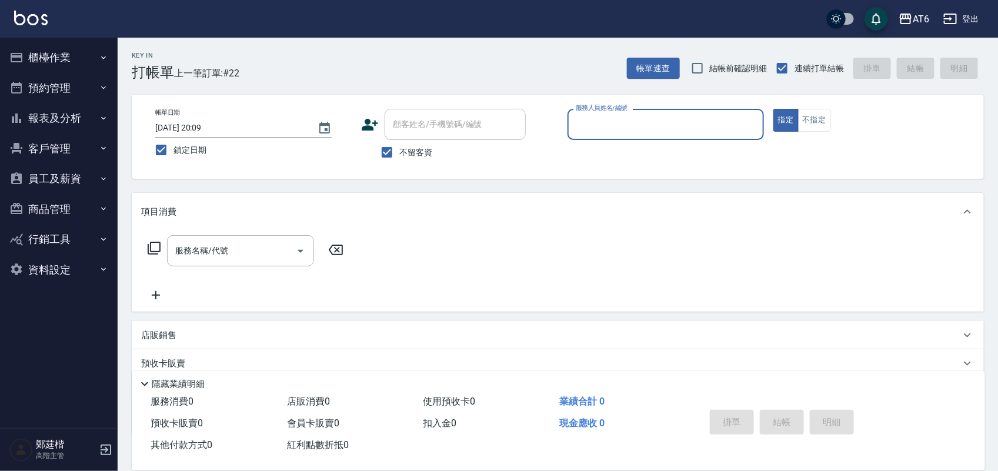
click at [33, 51] on button "櫃檯作業" at bounding box center [59, 57] width 108 height 31
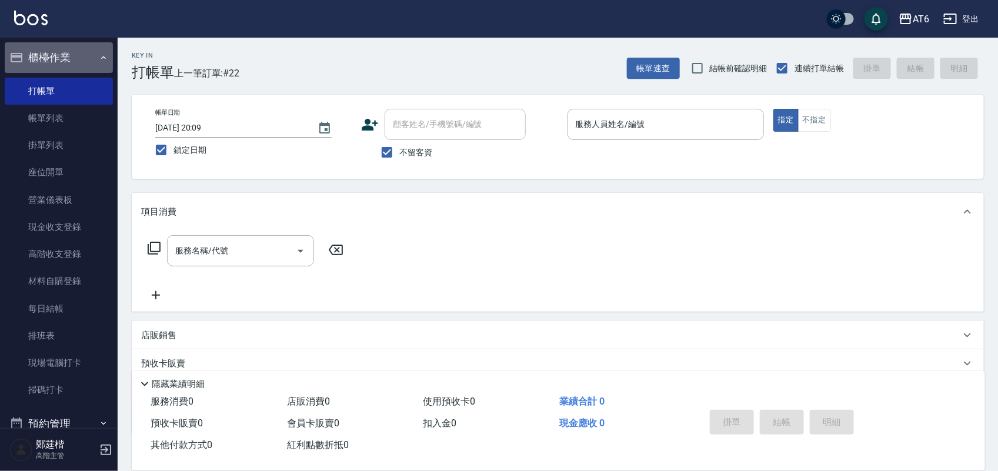
click at [65, 65] on button "櫃檯作業" at bounding box center [59, 57] width 108 height 31
